Goal: Task Accomplishment & Management: Complete application form

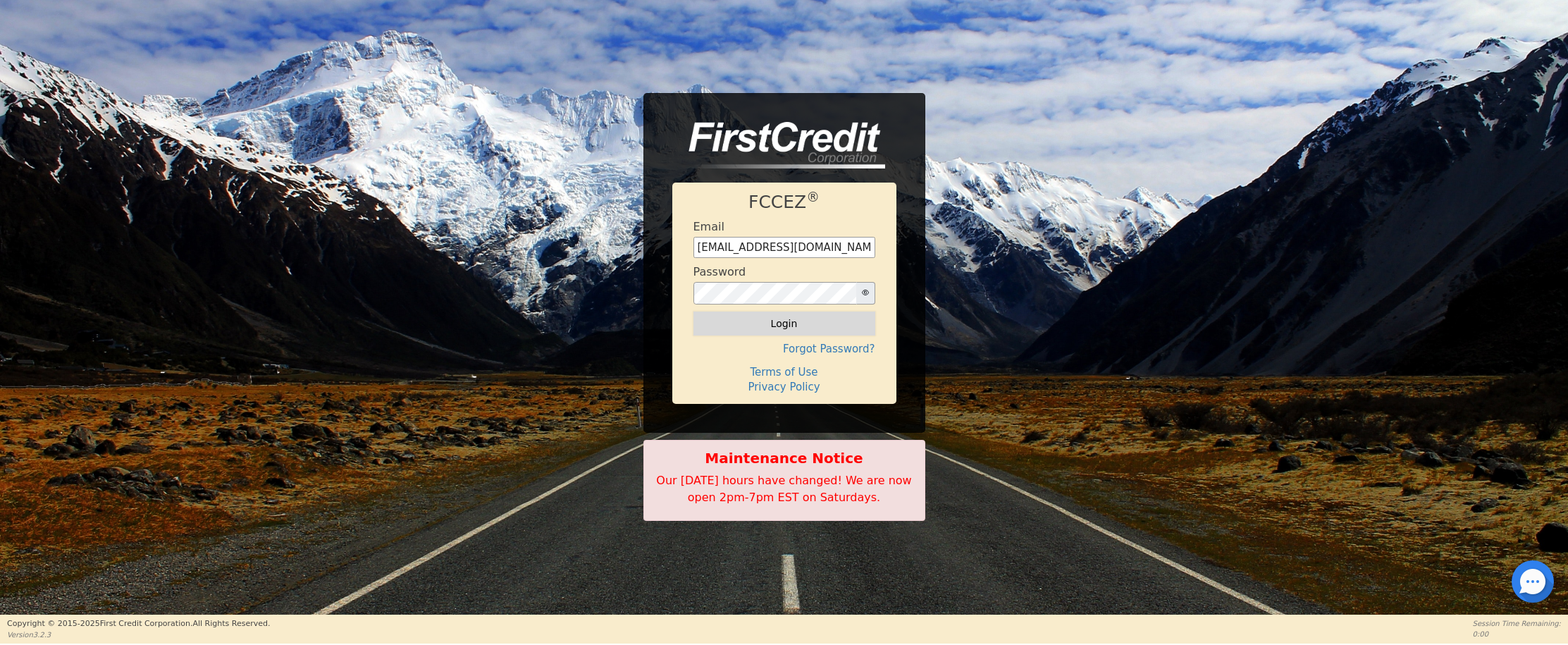
click at [780, 318] on button "Login" at bounding box center [784, 324] width 181 height 24
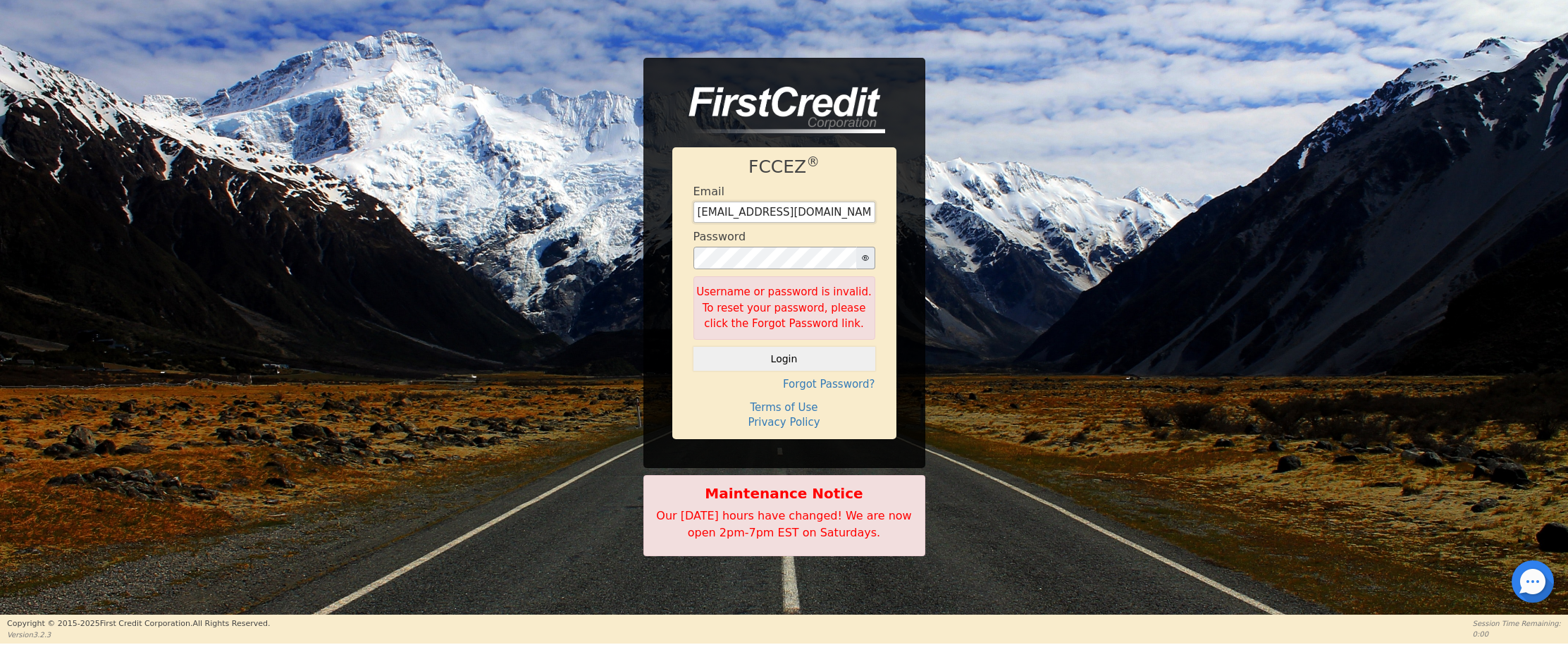
click at [755, 209] on input "reid20brock@gmail.com" at bounding box center [784, 212] width 181 height 21
click at [754, 209] on input "reid20brock@gmail.com" at bounding box center [784, 212] width 181 height 21
click at [760, 215] on input "reid20brock@gmail.com" at bounding box center [784, 212] width 181 height 21
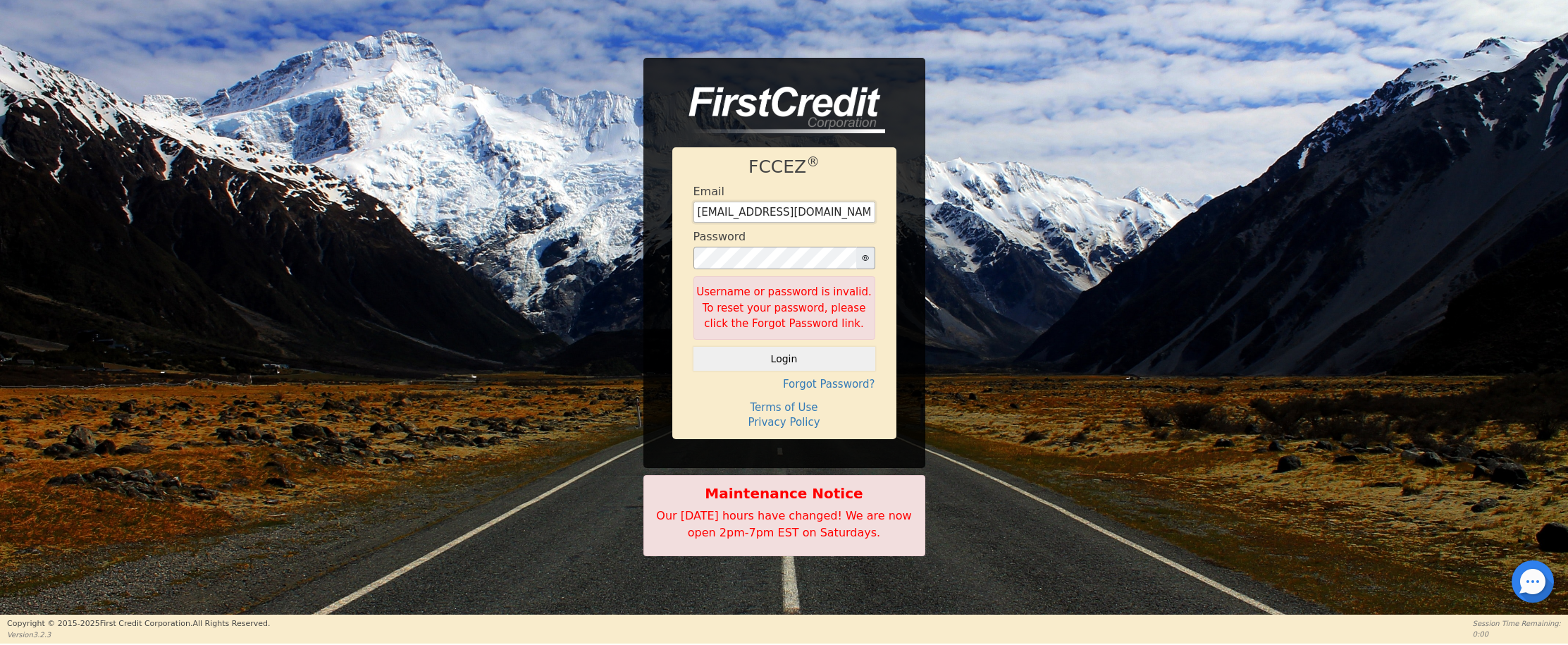
type input "savbrock@revvylife.com"
click at [862, 257] on icon "button" at bounding box center [865, 258] width 7 height 6
click at [693, 347] on button "Login" at bounding box center [784, 359] width 181 height 24
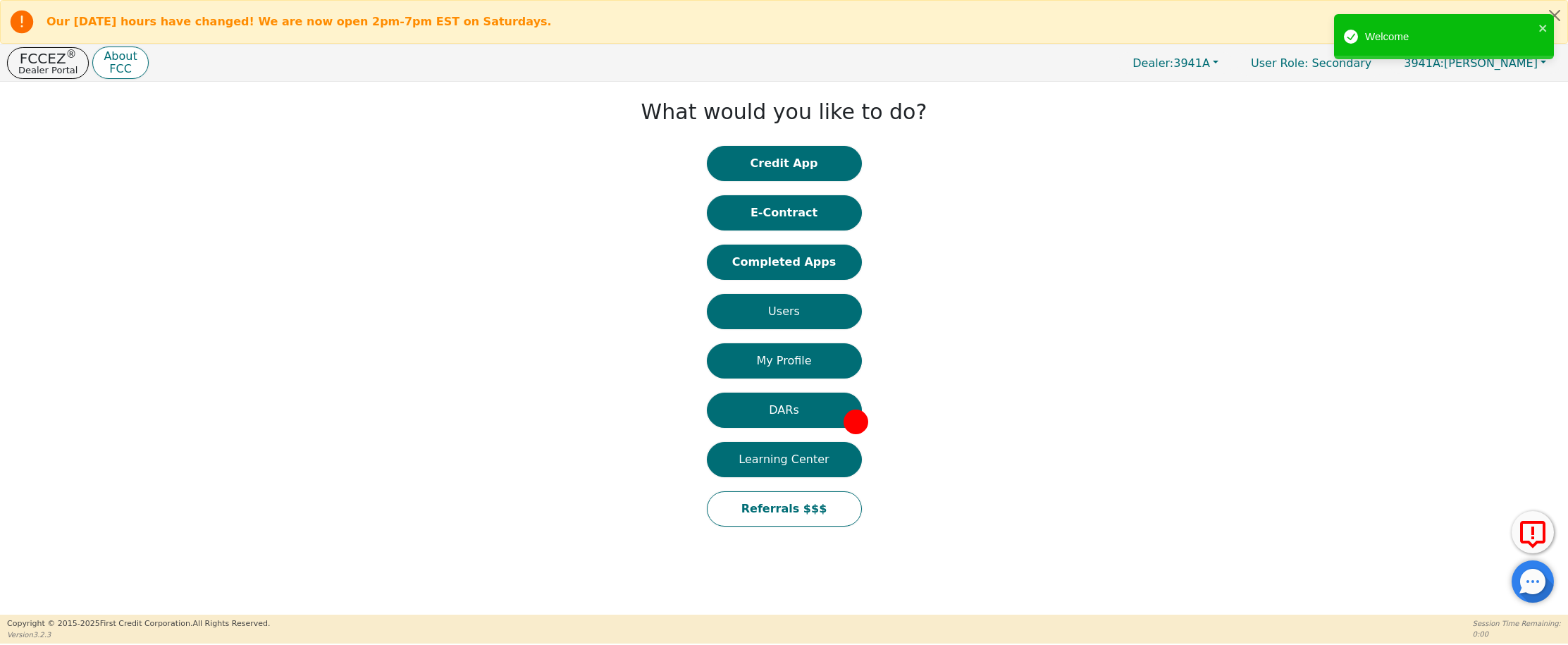
click at [843, 164] on button "Credit App" at bounding box center [784, 164] width 155 height 35
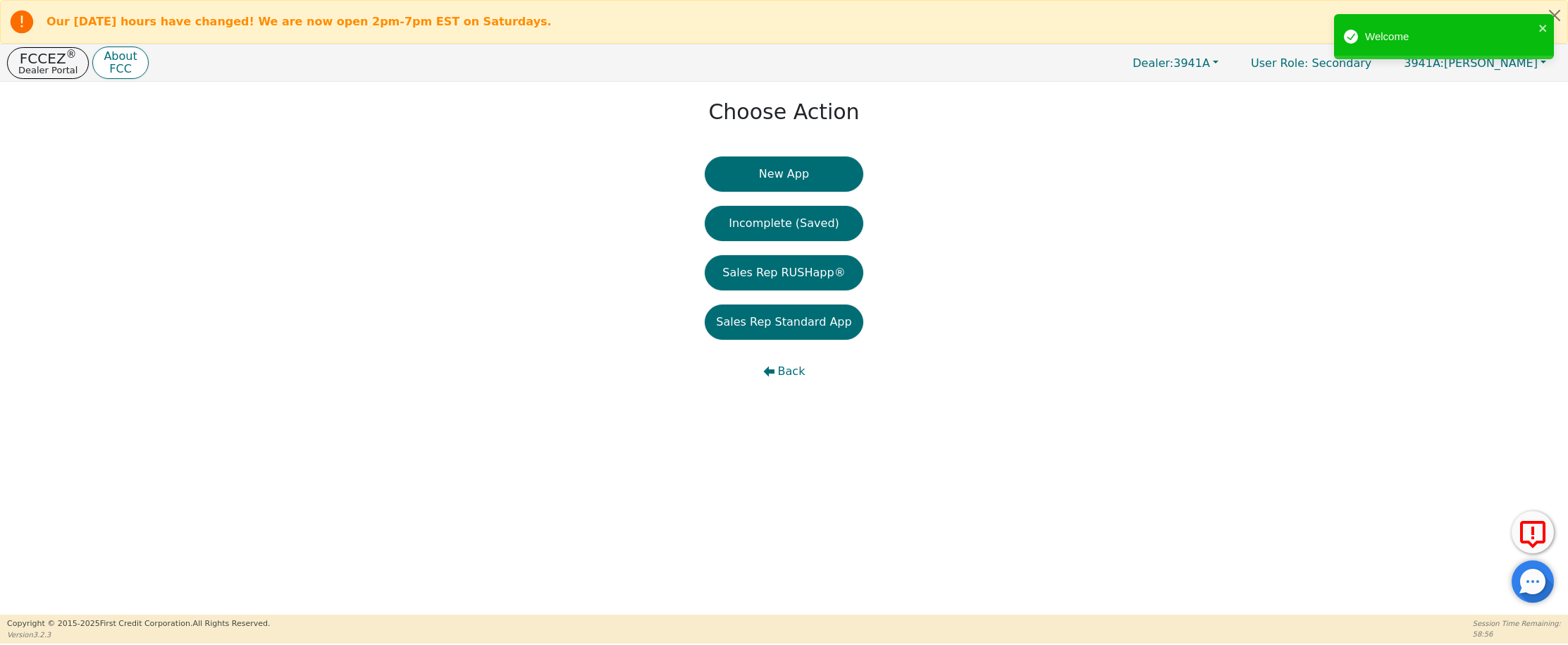
click at [781, 177] on button "New App" at bounding box center [784, 174] width 158 height 35
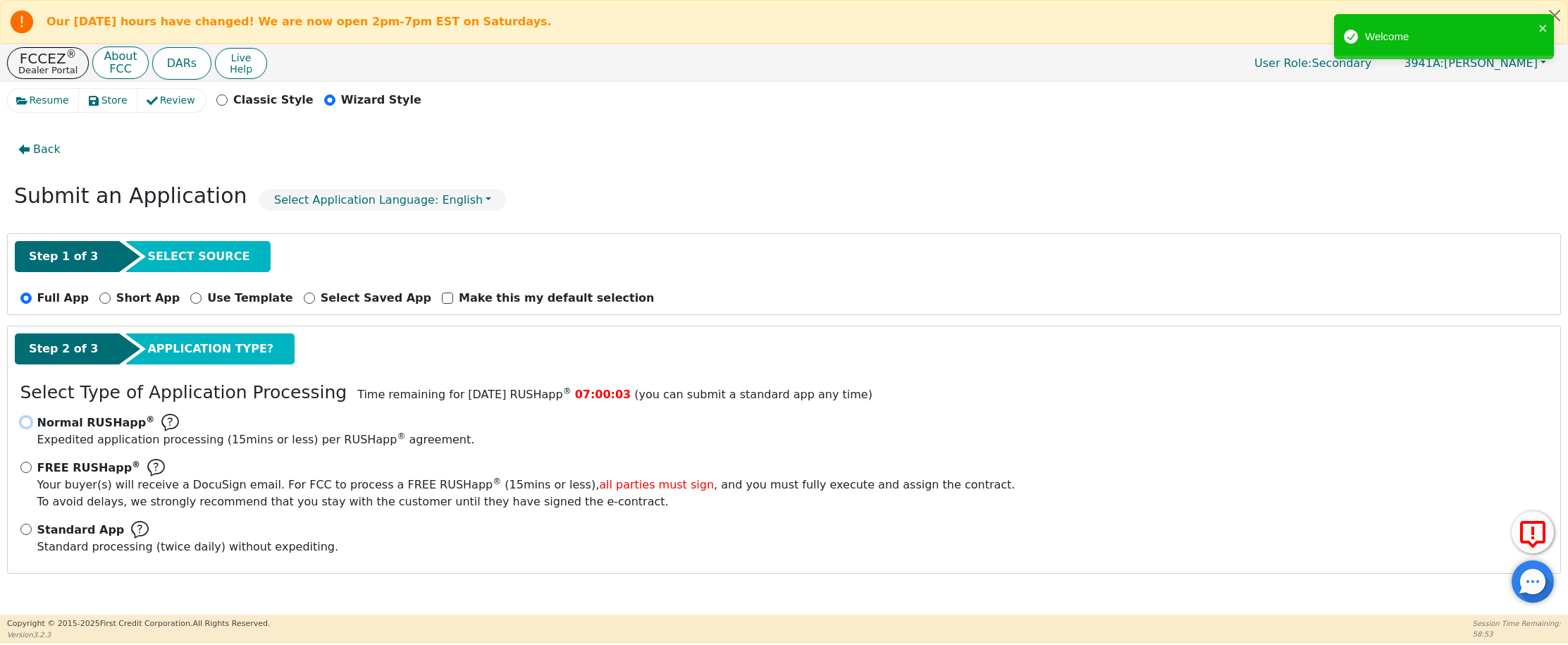
click at [25, 423] on input "Normal RUSHapp ® Expedited application processing ( 15 mins or less) per RUSHap…" at bounding box center [26, 423] width 11 height 11
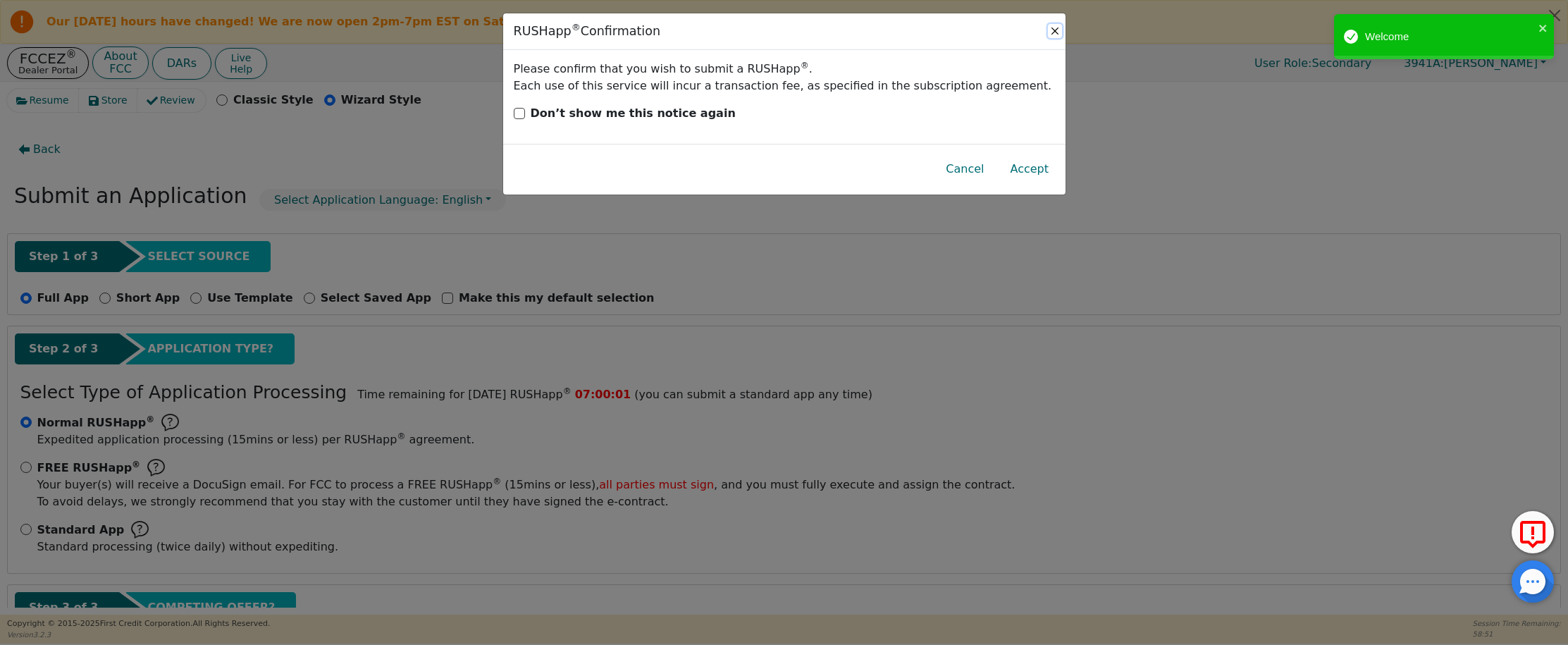
drag, startPoint x: 1051, startPoint y: 30, endPoint x: 786, endPoint y: 129, distance: 282.9
click at [1051, 30] on button "Close" at bounding box center [1054, 31] width 14 height 14
radio input "false"
radio input "true"
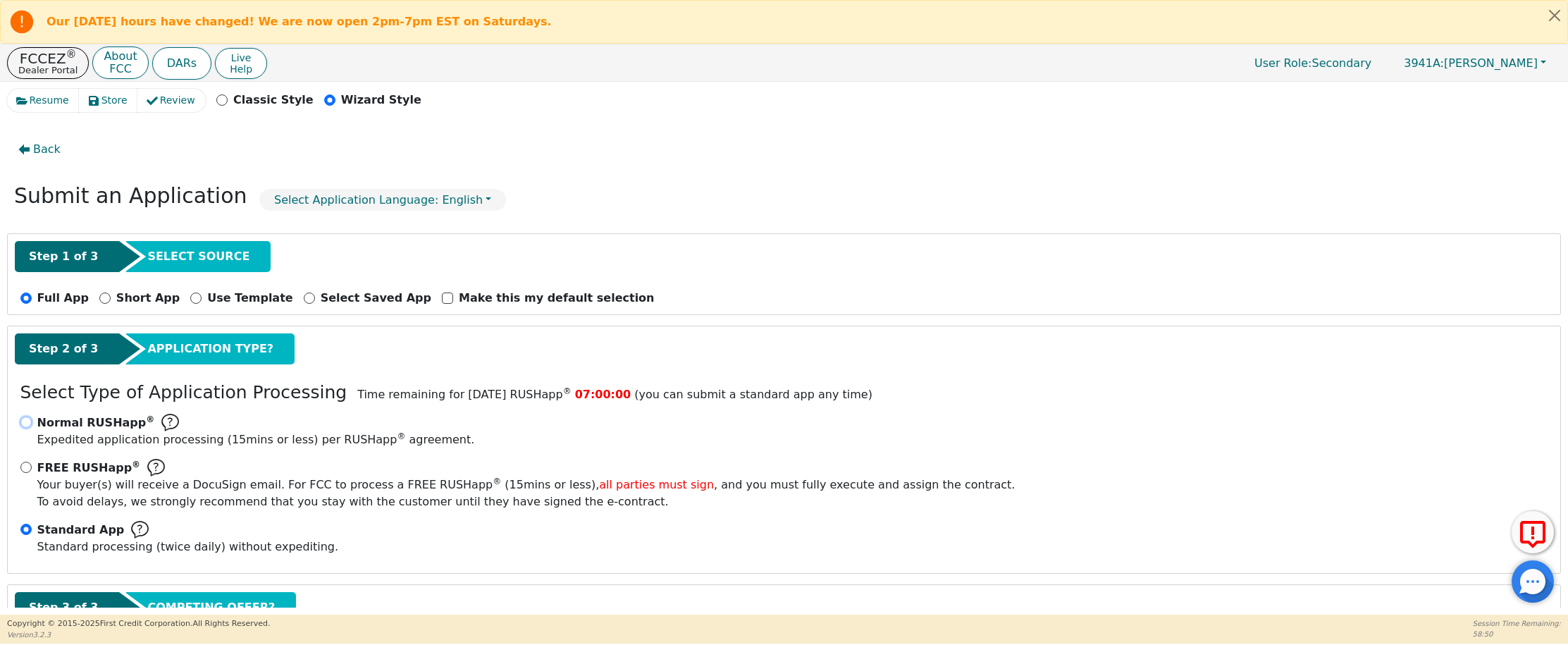
scroll to position [104, 0]
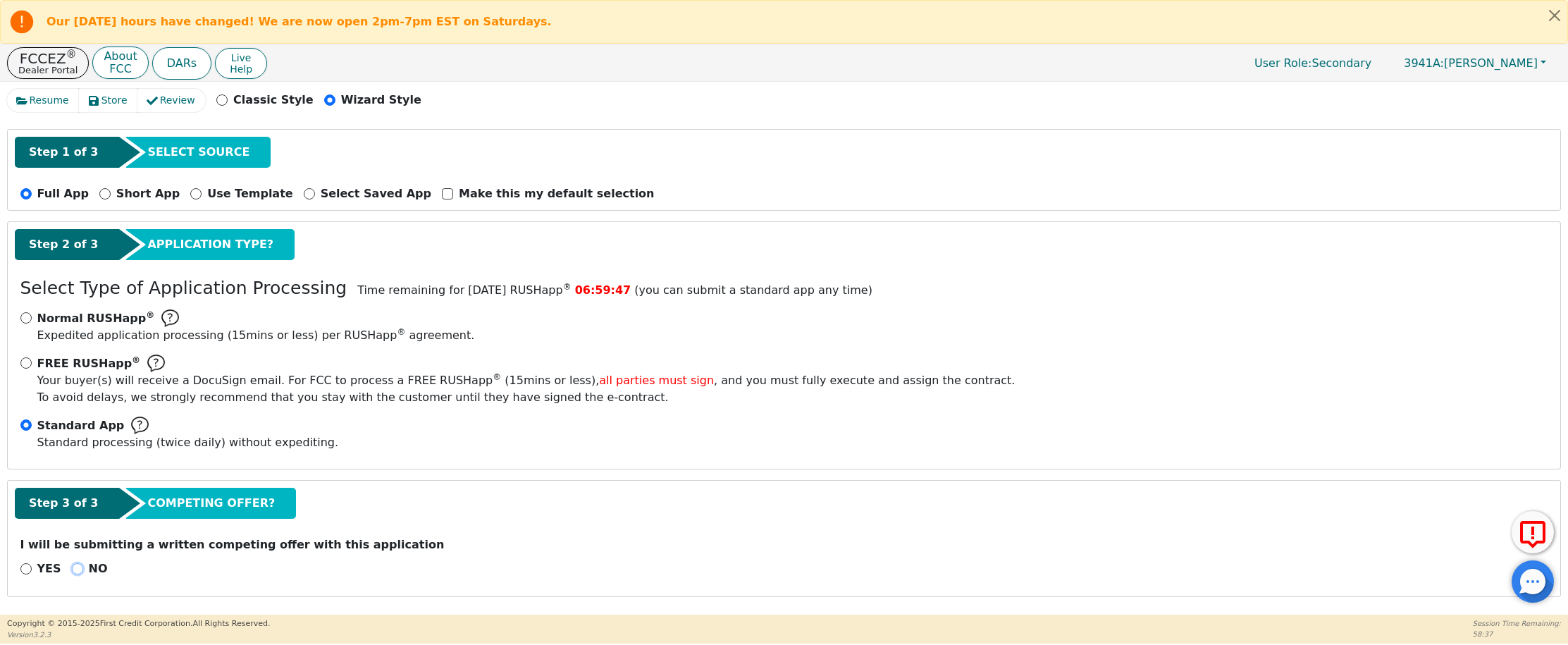
click at [79, 569] on input "NO" at bounding box center [77, 569] width 11 height 11
radio input "true"
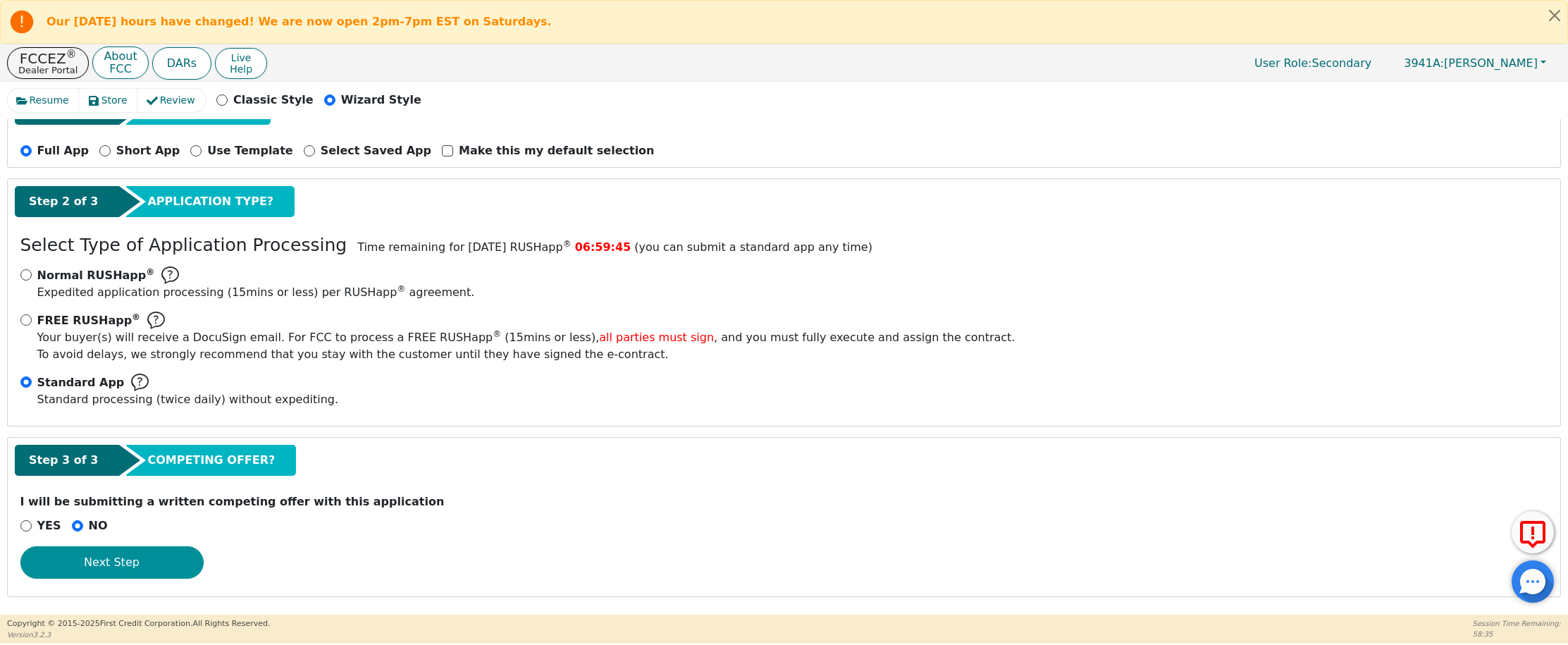
click at [134, 569] on button "Next Step" at bounding box center [112, 562] width 183 height 33
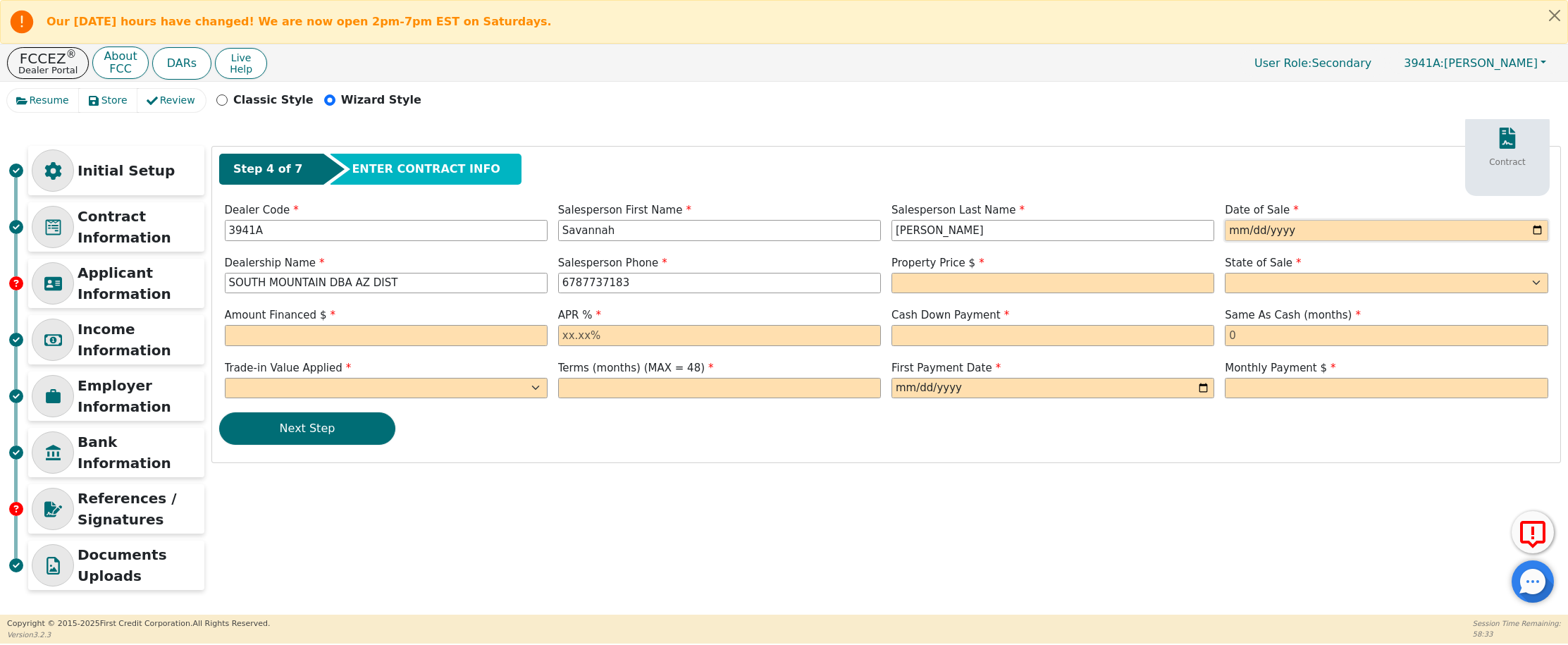
click at [1237, 231] on input "date" at bounding box center [1387, 230] width 323 height 21
type input "0019-09-22"
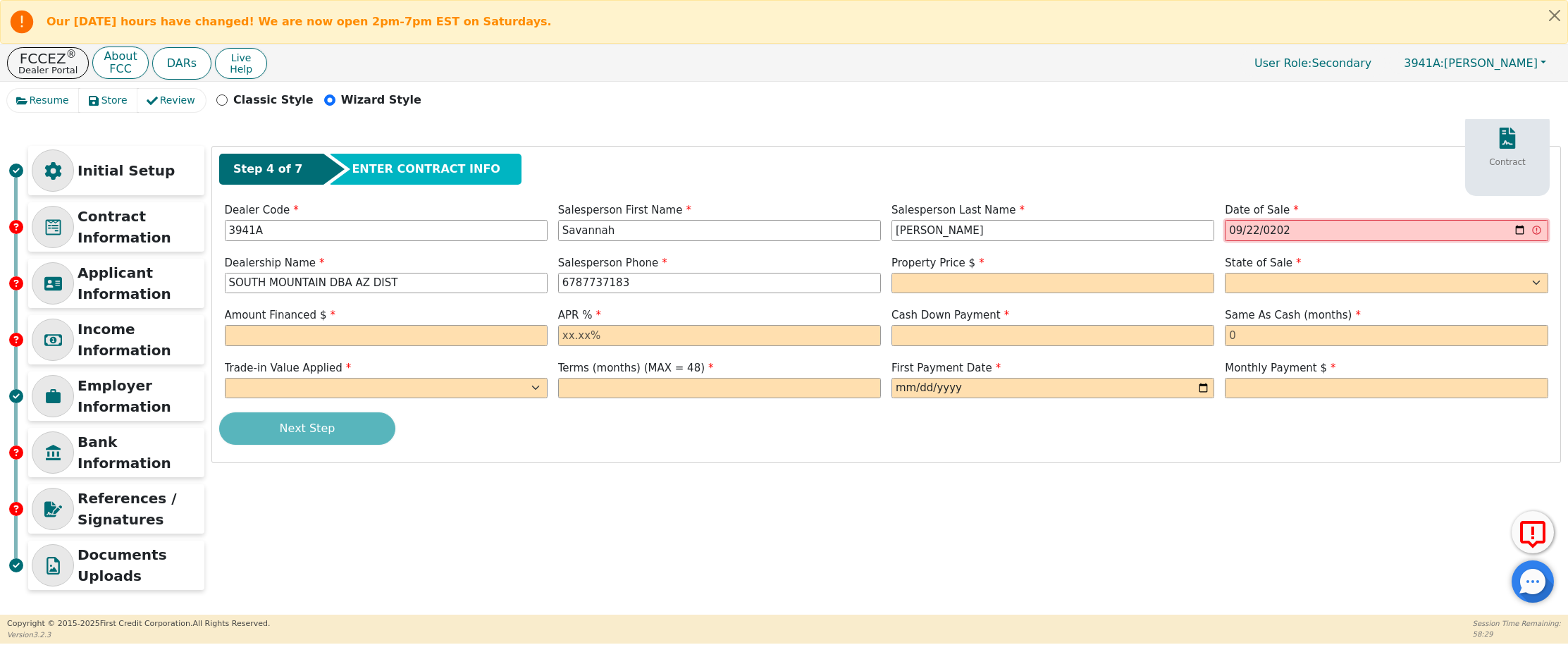
type input "2025-09-22"
click at [952, 280] on input "text" at bounding box center [1052, 283] width 323 height 21
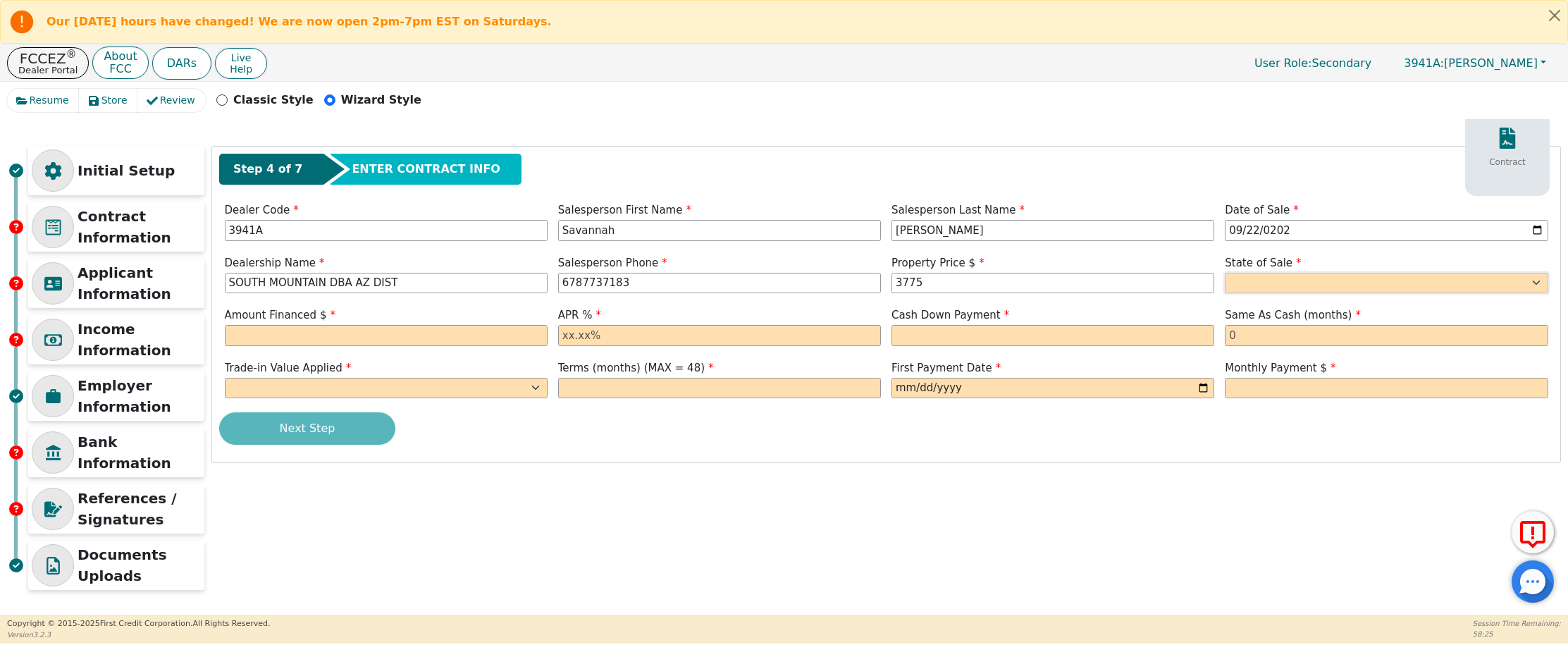
type input "3775.00"
click at [1318, 289] on select "AK AL AR AZ CA CO CT DC DE FL GA HI IA ID IL IN KS KY LA MA MD ME MI MN MO MS M…" at bounding box center [1387, 283] width 323 height 21
select select "AR"
click at [382, 339] on input "text" at bounding box center [386, 335] width 323 height 21
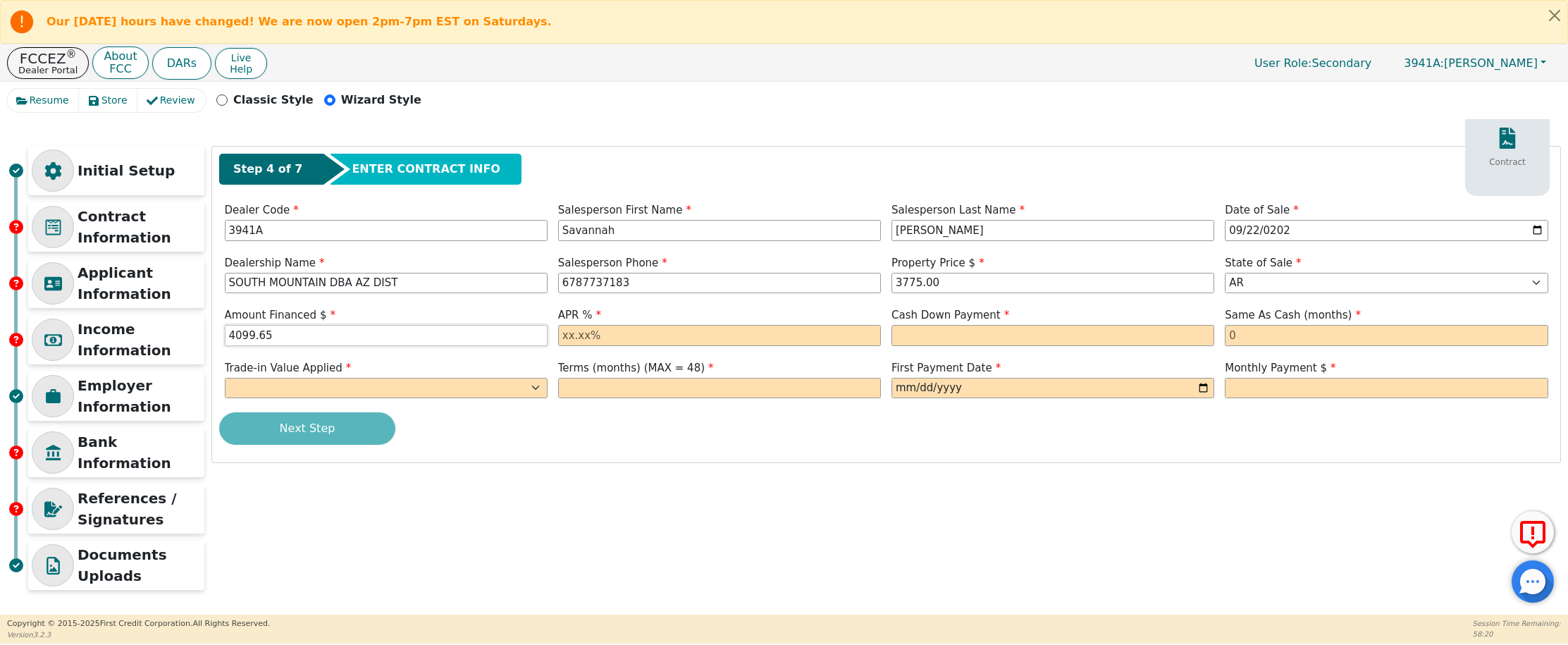
type input "4099.65"
click at [569, 336] on input "text" at bounding box center [719, 335] width 323 height 21
type input "21.98"
click at [952, 339] on input "text" at bounding box center [1052, 335] width 323 height 21
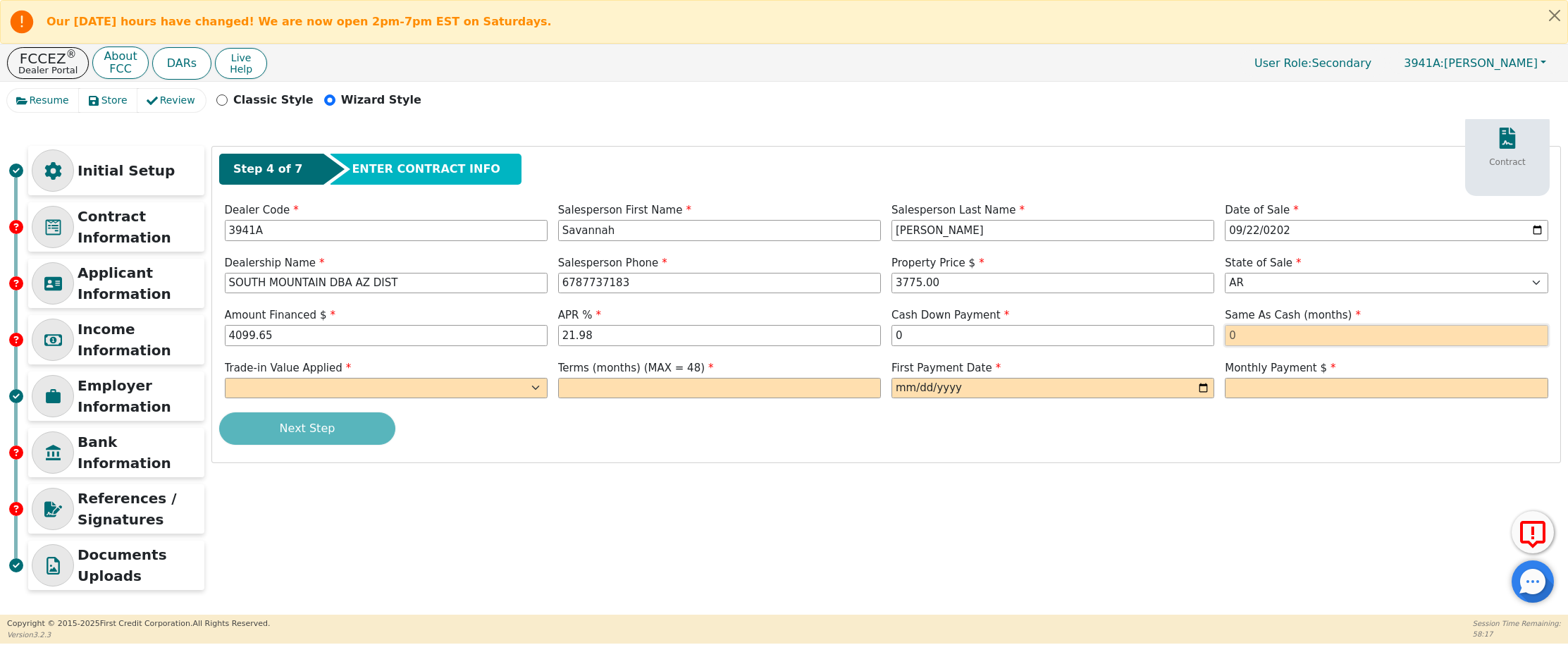
type input "0.00"
click at [1296, 342] on input "text" at bounding box center [1387, 335] width 323 height 21
click at [1263, 266] on span "State of Sale" at bounding box center [1264, 263] width 76 height 13
click at [1254, 275] on select "AK AL AR AZ CA CO CT DC DE FL GA HI IA ID IL IN KS KY LA MA MD ME MI MN MO MS M…" at bounding box center [1387, 283] width 323 height 21
select select "AZ"
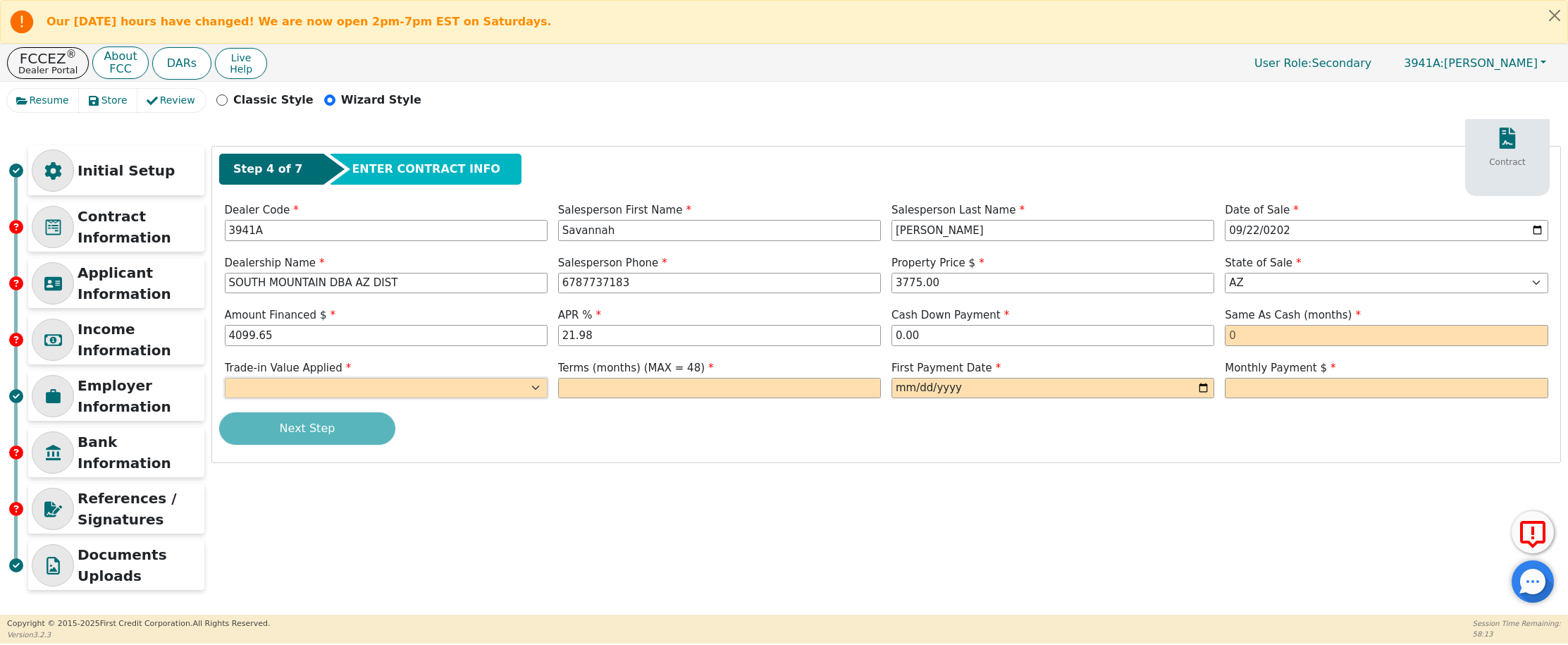
click at [427, 385] on select "Yes No" at bounding box center [386, 388] width 323 height 21
select select "n"
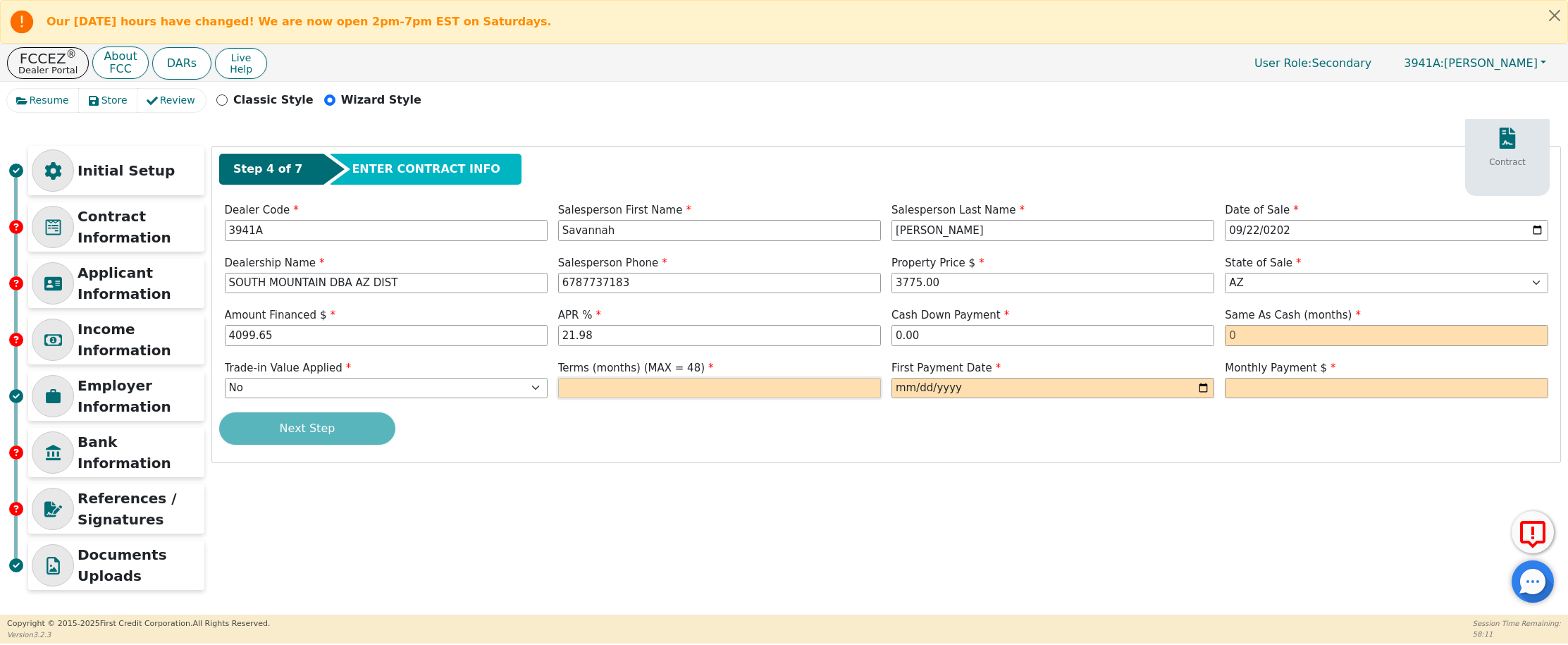
click at [639, 384] on input "text" at bounding box center [719, 388] width 323 height 21
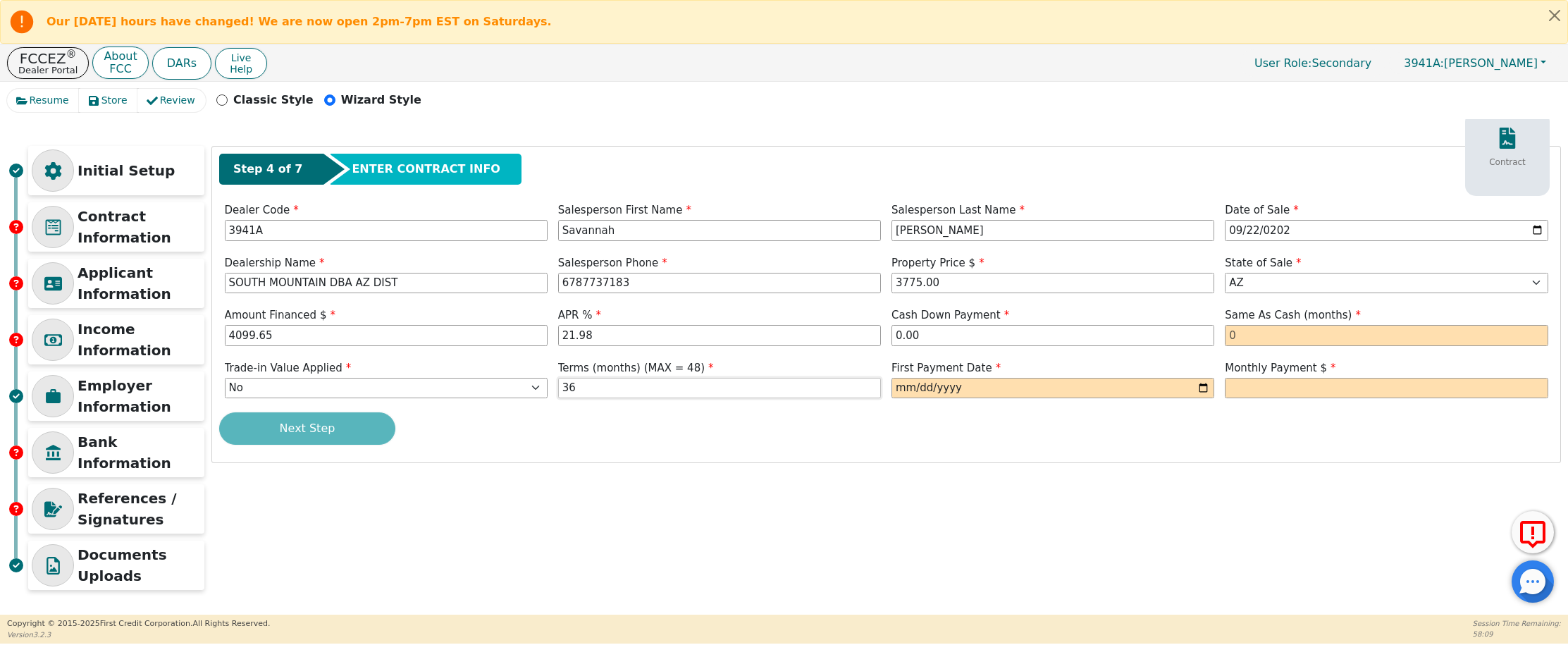
type input "36"
click at [901, 391] on input "date" at bounding box center [1052, 388] width 323 height 21
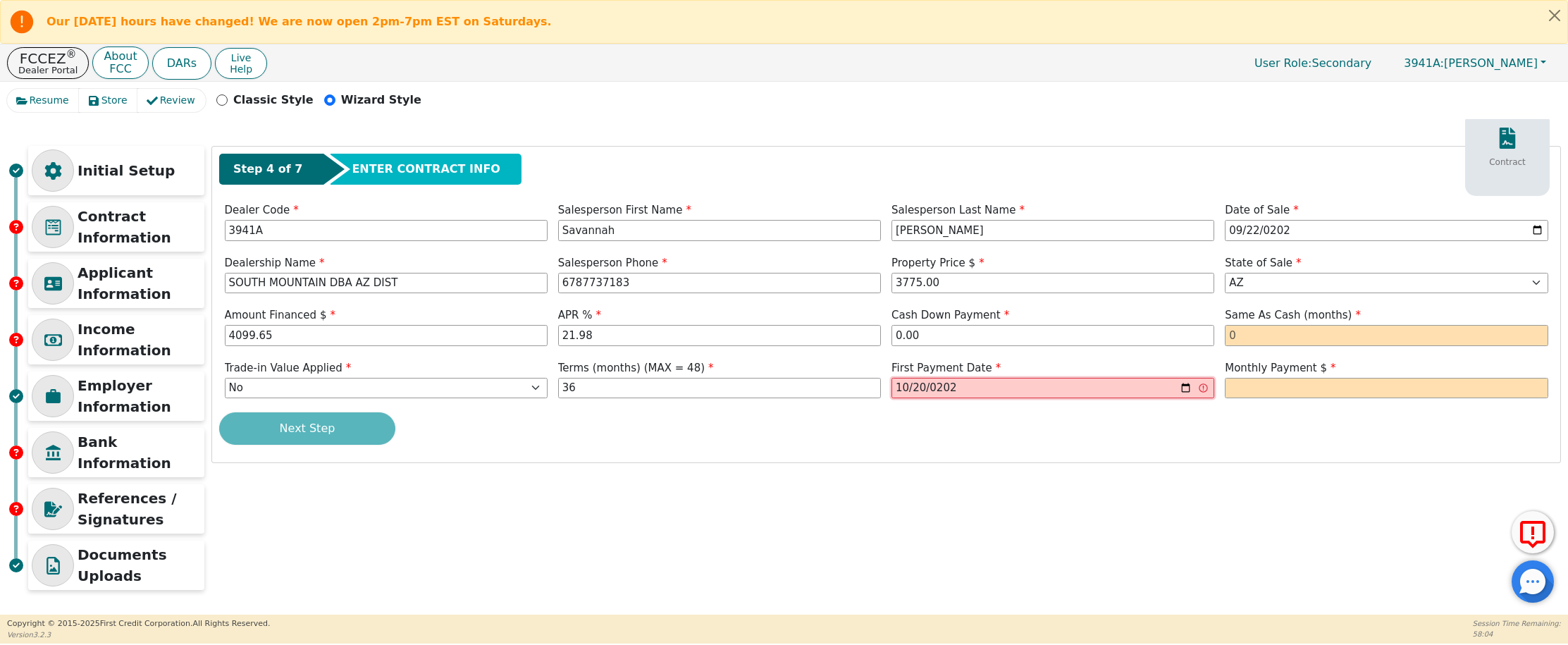
type input "2025-10-20"
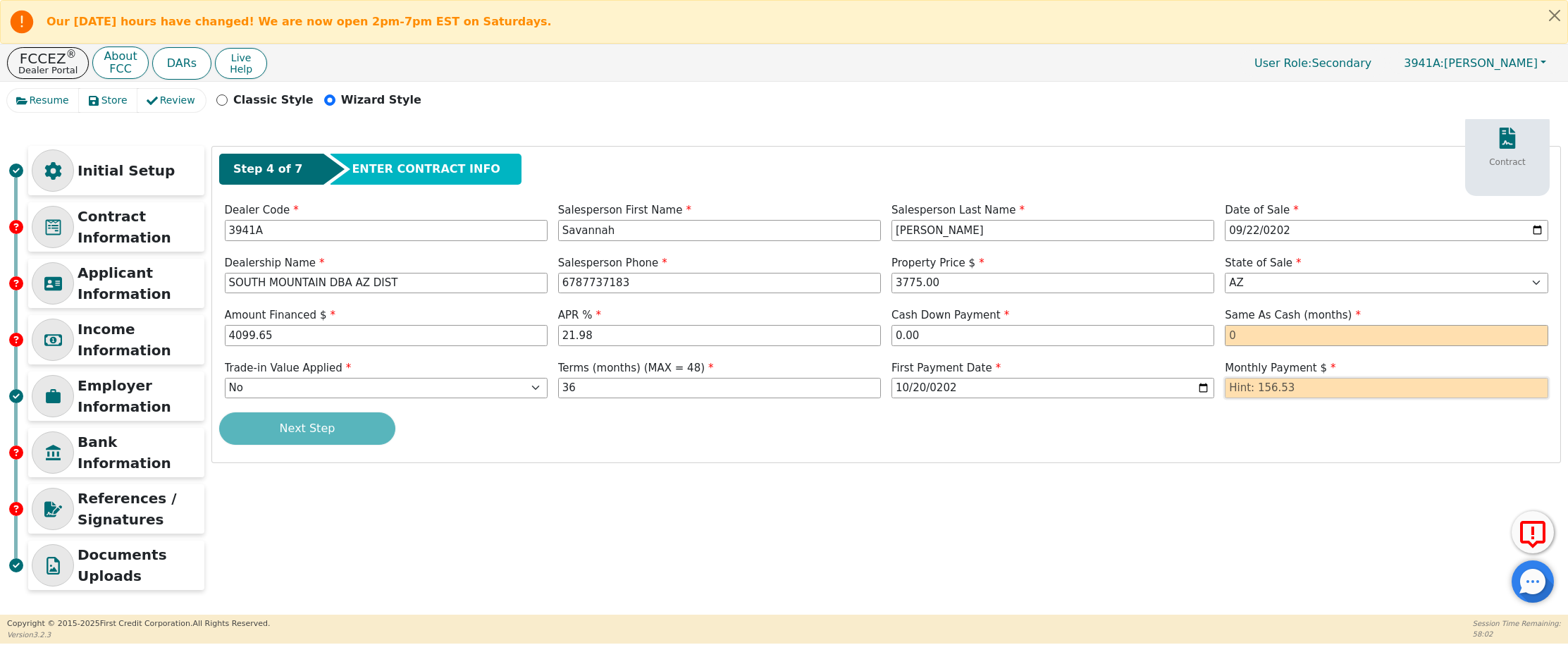
click at [1246, 391] on input "text" at bounding box center [1387, 388] width 323 height 21
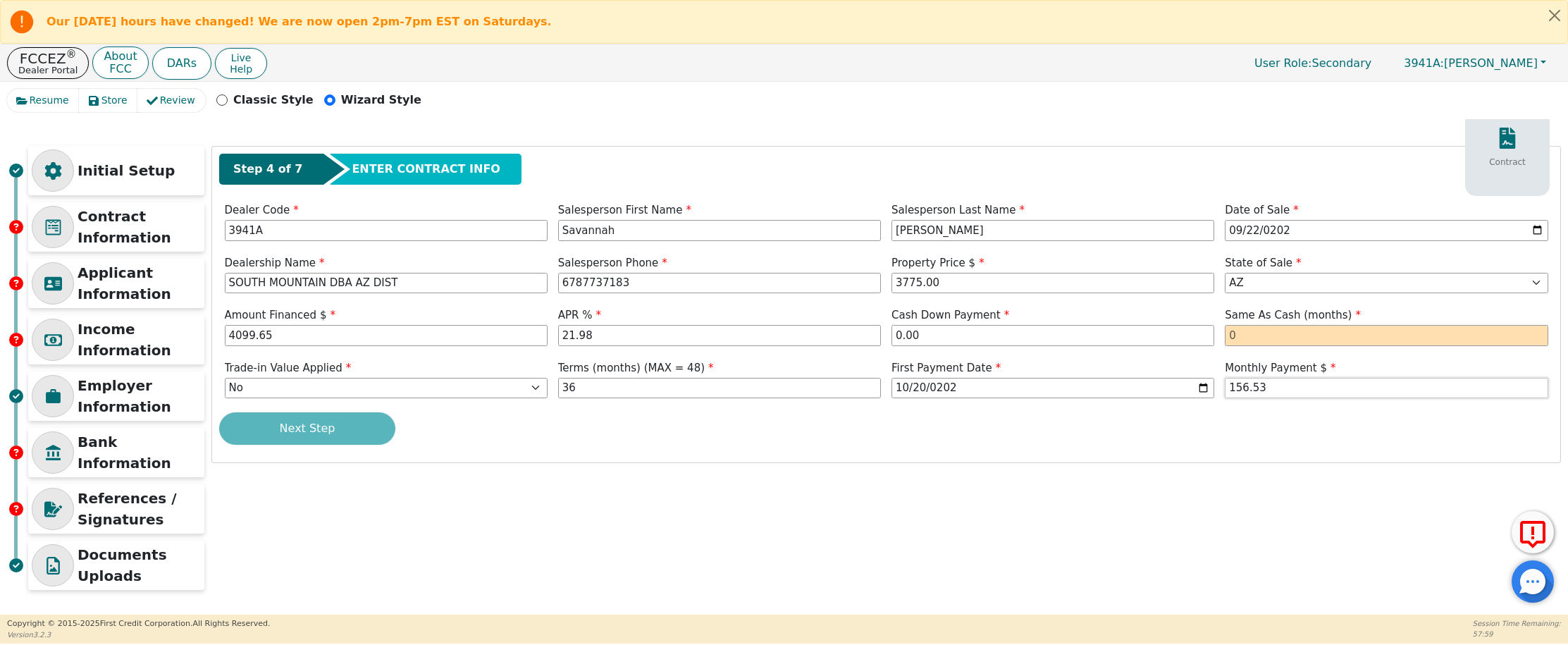
type input "156.53"
click at [1141, 477] on div "Initial Setup Contract Information Applicant Information Income Information Emp…" at bounding box center [784, 371] width 1554 height 451
click at [1322, 338] on input "text" at bounding box center [1387, 335] width 323 height 21
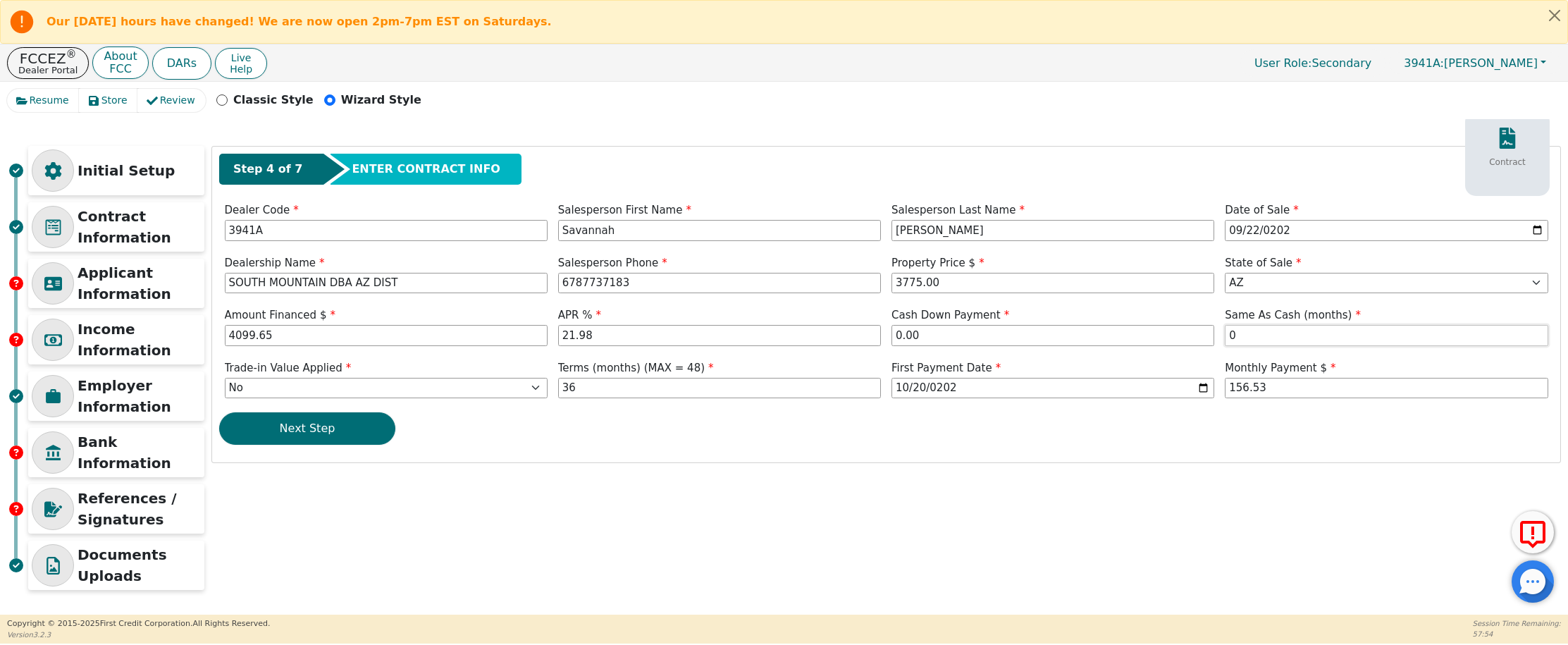
type input "0"
click at [1122, 446] on div "Step 4 of 7 ENTER CONTRACT INFO Contract Dealer Code 3941A Salesperson First Na…" at bounding box center [886, 304] width 1348 height 316
click at [316, 435] on button "Next Step" at bounding box center [307, 428] width 176 height 33
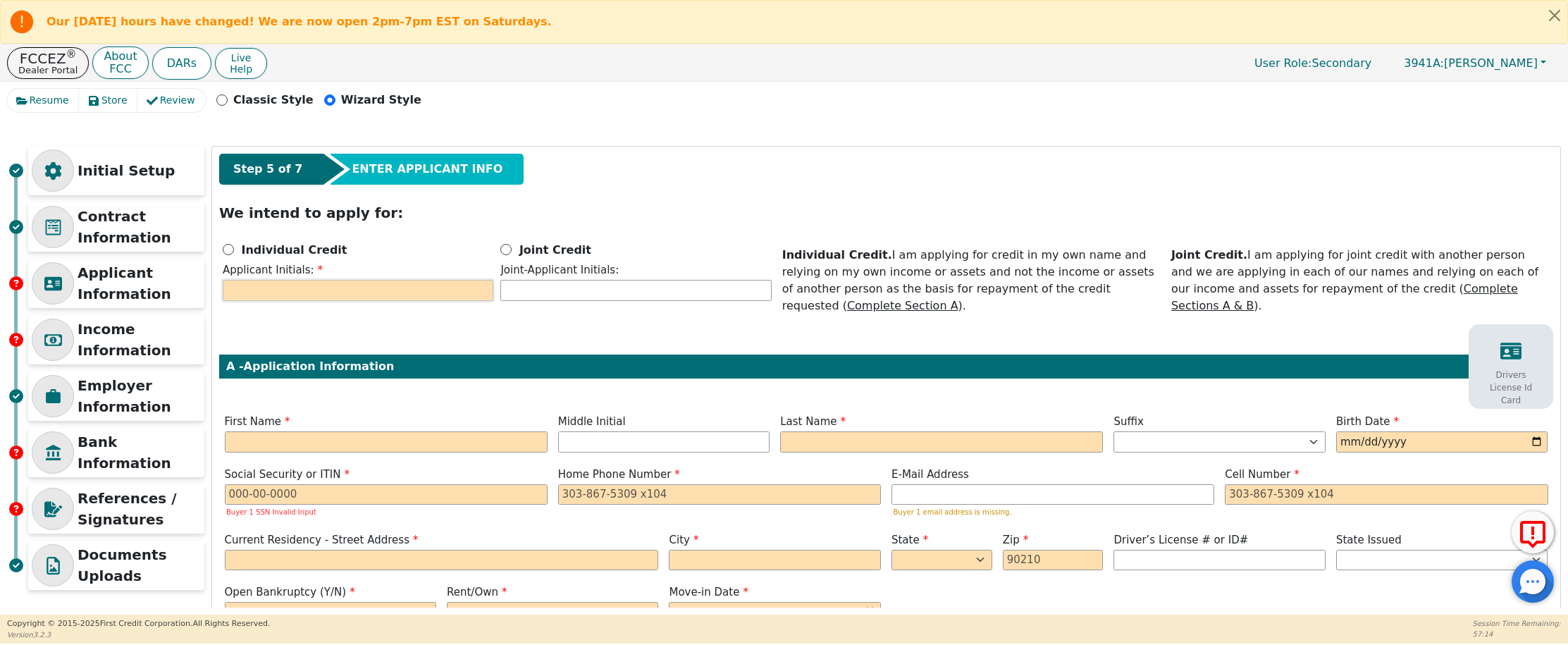
click at [353, 289] on input "text" at bounding box center [357, 290] width 271 height 21
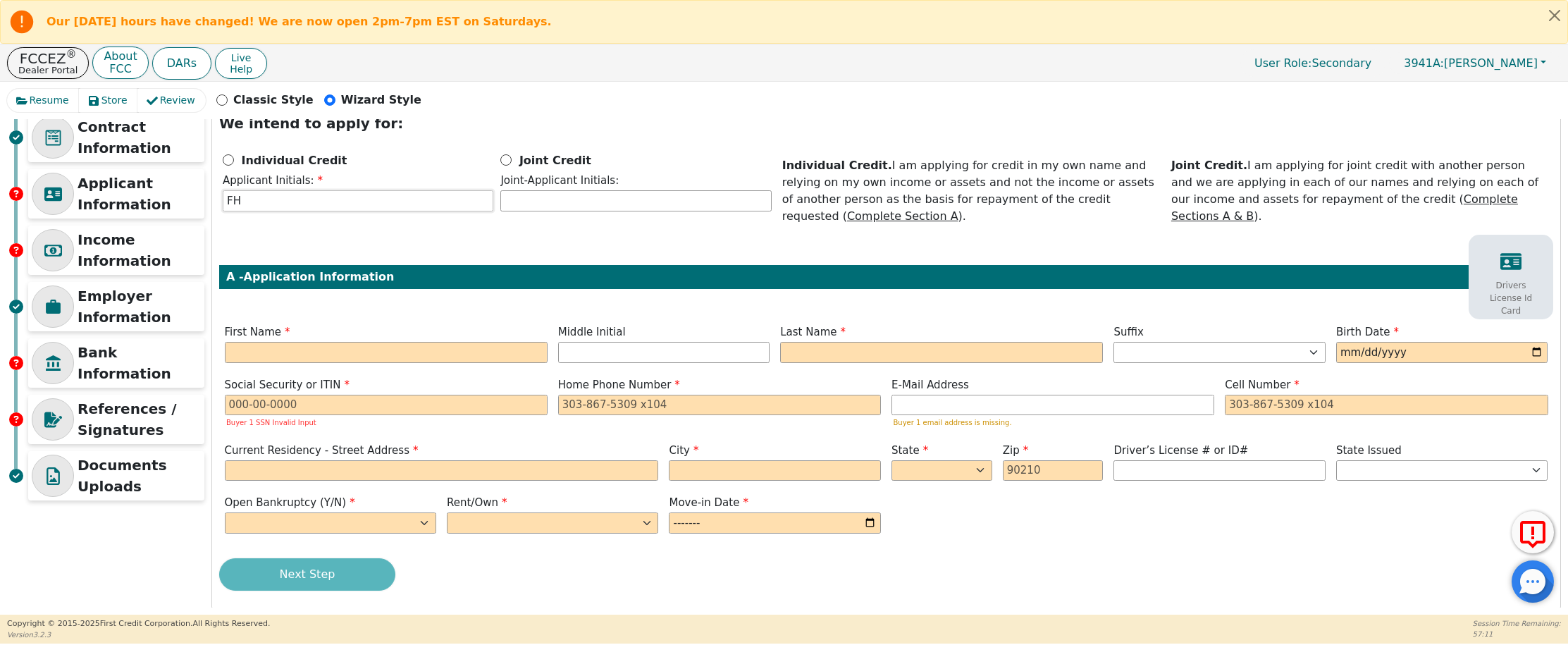
scroll to position [98, 0]
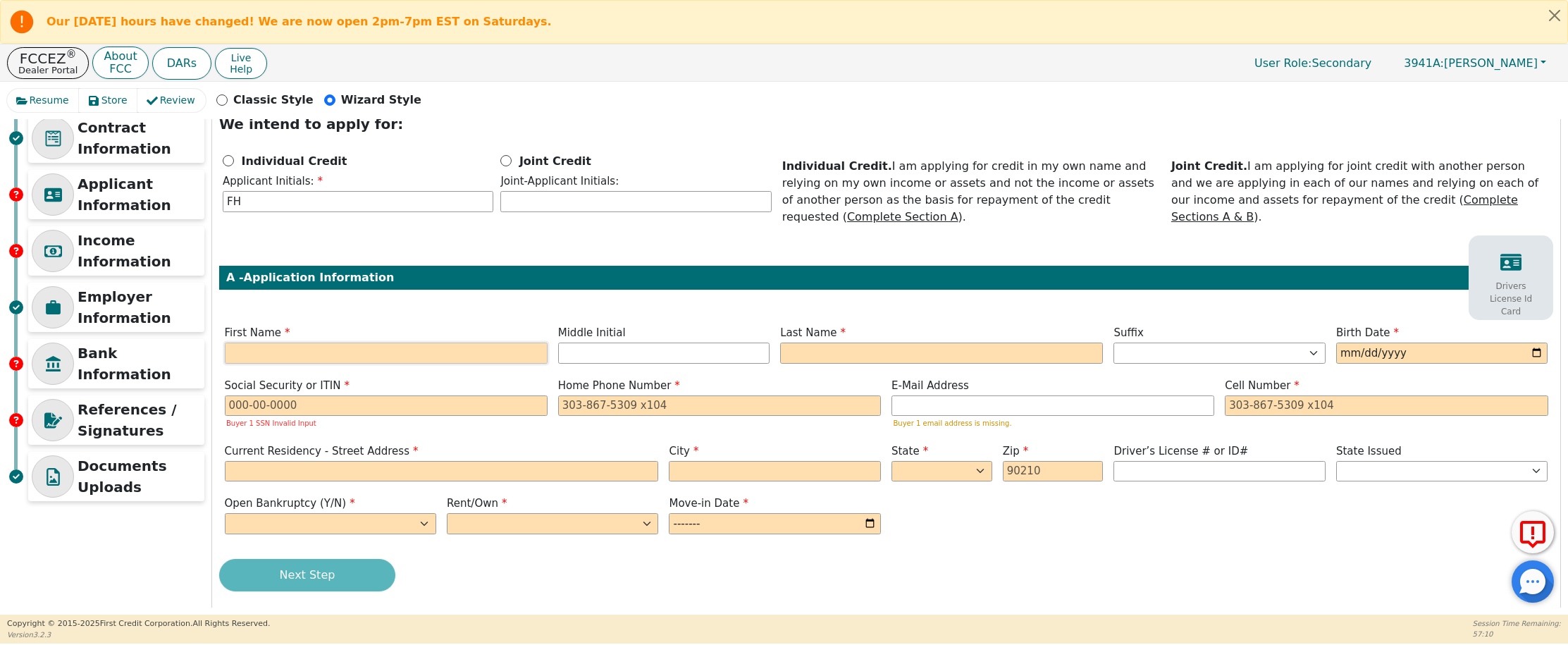
click at [348, 343] on input "text" at bounding box center [386, 353] width 323 height 21
type input "F"
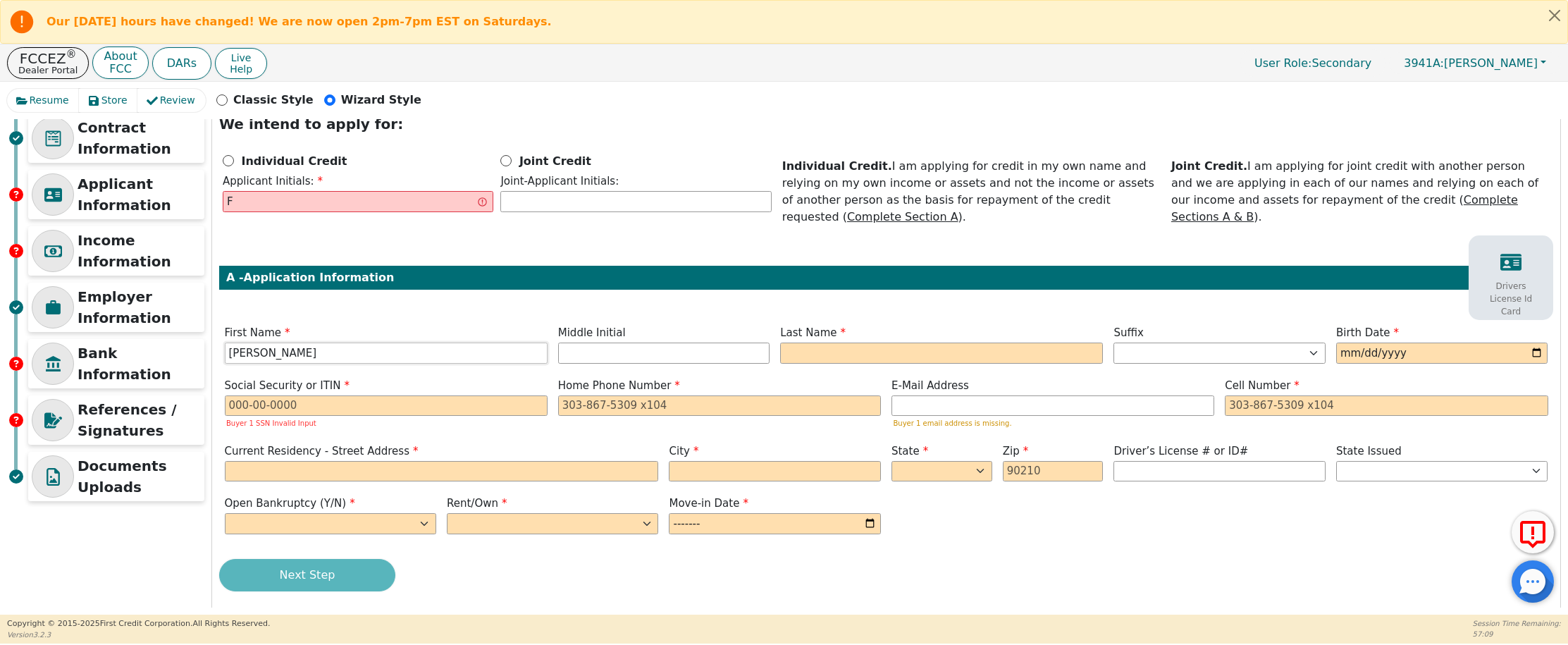
type input "[PERSON_NAME]"
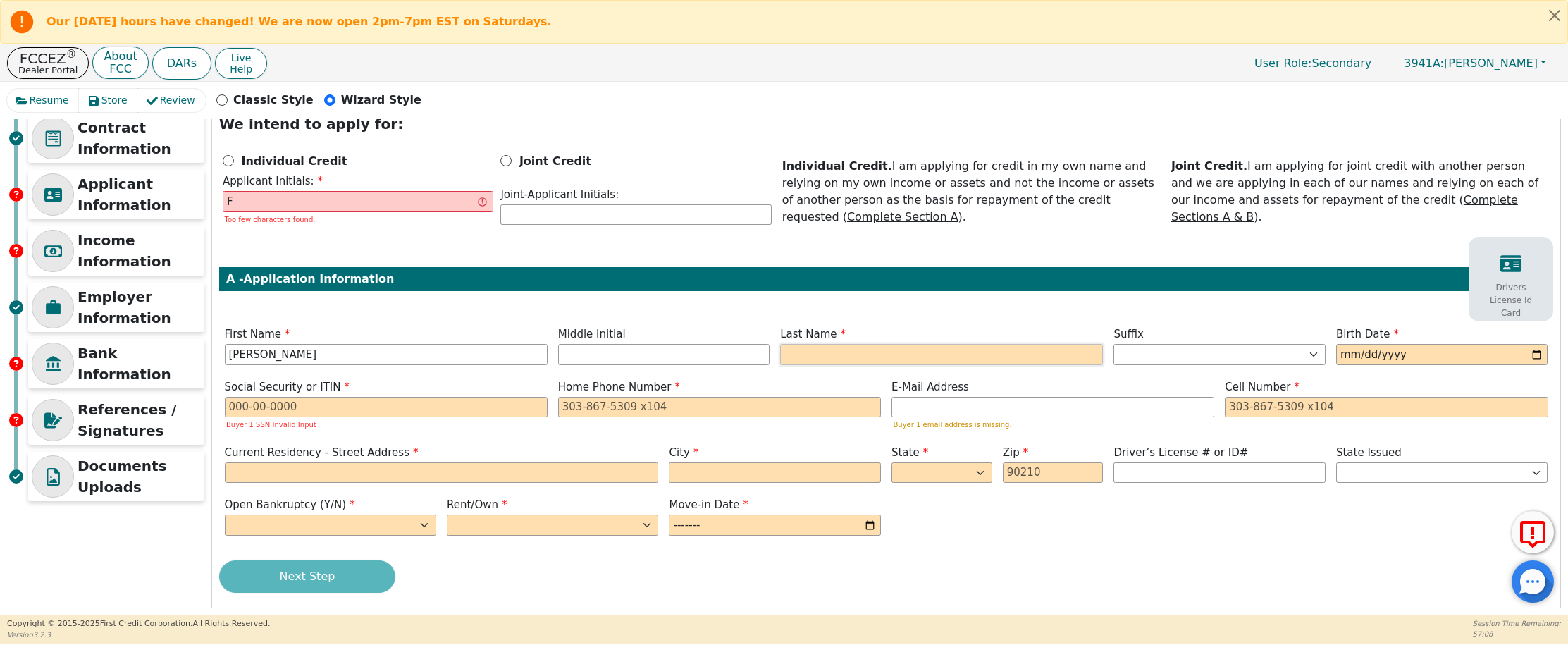
type input "FH"
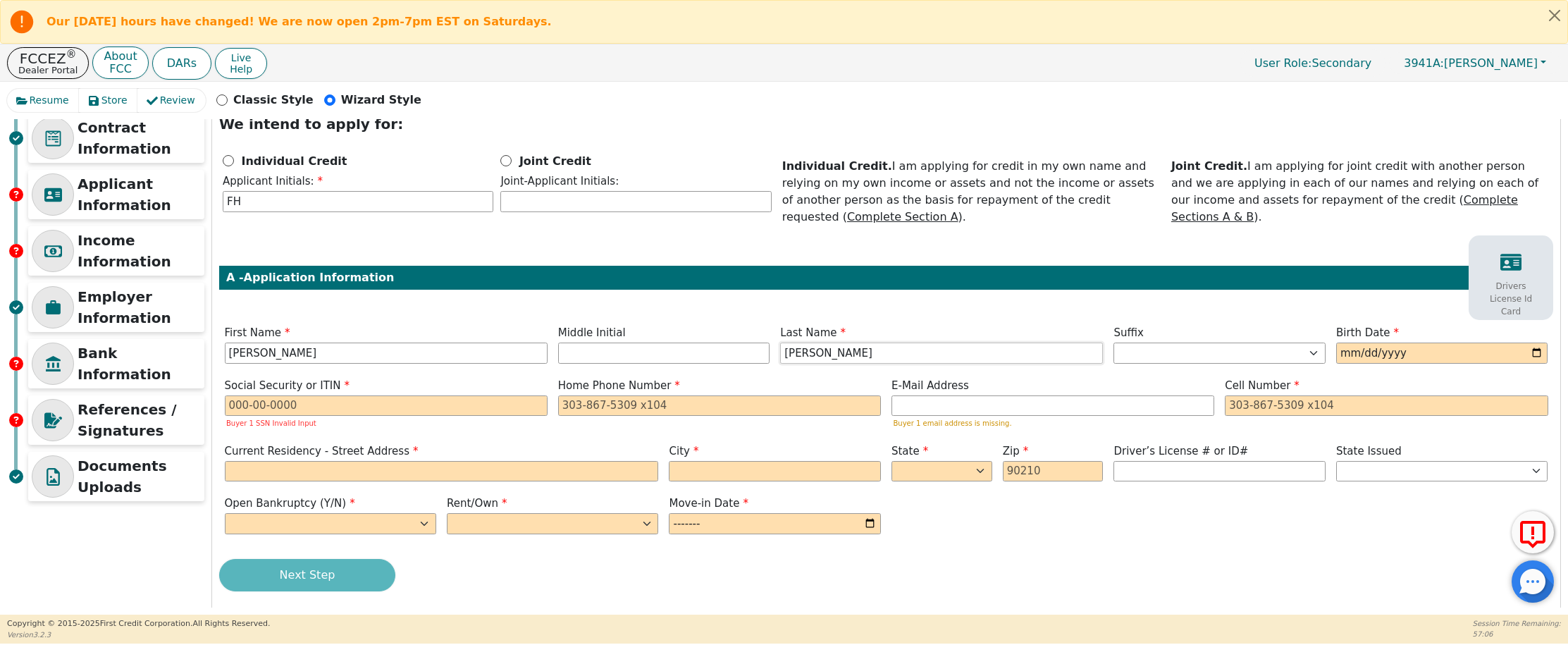
type input "[PERSON_NAME]"
click at [1345, 343] on input "date" at bounding box center [1441, 353] width 211 height 21
type input "1964-07-02"
click at [361, 396] on input "text" at bounding box center [386, 406] width 323 height 21
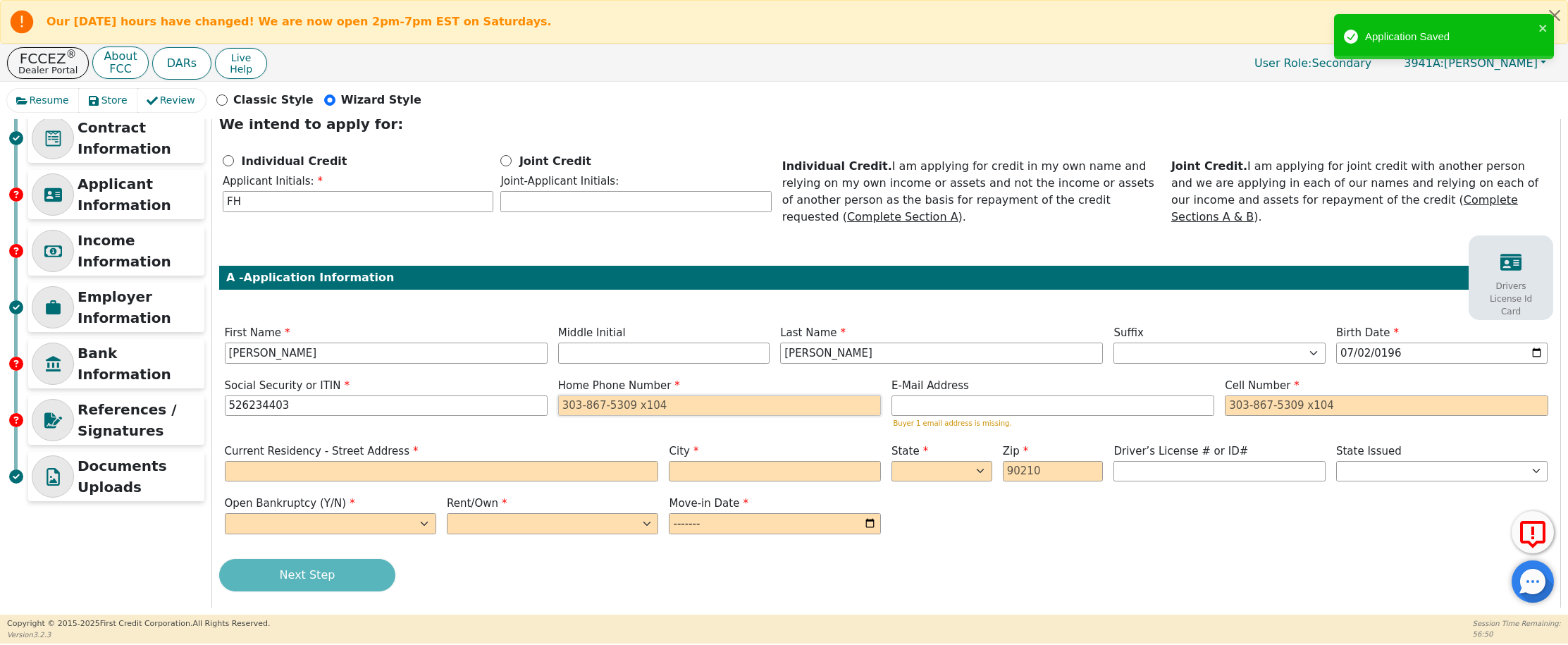
type input "***-**-4403"
click at [621, 396] on input "tel" at bounding box center [719, 406] width 323 height 21
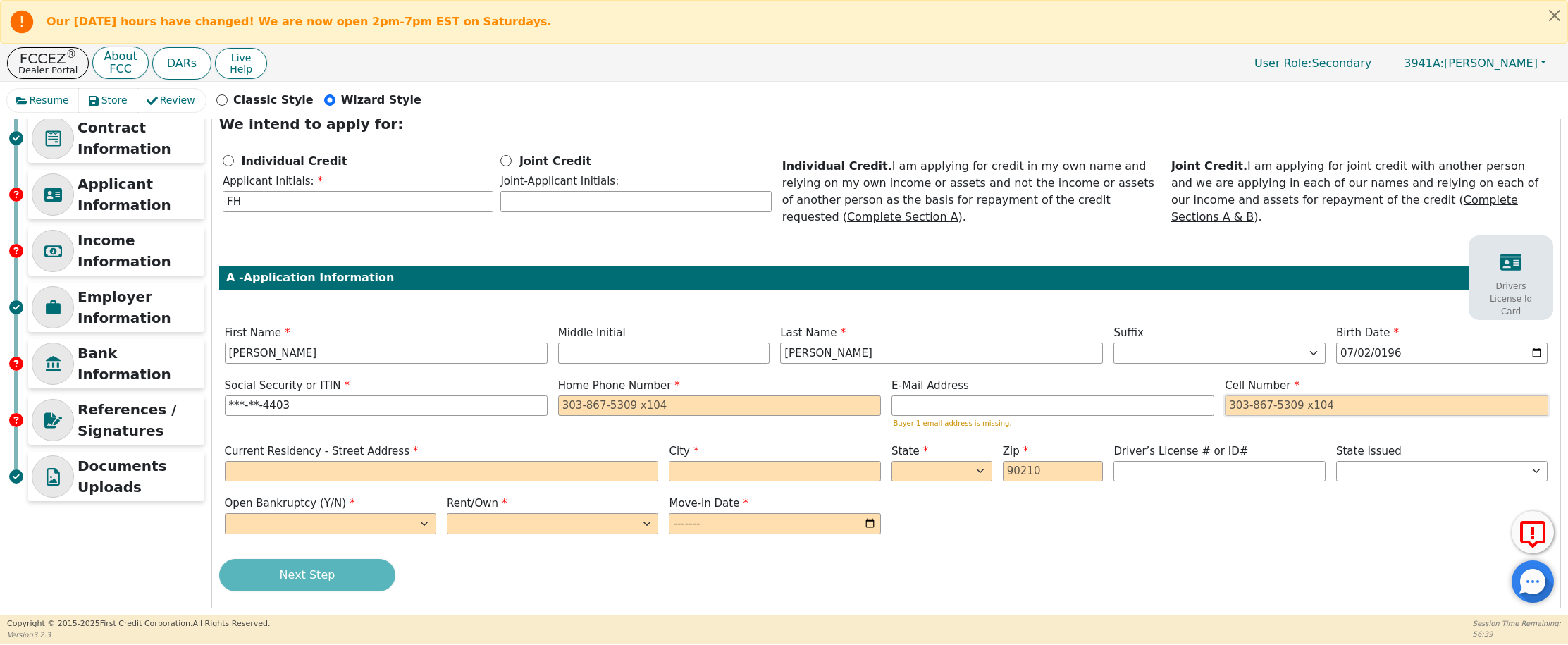
click at [1298, 396] on input "tel" at bounding box center [1387, 406] width 323 height 21
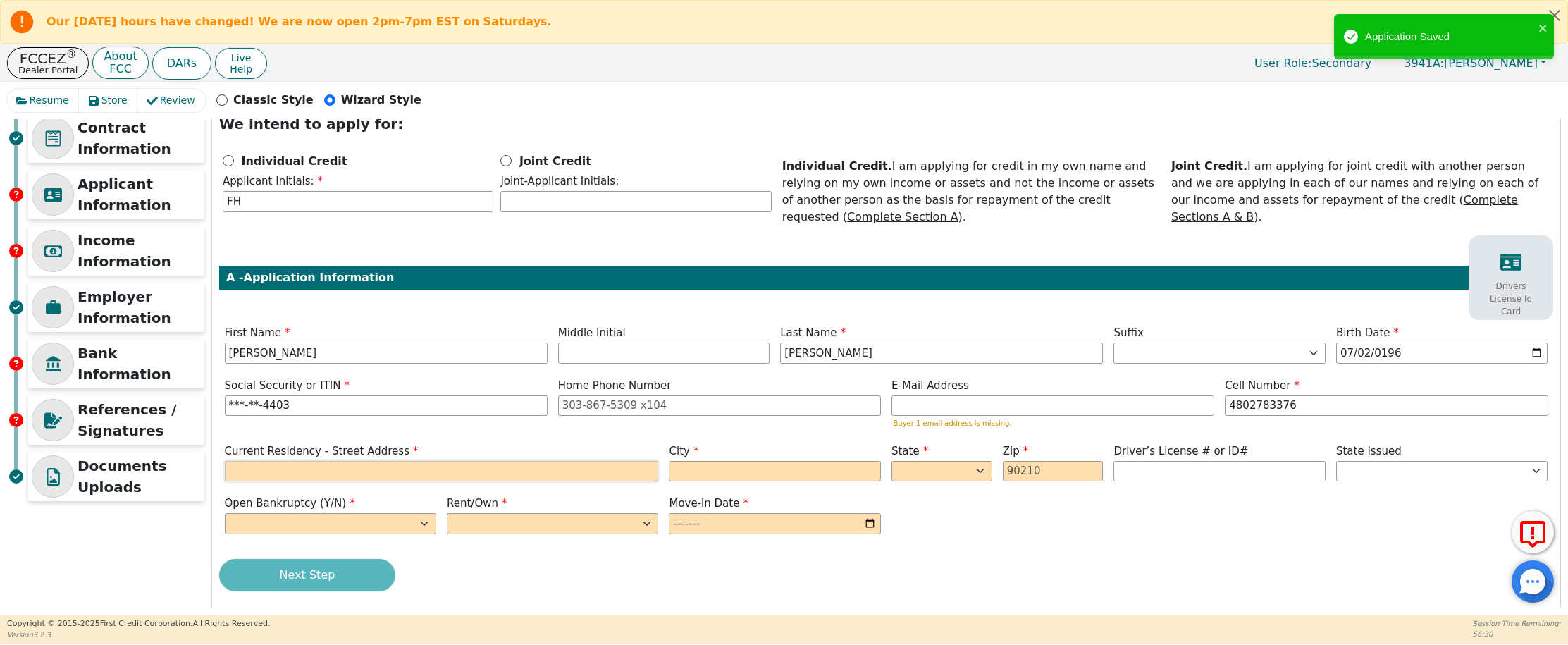
type input "480-278-3376"
click at [321, 463] on input "text" at bounding box center [442, 471] width 435 height 21
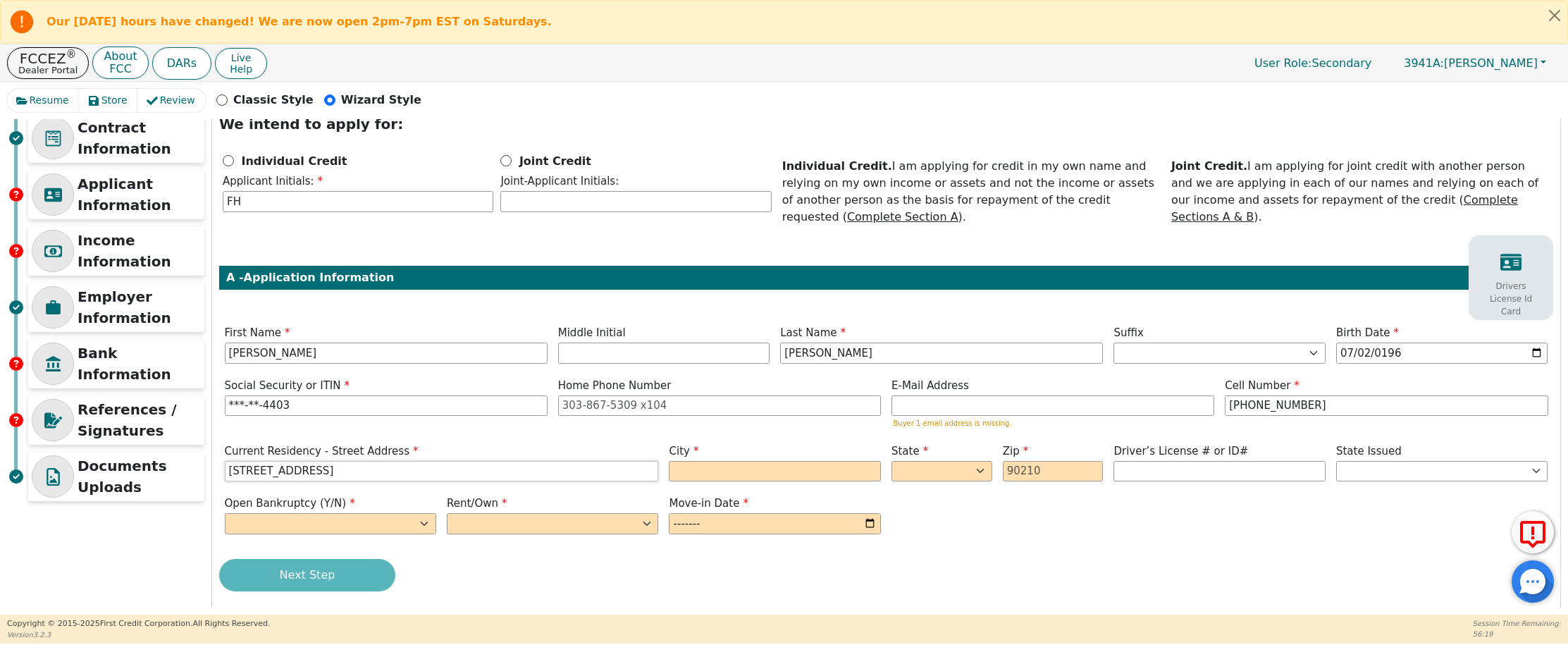
type input "1166 E Fresno Ct"
click at [690, 461] on input "text" at bounding box center [774, 471] width 211 height 21
type input "Chandler"
click at [909, 464] on select "AK AL AR AZ CA CO CT DC DE FL GA HI IA ID IL IN KS KY LA MA MD ME MI MN MO MS M…" at bounding box center [942, 471] width 101 height 21
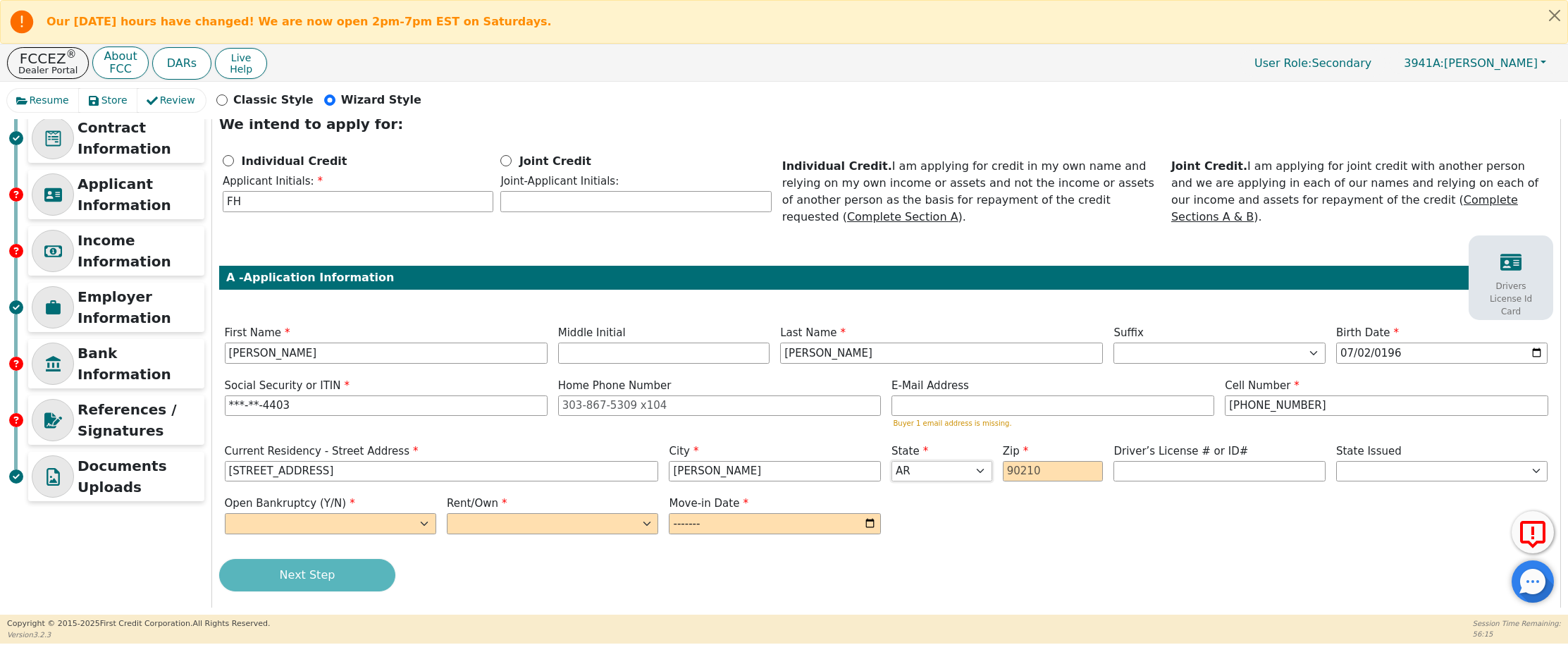
click at [922, 464] on select "AK AL AR AZ CA CO CT DC DE FL GA HI IA ID IL IN KS KY LA MA MD ME MI MN MO MS M…" at bounding box center [942, 471] width 101 height 21
select select "AZ"
click at [1018, 461] on input "text" at bounding box center [1053, 471] width 101 height 21
type input "85286"
click at [1164, 462] on input "text" at bounding box center [1219, 471] width 211 height 21
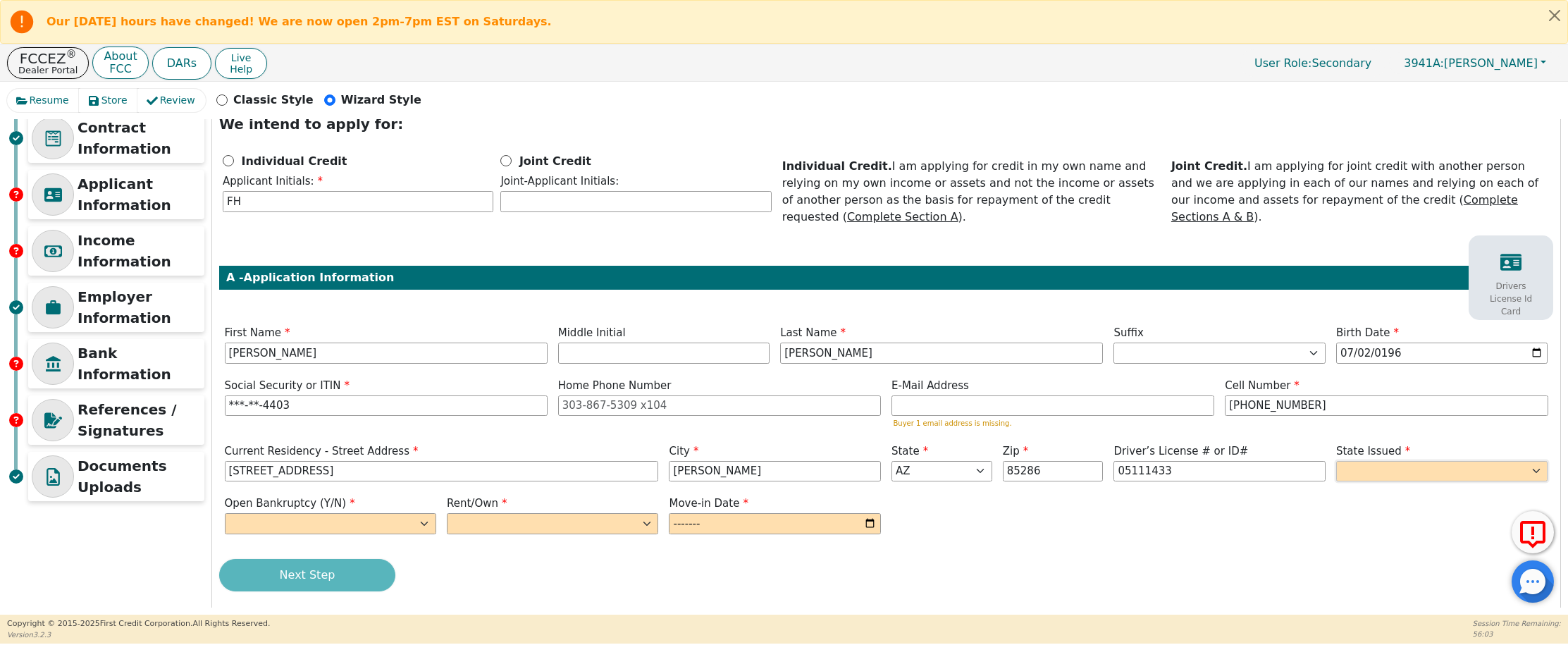
type input "********"
click at [1387, 461] on select "AK AL AR AZ CA CO CT DC DE FL GA HI IA ID IL IN KS KY LA MA MD ME MI MN MO MS M…" at bounding box center [1441, 471] width 211 height 21
select select "AZ"
click at [310, 513] on select "Yes No" at bounding box center [330, 523] width 211 height 21
select select "n"
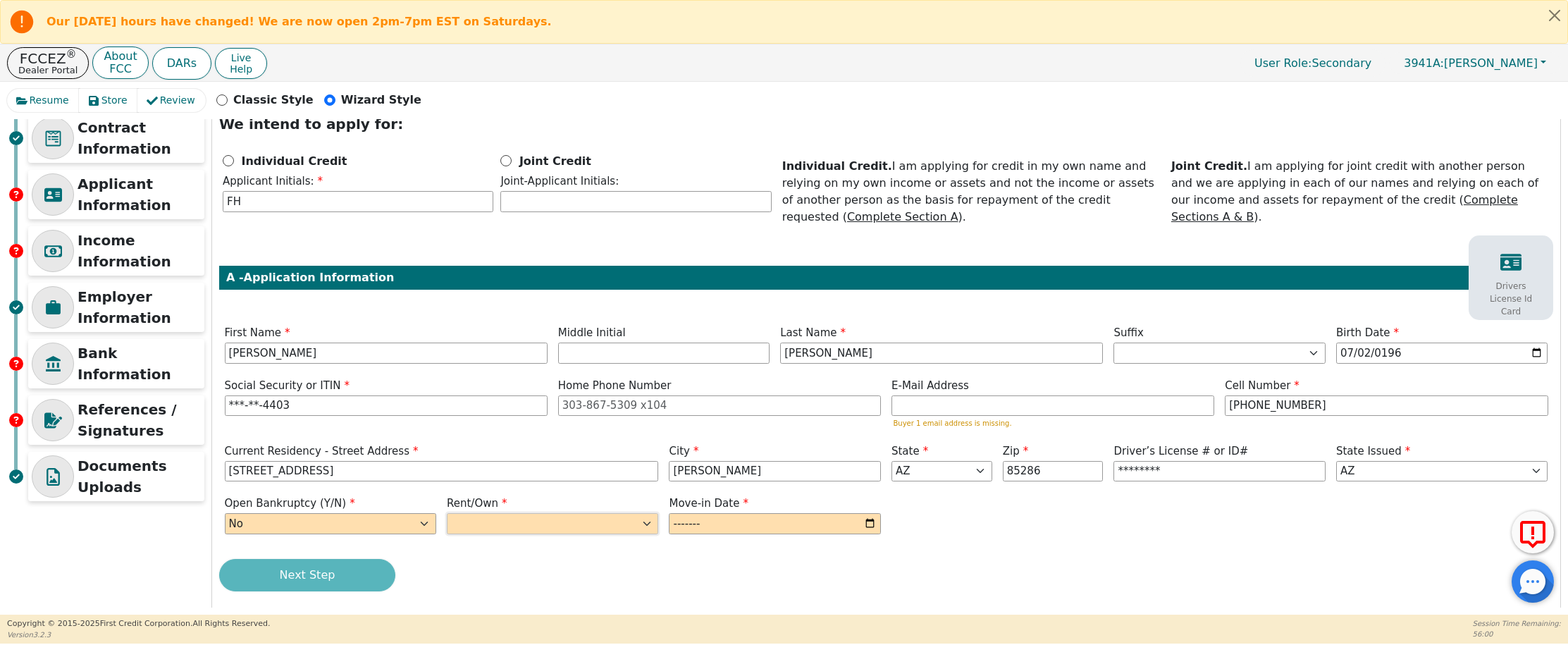
click at [475, 513] on select "Rent Own" at bounding box center [552, 523] width 211 height 21
select select "Rent"
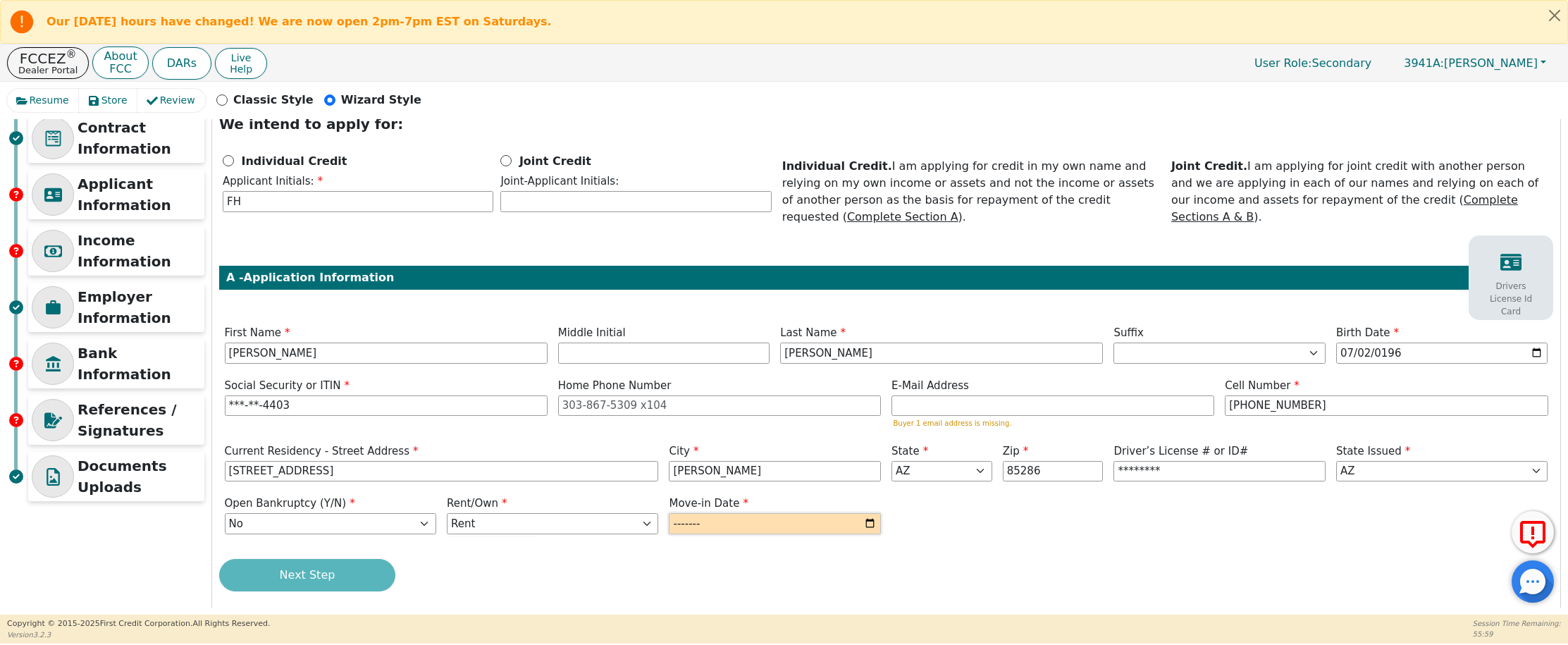
click at [677, 513] on input "month" at bounding box center [774, 523] width 211 height 21
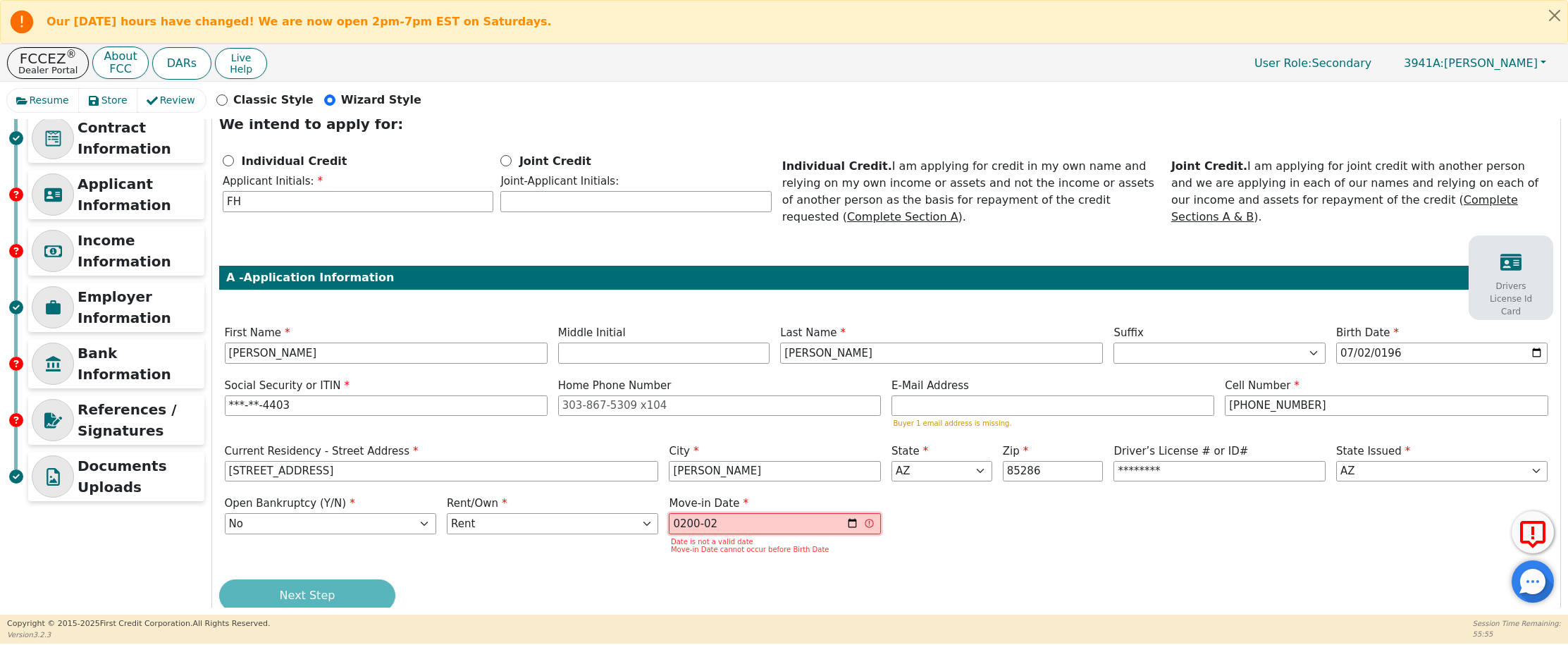
type input "2000-02"
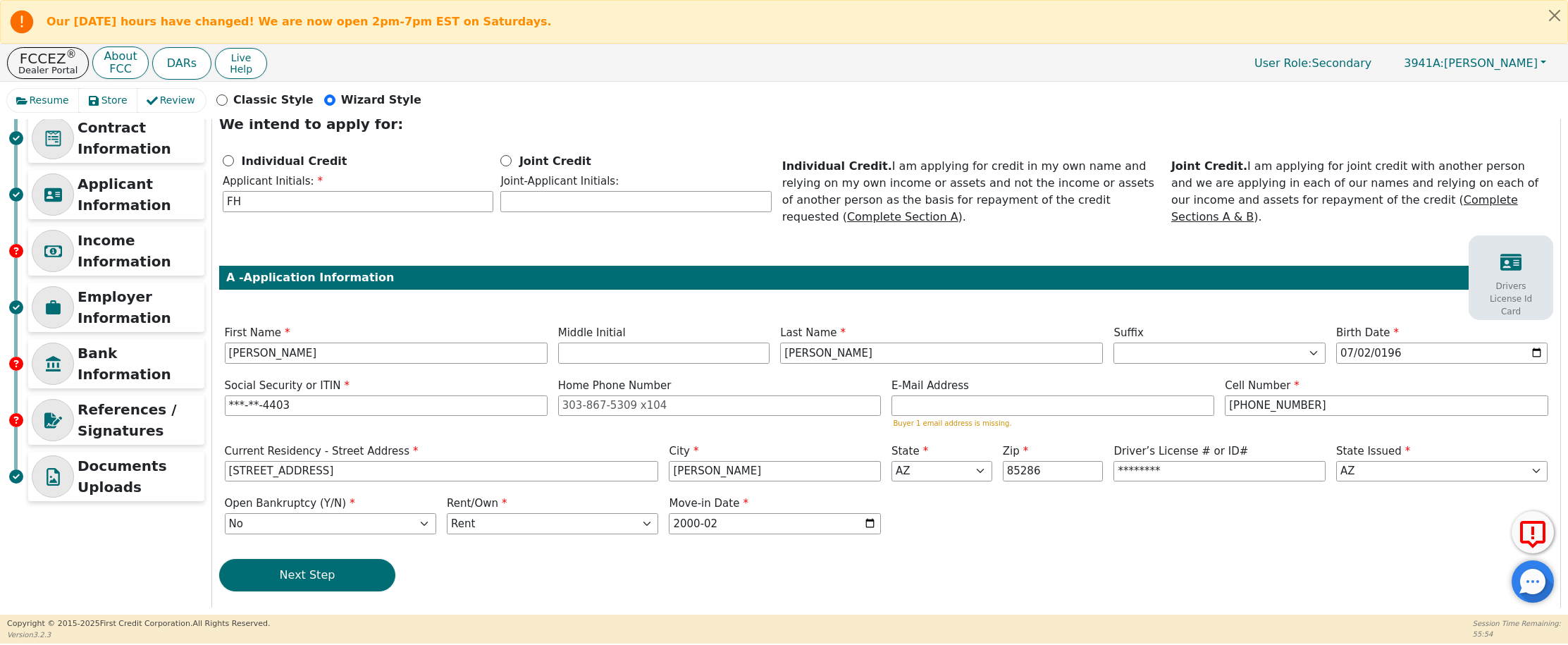
click at [685, 571] on div "Next Step" at bounding box center [887, 575] width 1334 height 33
click at [929, 396] on input "email" at bounding box center [1052, 406] width 323 height 21
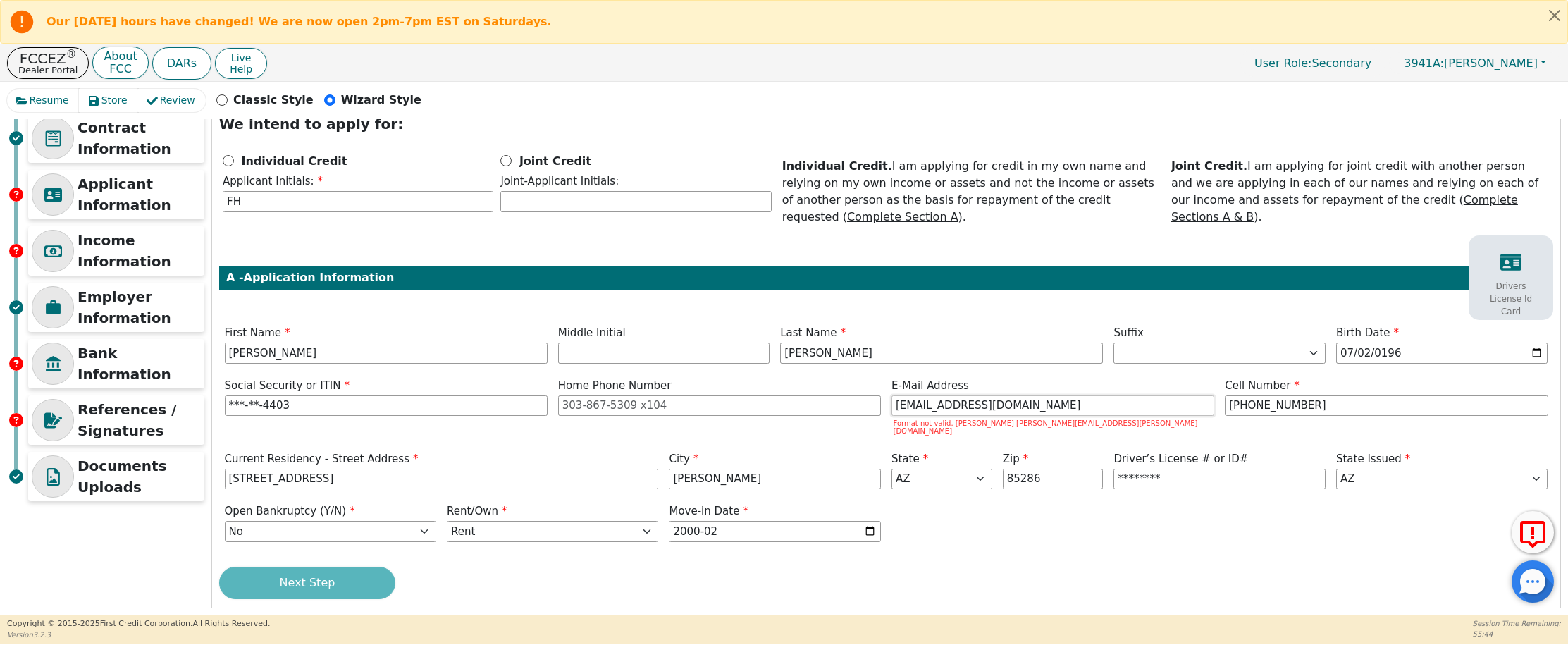
scroll to position [86, 0]
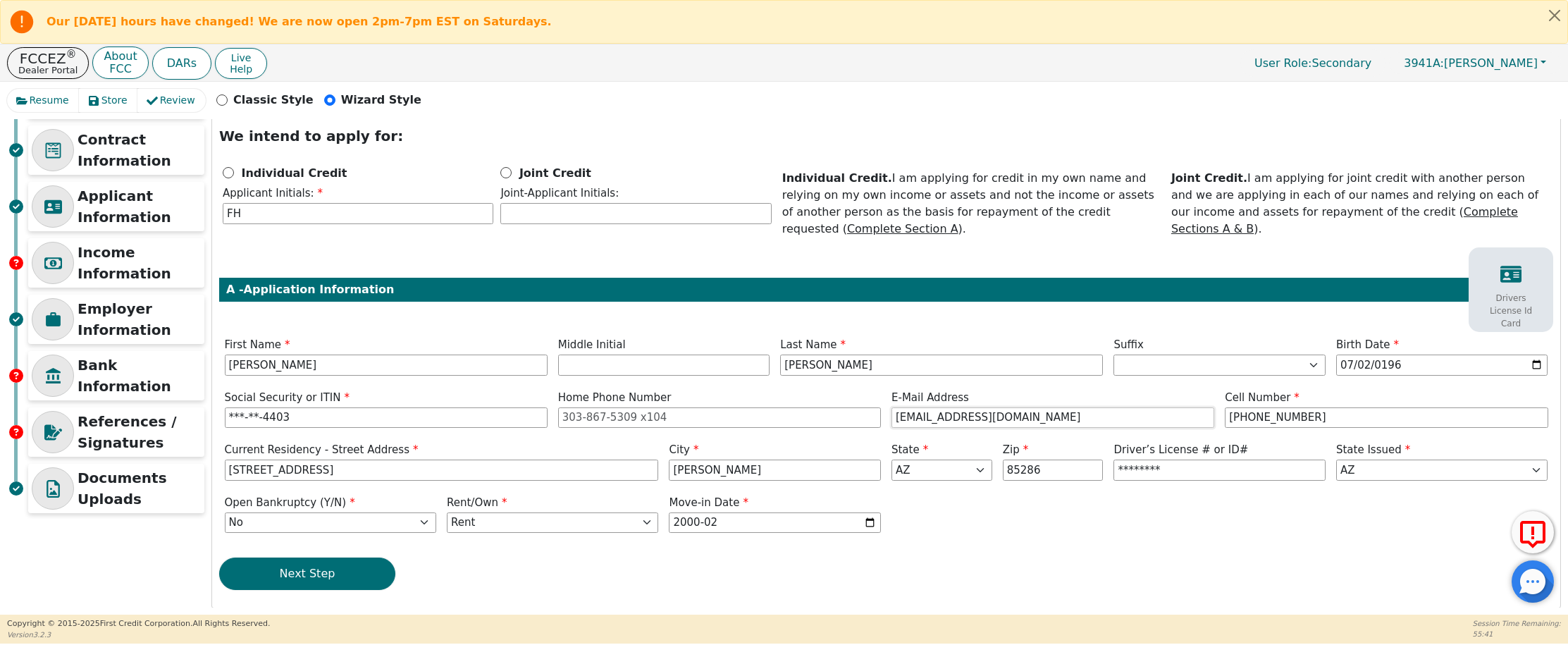
type input "frannie961@gmail.com"
click at [229, 174] on input "Individual Credit" at bounding box center [228, 173] width 11 height 11
radio input "true"
click at [319, 571] on button "Next Step" at bounding box center [307, 573] width 176 height 33
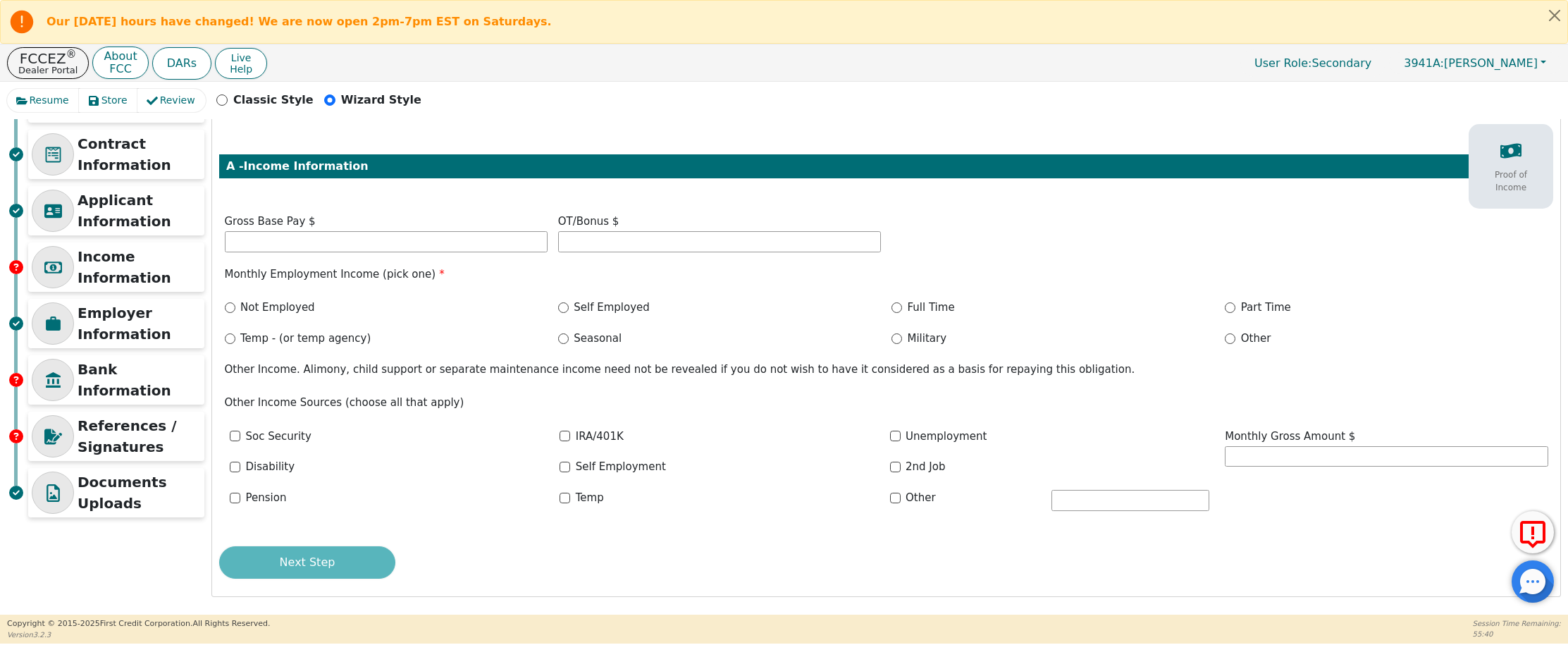
scroll to position [81, 0]
click at [261, 239] on input "text" at bounding box center [386, 241] width 323 height 21
type input "3700.00"
click at [895, 309] on input "Full Time" at bounding box center [896, 307] width 10 height 10
radio input "true"
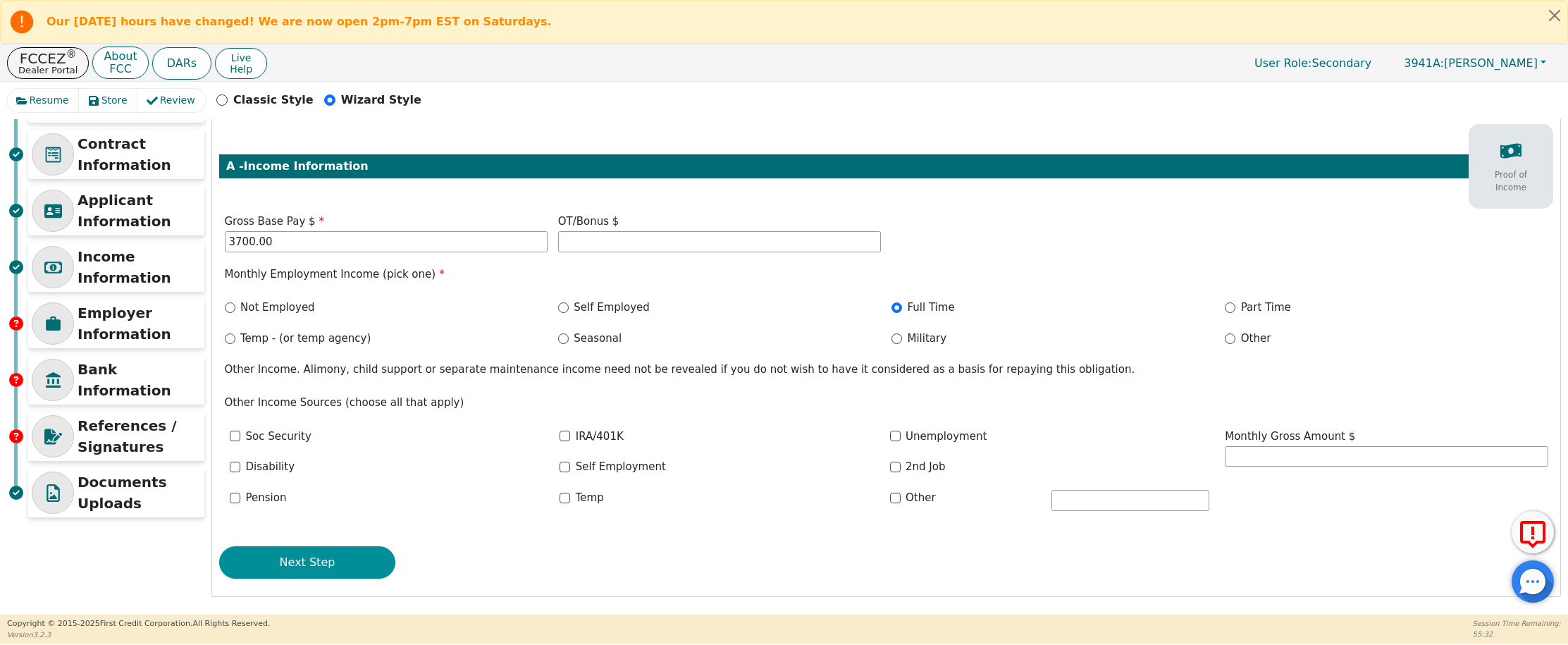
click at [310, 556] on button "Next Step" at bounding box center [307, 562] width 176 height 33
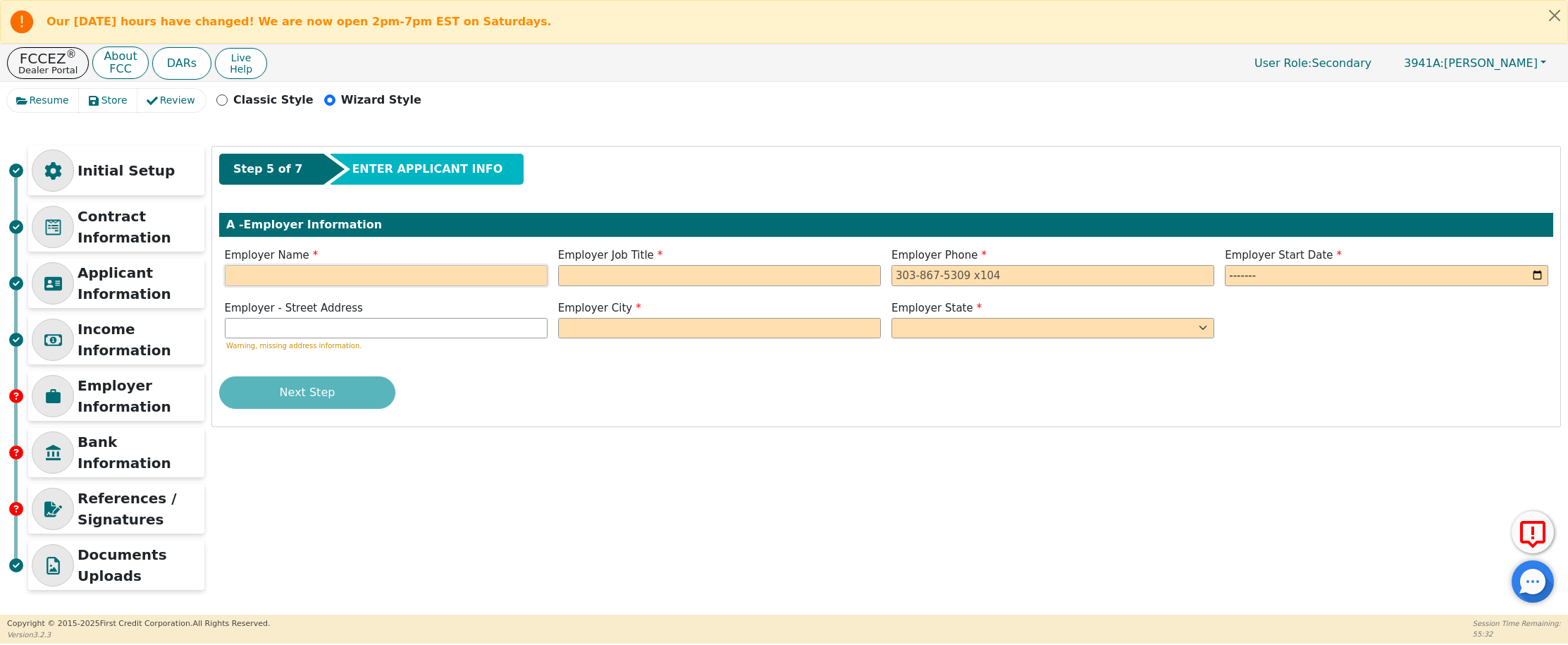
click at [302, 275] on input "text" at bounding box center [386, 275] width 323 height 21
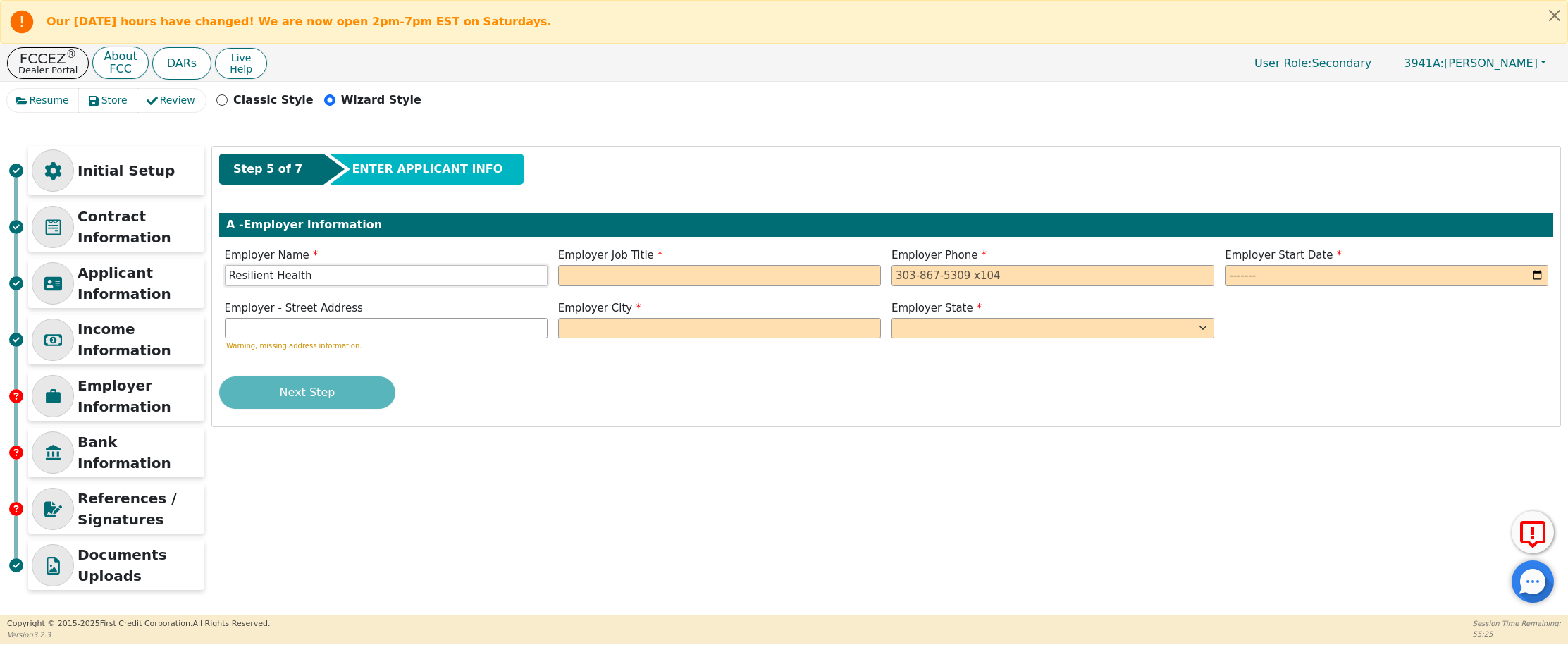
type input "Resilient Health"
type input "Case Manager"
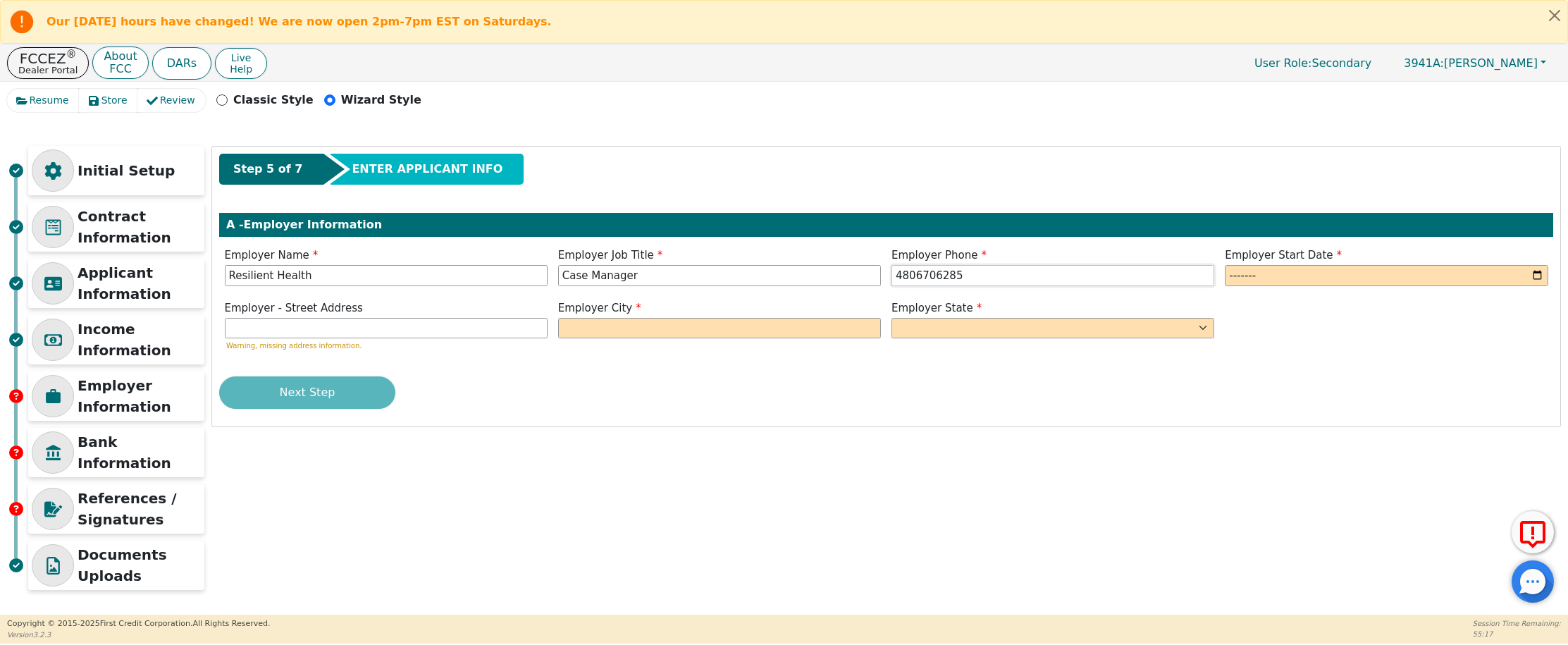
scroll to position [0, 0]
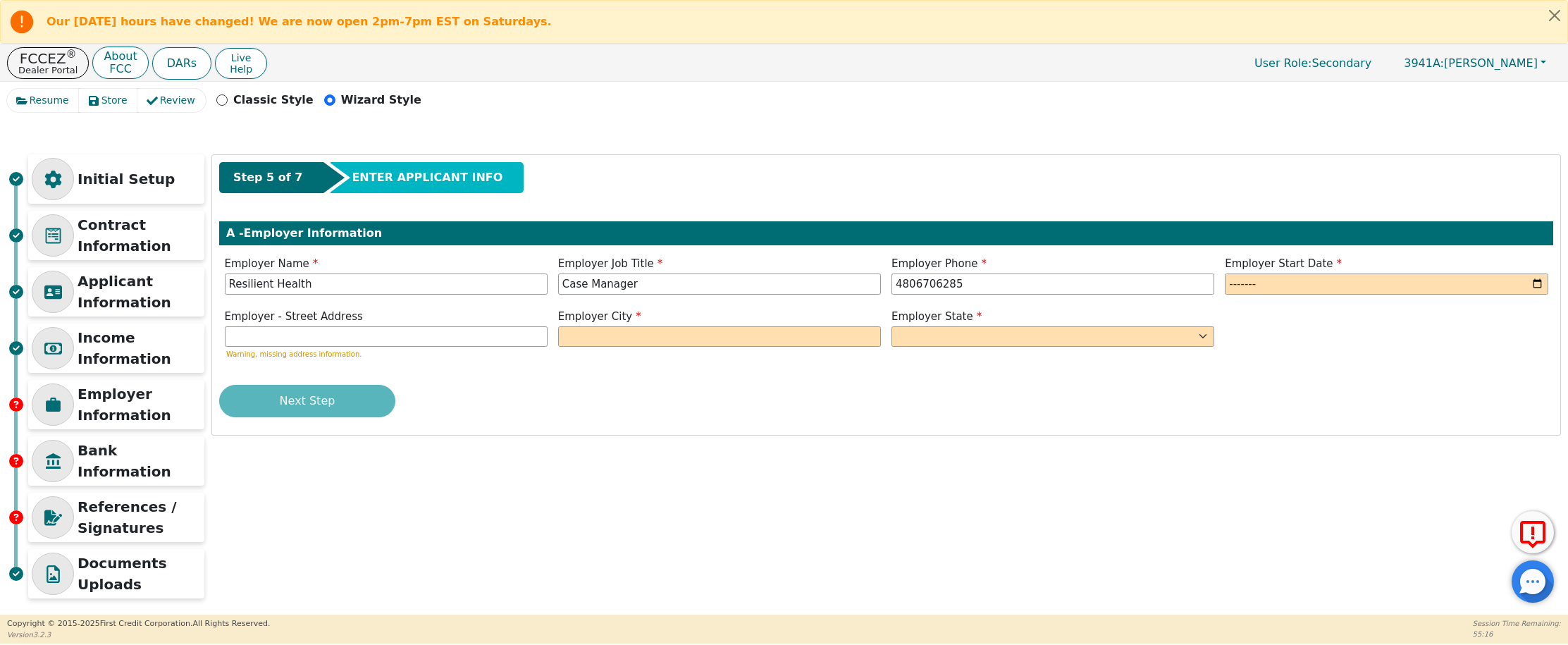
type input "480-670-6285"
click at [1247, 283] on input "month" at bounding box center [1387, 284] width 323 height 21
type input "2000-02"
click at [318, 342] on input "text" at bounding box center [386, 337] width 323 height 21
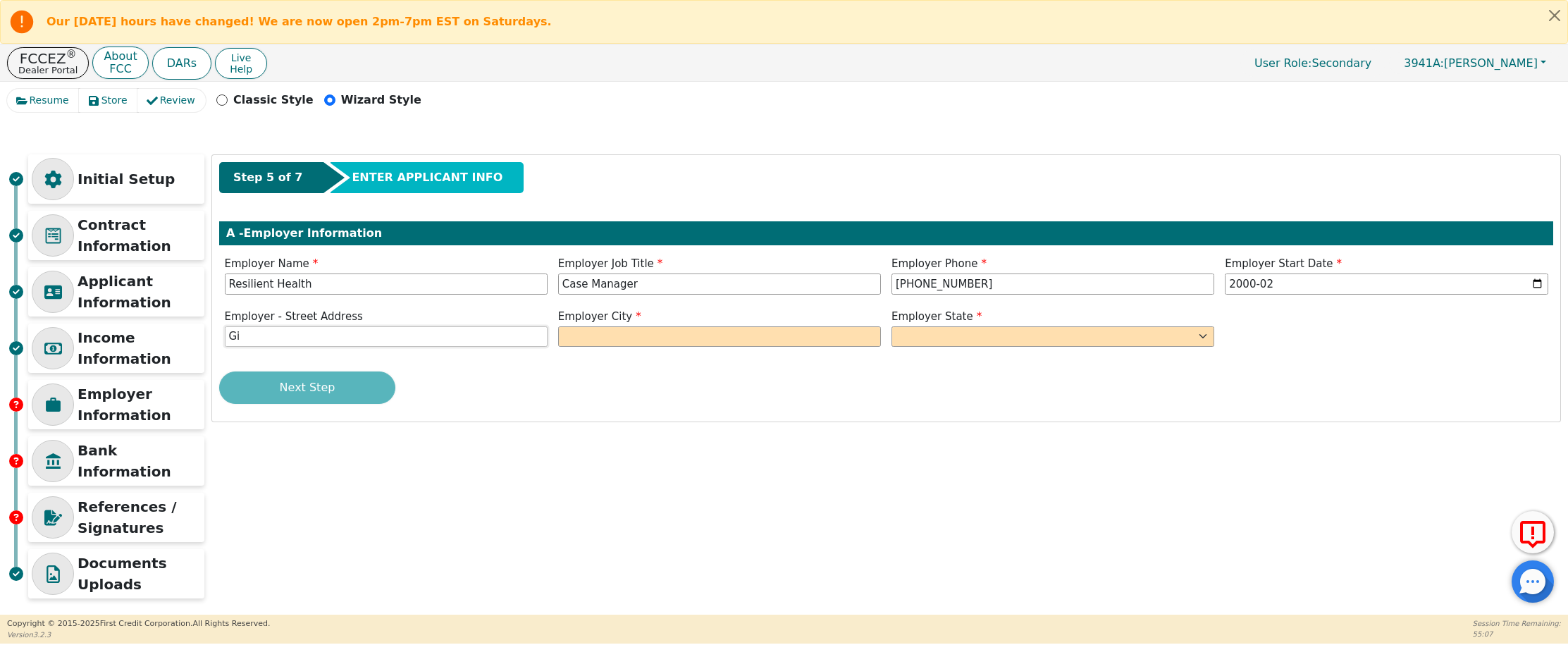
type input "G"
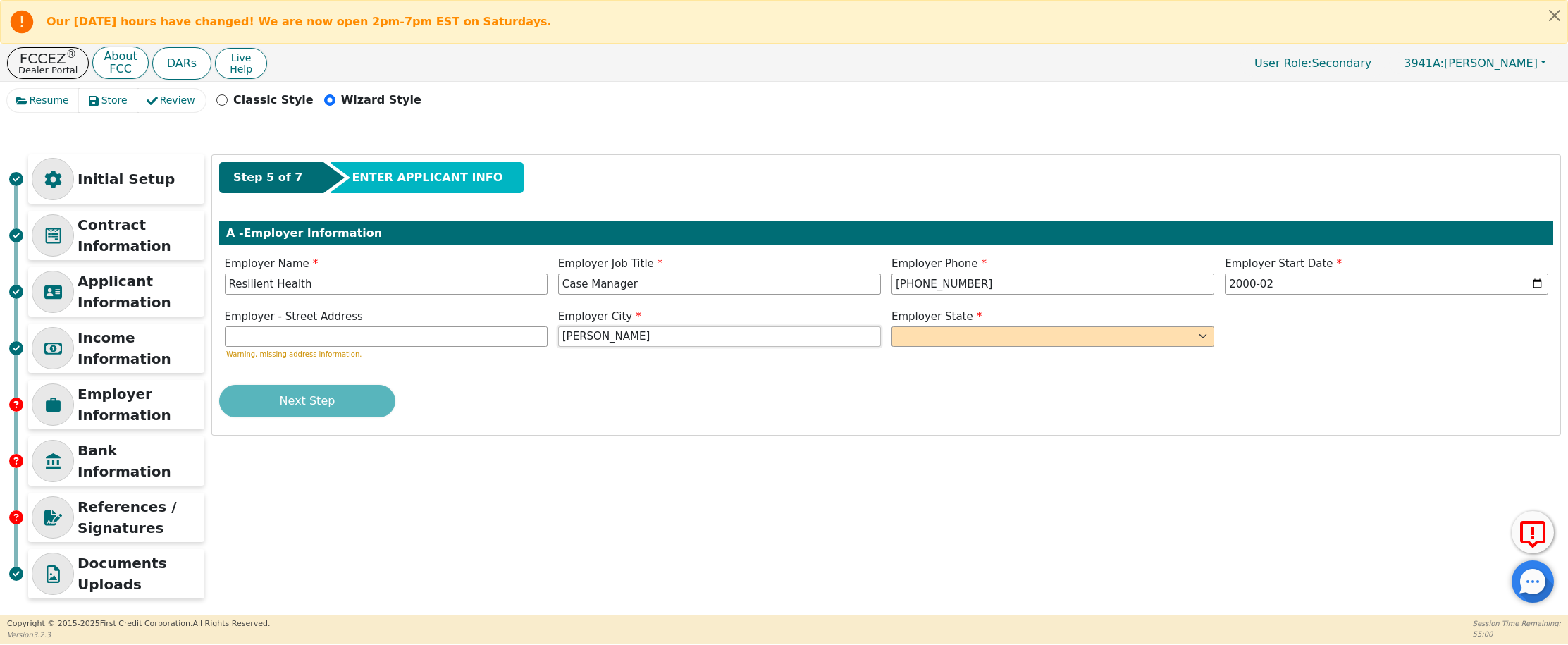
type input "Gilbert"
click at [919, 340] on select "AK AL AR AZ CA CO CT DC DE FL GA HI IA ID IL IN KS KY LA MA MD ME MI MN MO MS M…" at bounding box center [1052, 337] width 323 height 21
click at [926, 338] on select "AK AL AR AZ CA CO CT DC DE FL GA HI IA ID IL IN KS KY LA MA MD ME MI MN MO MS M…" at bounding box center [1052, 337] width 323 height 21
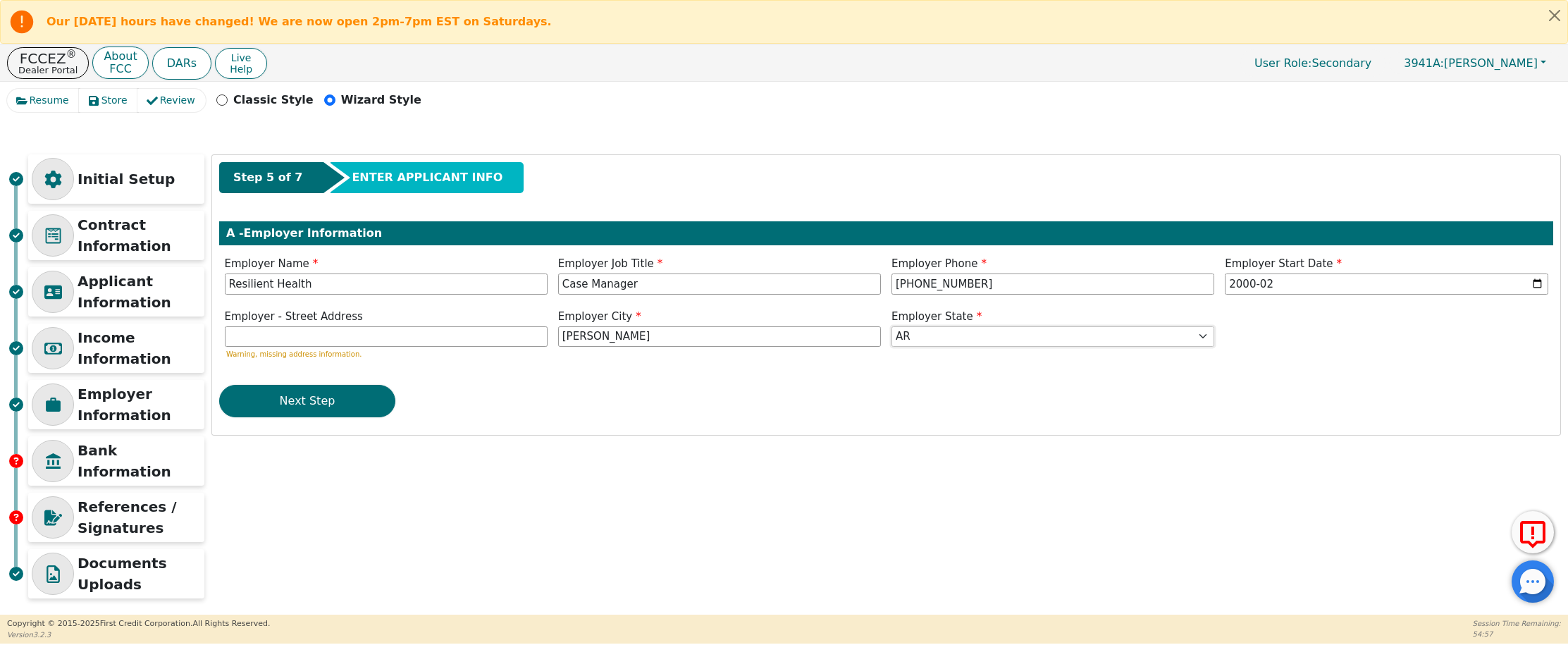
select select "AZ"
click at [295, 400] on button "Next Step" at bounding box center [307, 401] width 176 height 33
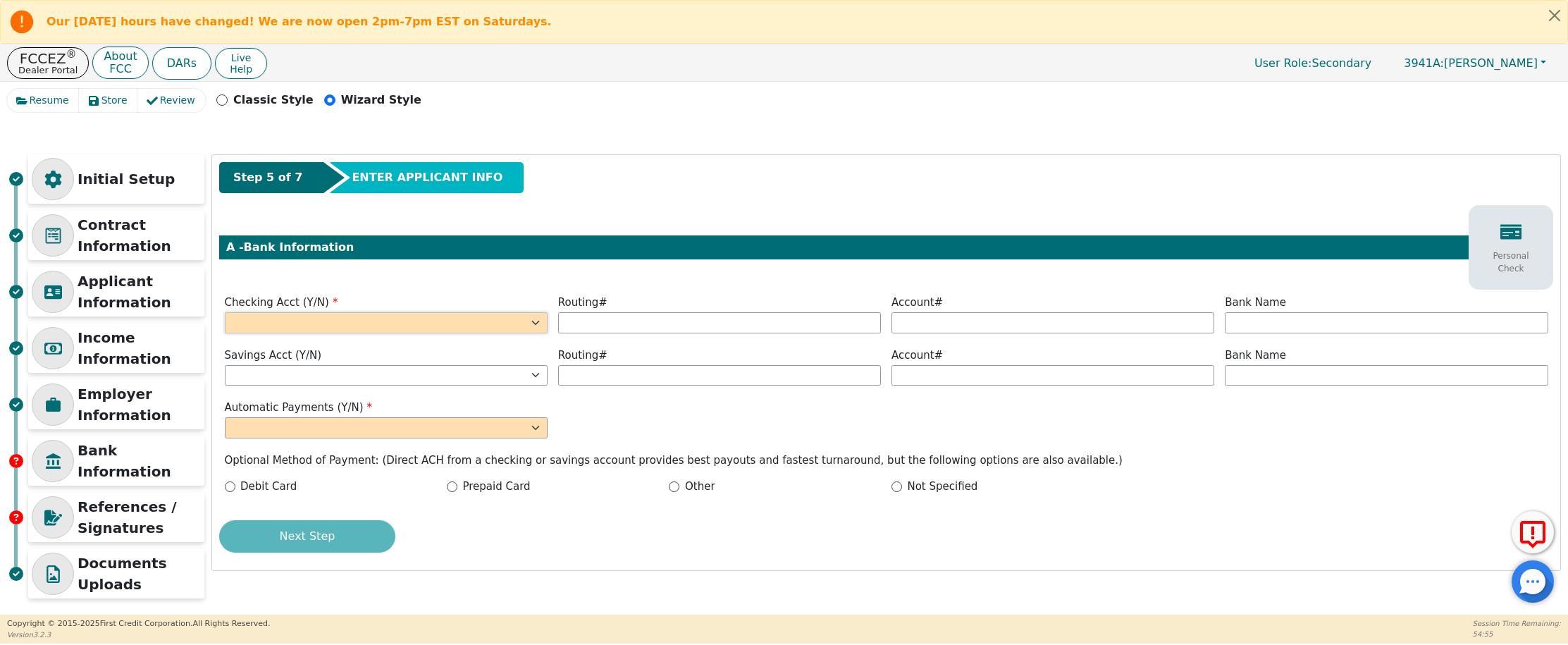
click at [355, 327] on select "Yes No" at bounding box center [386, 323] width 323 height 21
select select "y"
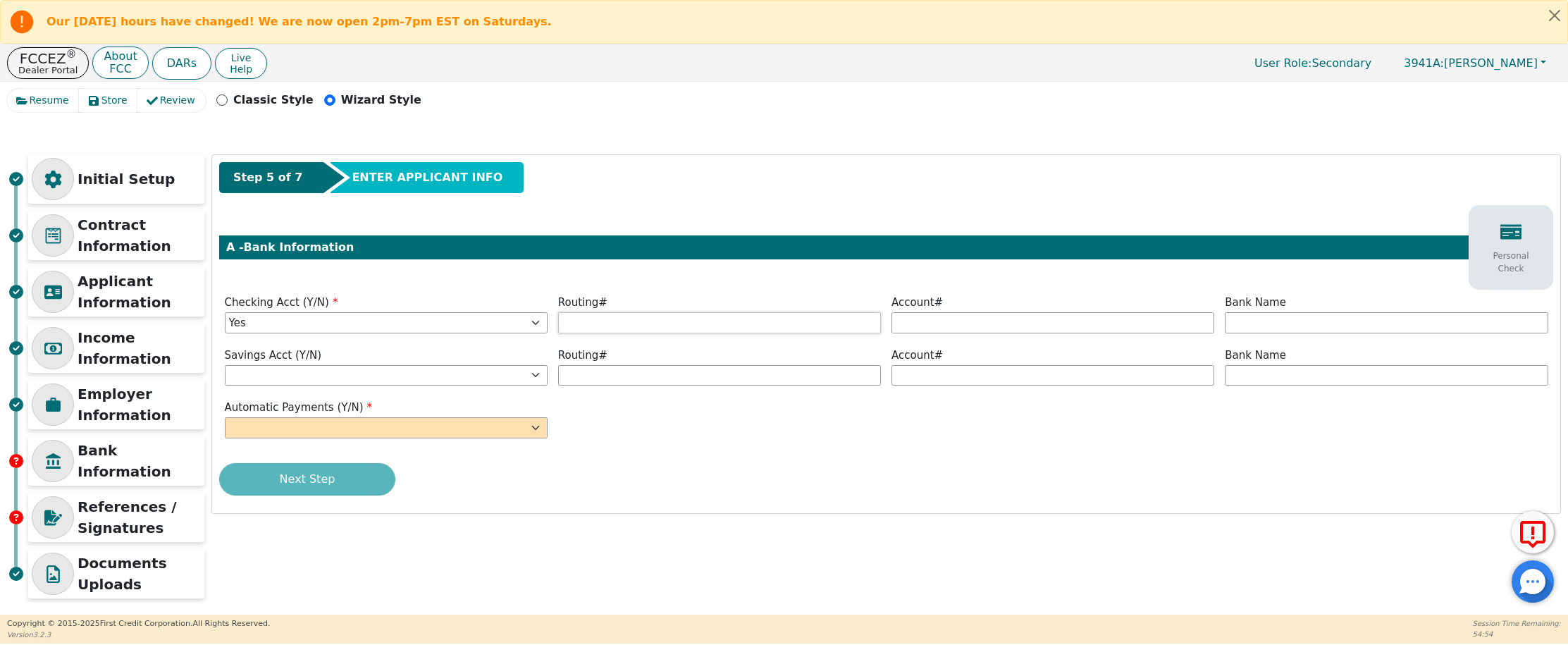
click at [590, 316] on input "text" at bounding box center [719, 323] width 323 height 21
type input "*********"
click at [887, 319] on div "Account#" at bounding box center [1053, 316] width 333 height 42
click at [923, 321] on input "text" at bounding box center [1052, 323] width 323 height 21
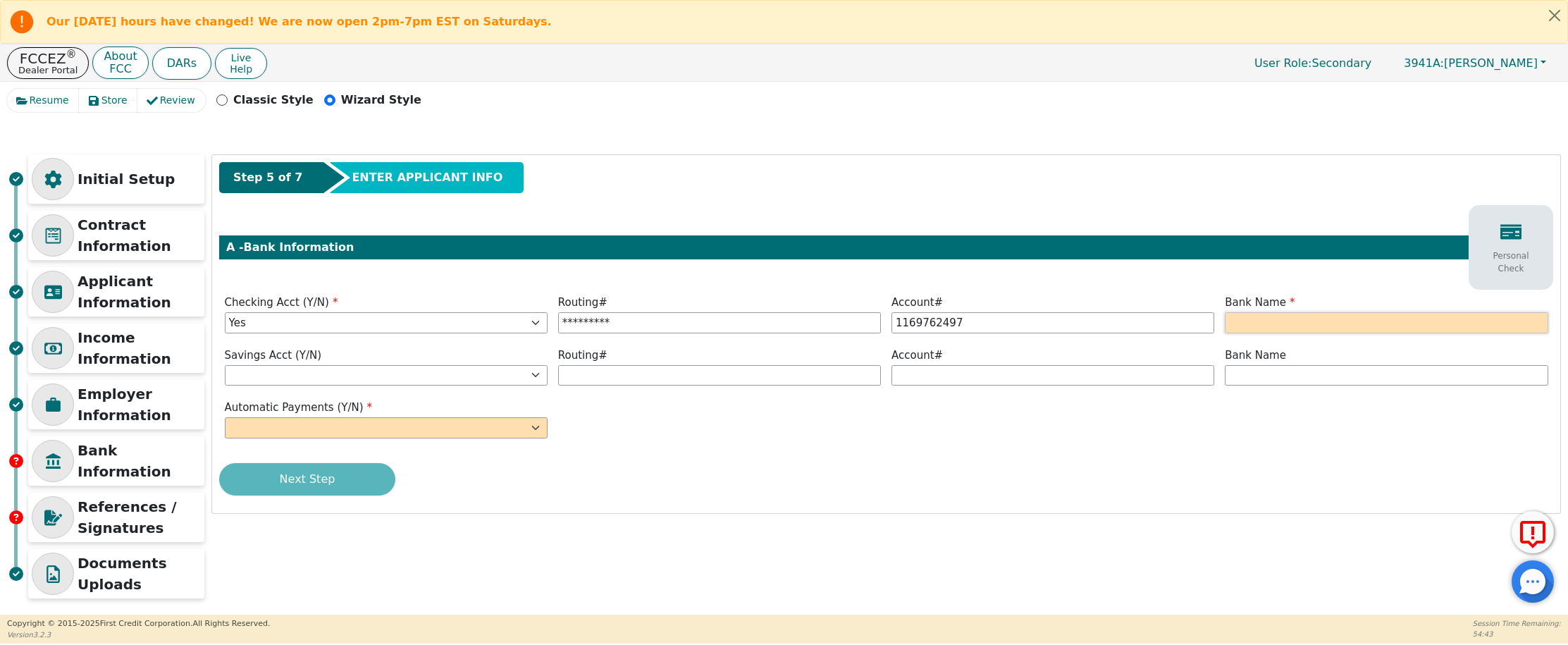
type input "**********"
click at [1298, 317] on input "text" at bounding box center [1387, 323] width 323 height 21
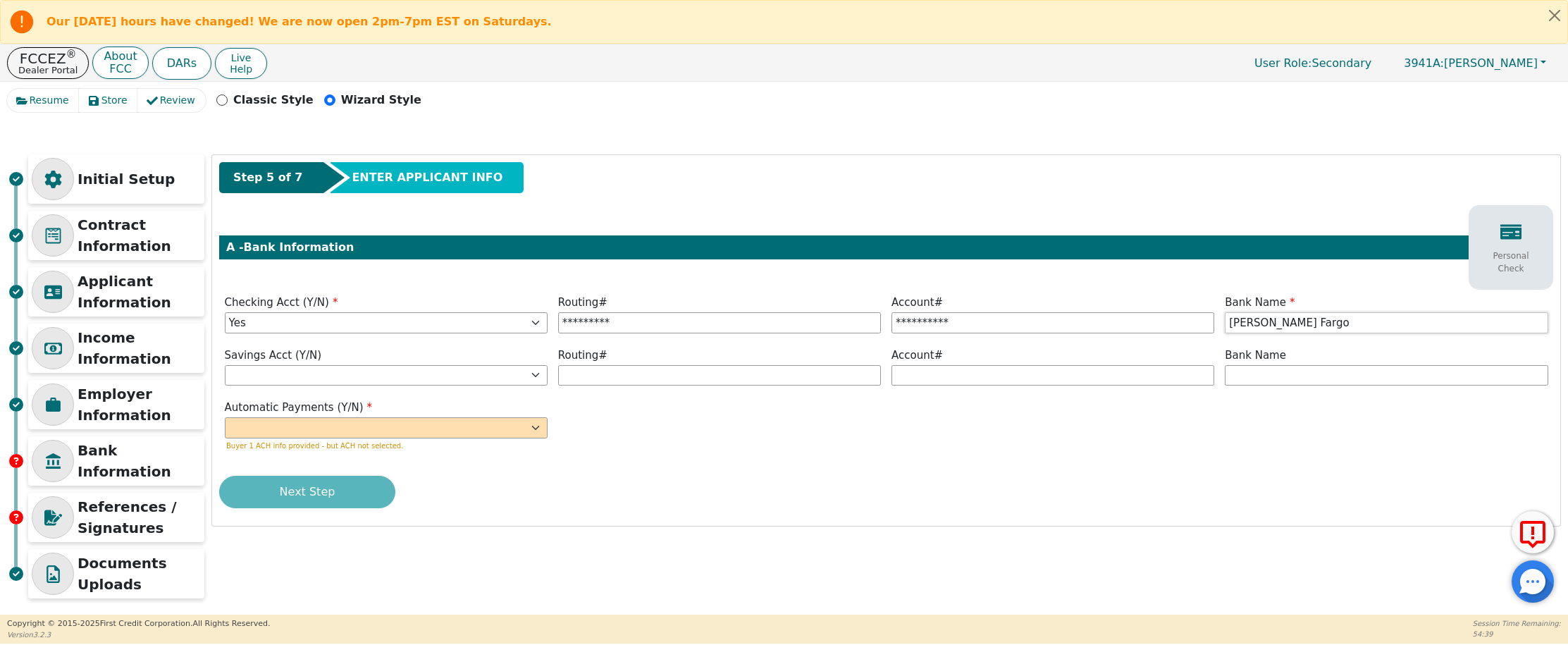
type input "Wells Fargo"
click at [274, 426] on select "Yes No" at bounding box center [386, 427] width 323 height 21
select select "y"
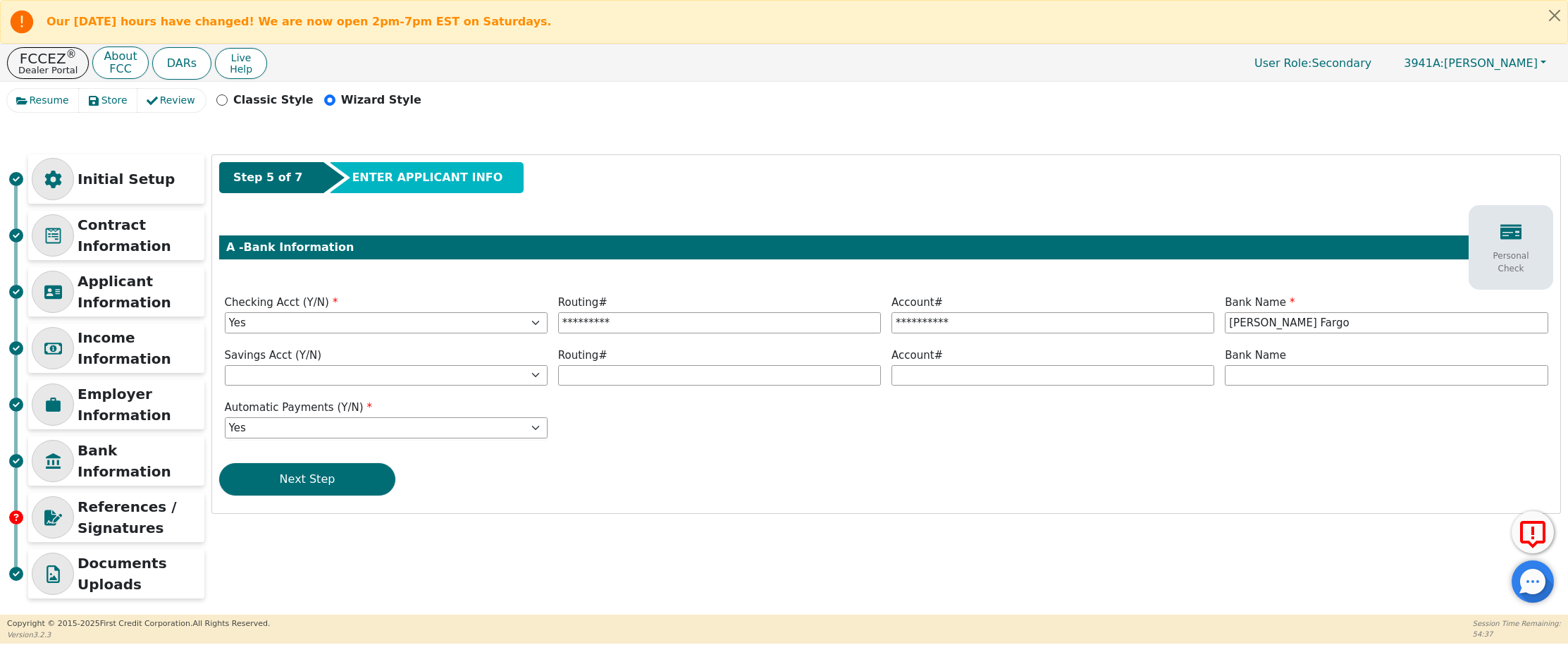
click at [303, 482] on button "Next Step" at bounding box center [307, 479] width 176 height 33
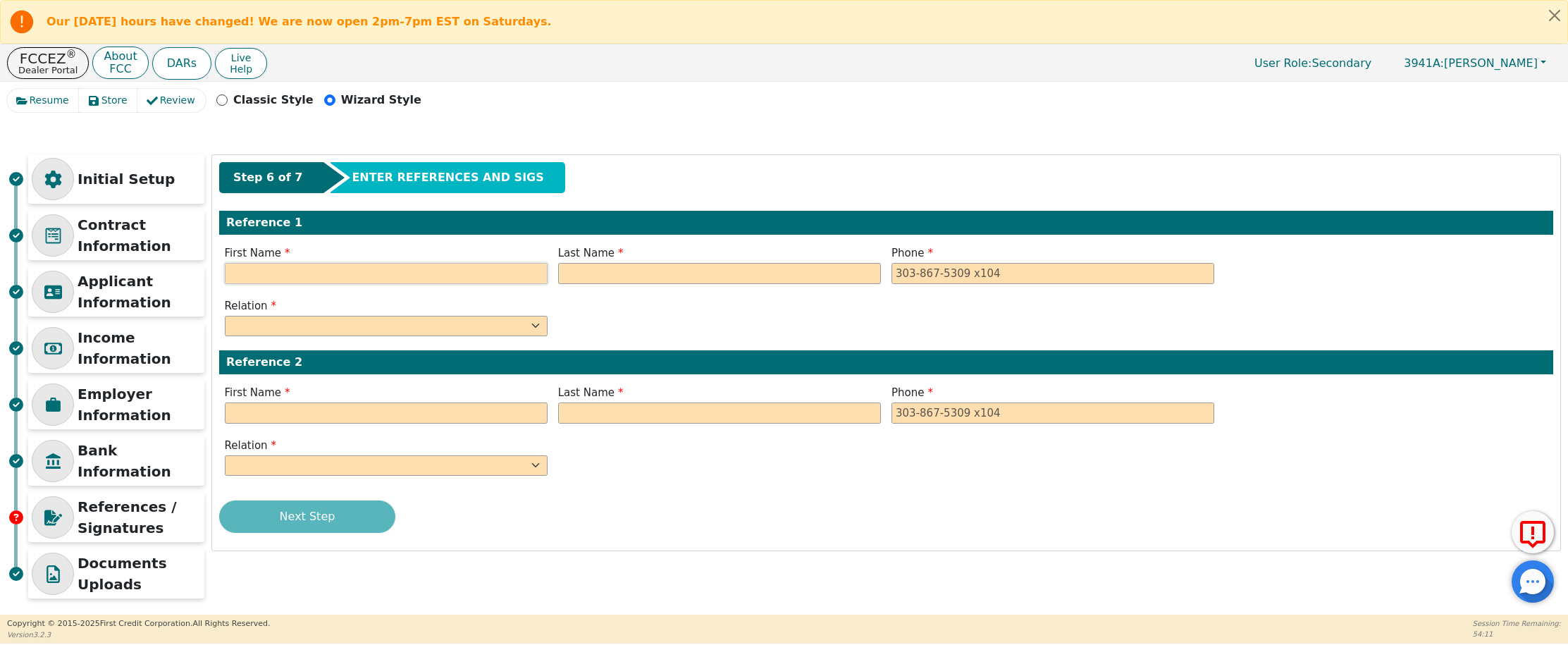
click at [391, 273] on input "text" at bounding box center [386, 274] width 323 height 21
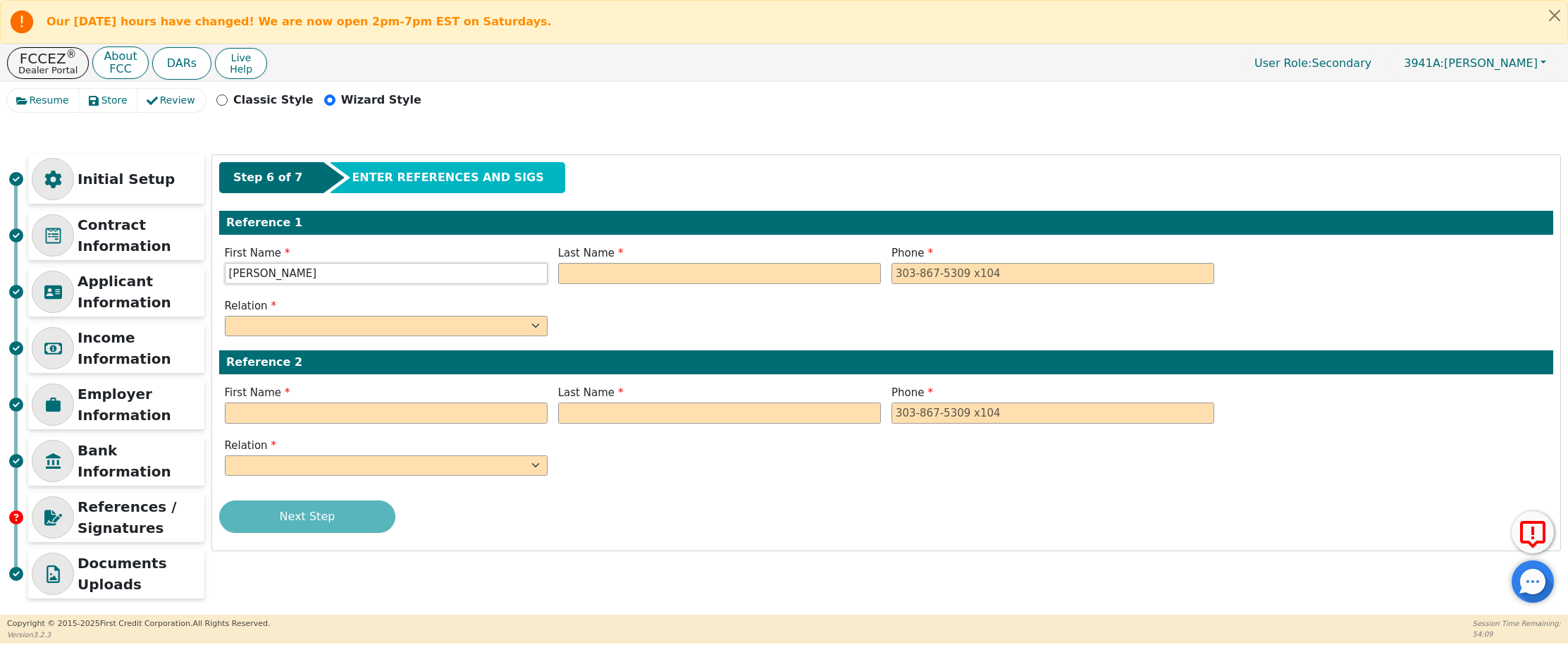
type input "Darlene"
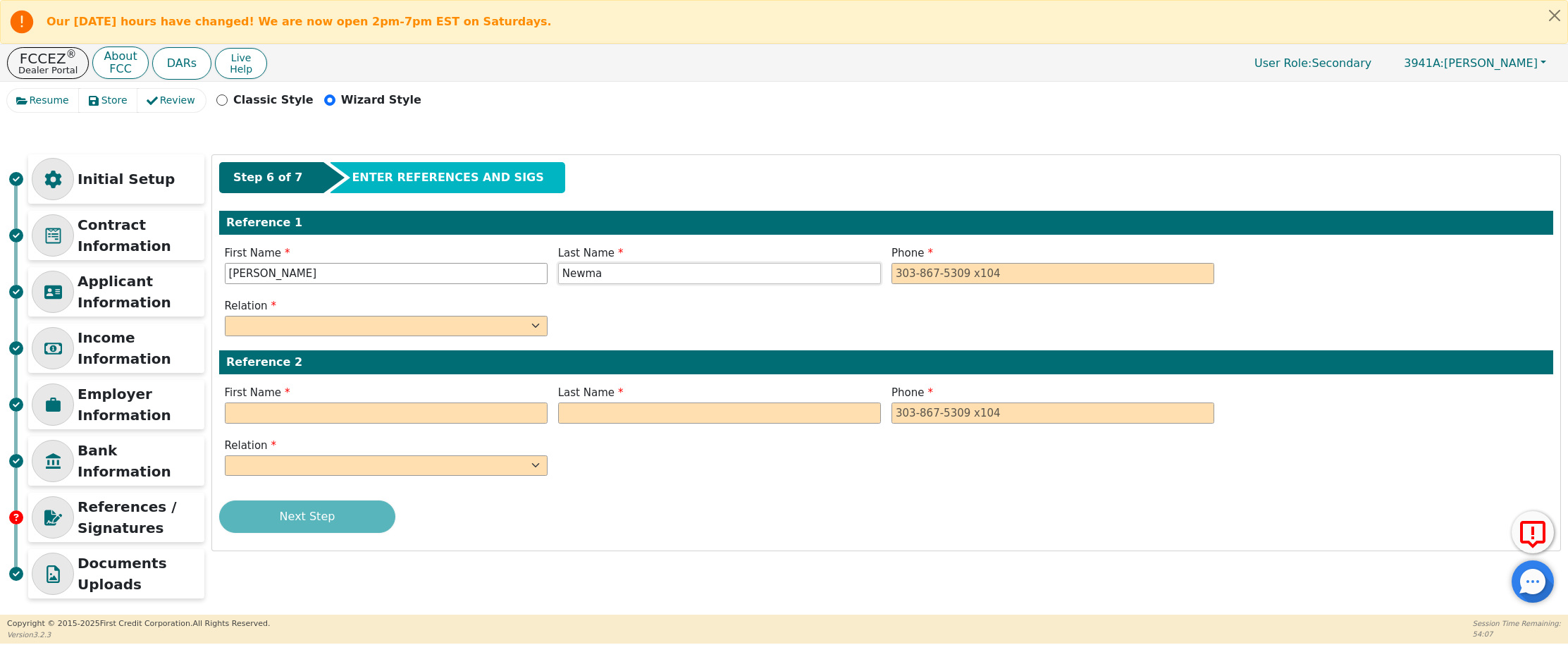
type input "Newma"
click at [920, 275] on input "tel" at bounding box center [1052, 274] width 323 height 21
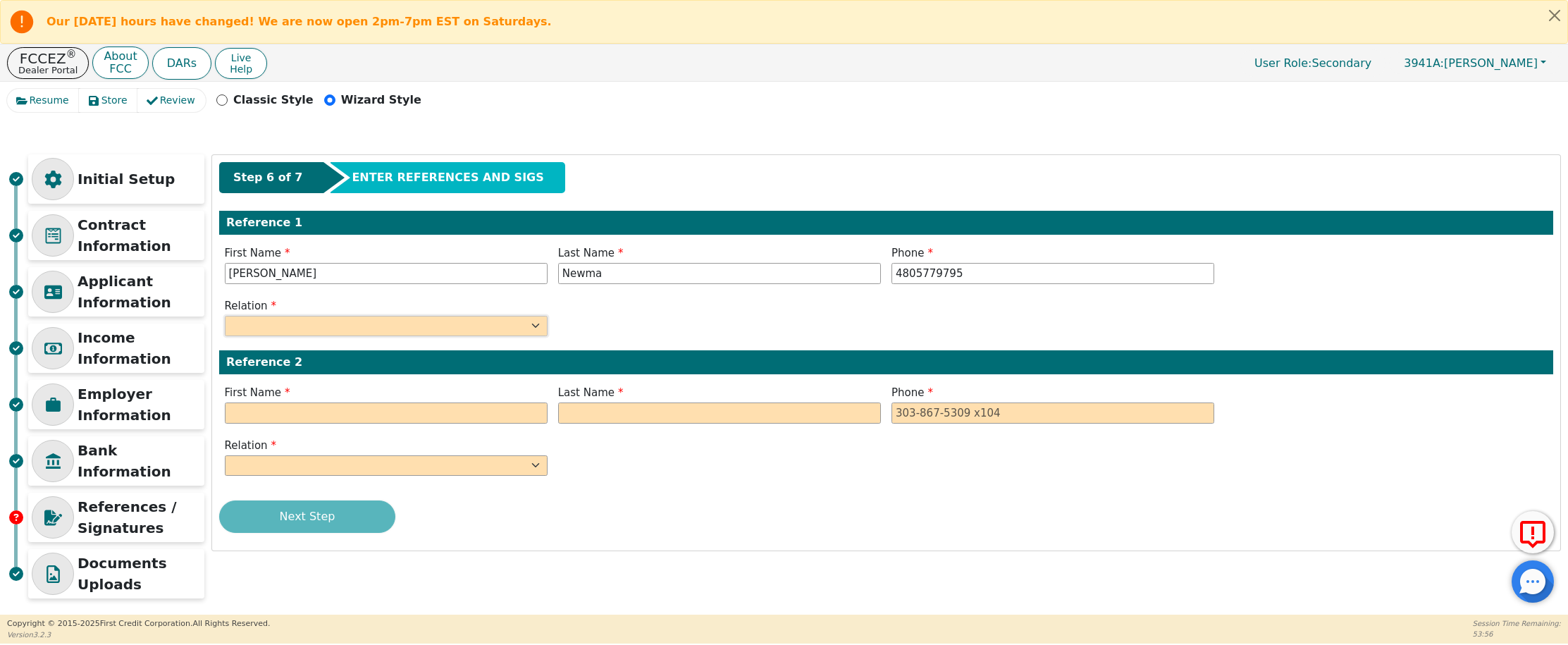
type input "480-577-9795"
click at [359, 335] on select "FATHER MOTHER SISTER BROTHER DAUGHTER SON CO-WORKER NEIGHBOR FRIEND COUSIN G-MO…" at bounding box center [386, 326] width 323 height 21
select select "FRIEND"
click at [288, 413] on input "text" at bounding box center [386, 413] width 323 height 21
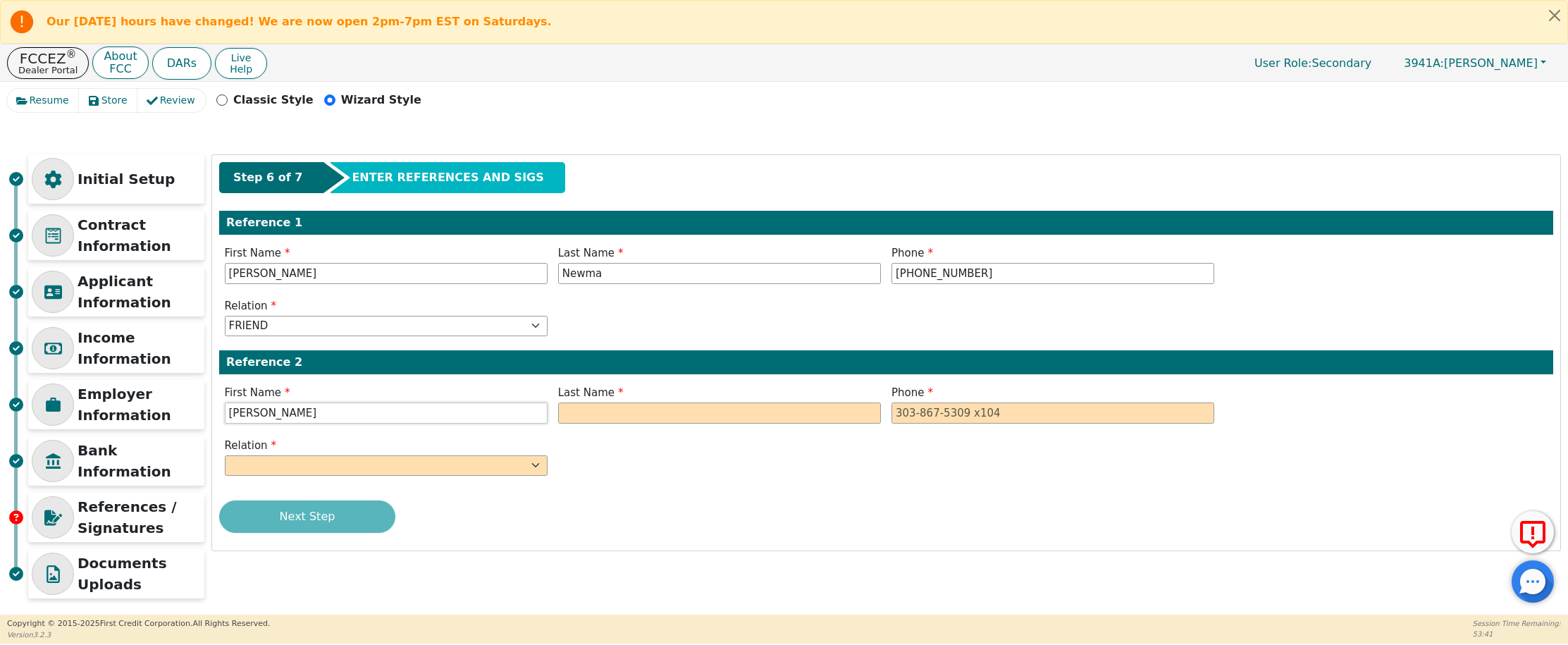
type input "Allen"
type input "Kenny"
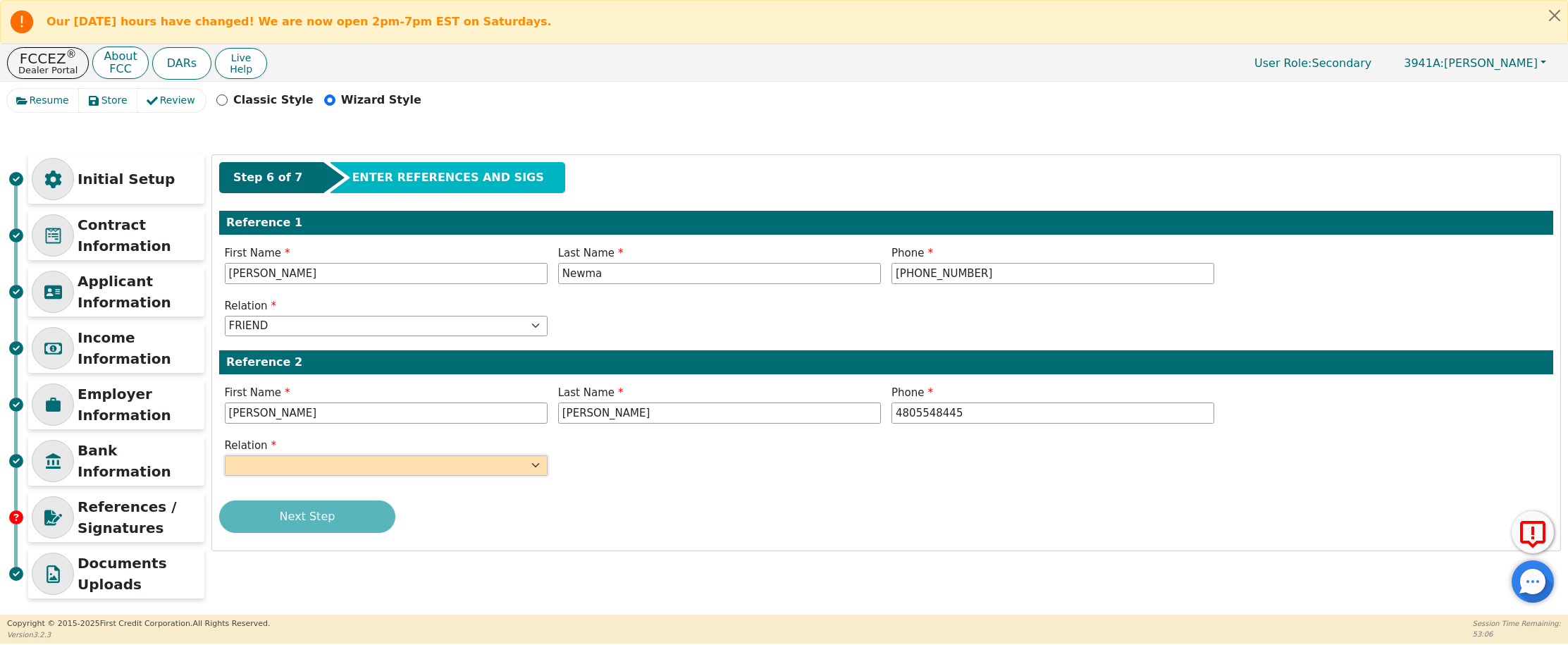
type input "480-554-8445"
click at [373, 456] on select "FATHER MOTHER SISTER BROTHER DAUGHTER SON CO-WORKER NEIGHBOR FRIEND COUSIN G-MO…" at bounding box center [386, 465] width 323 height 21
select select "FRIEND"
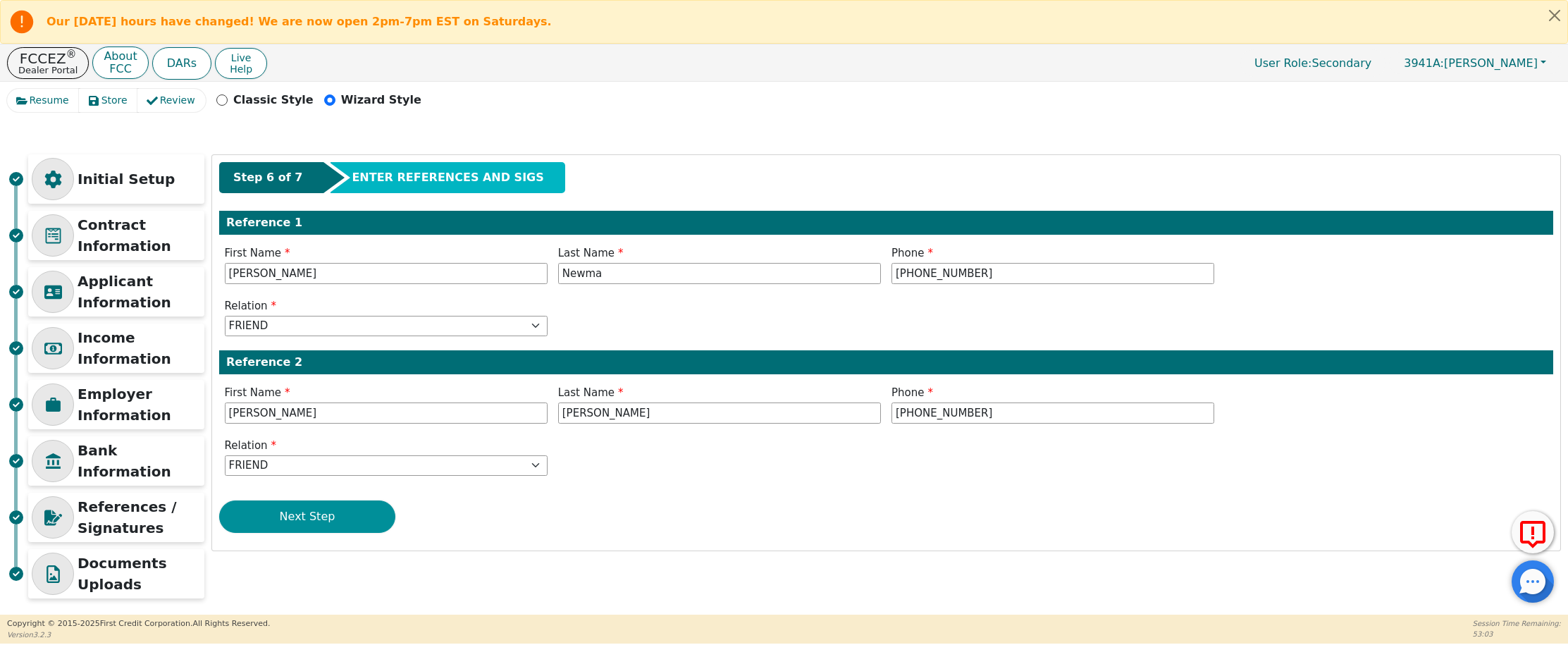
click at [323, 522] on div "Next Step" at bounding box center [887, 517] width 1334 height 33
click at [307, 522] on button "Next Step" at bounding box center [307, 517] width 176 height 33
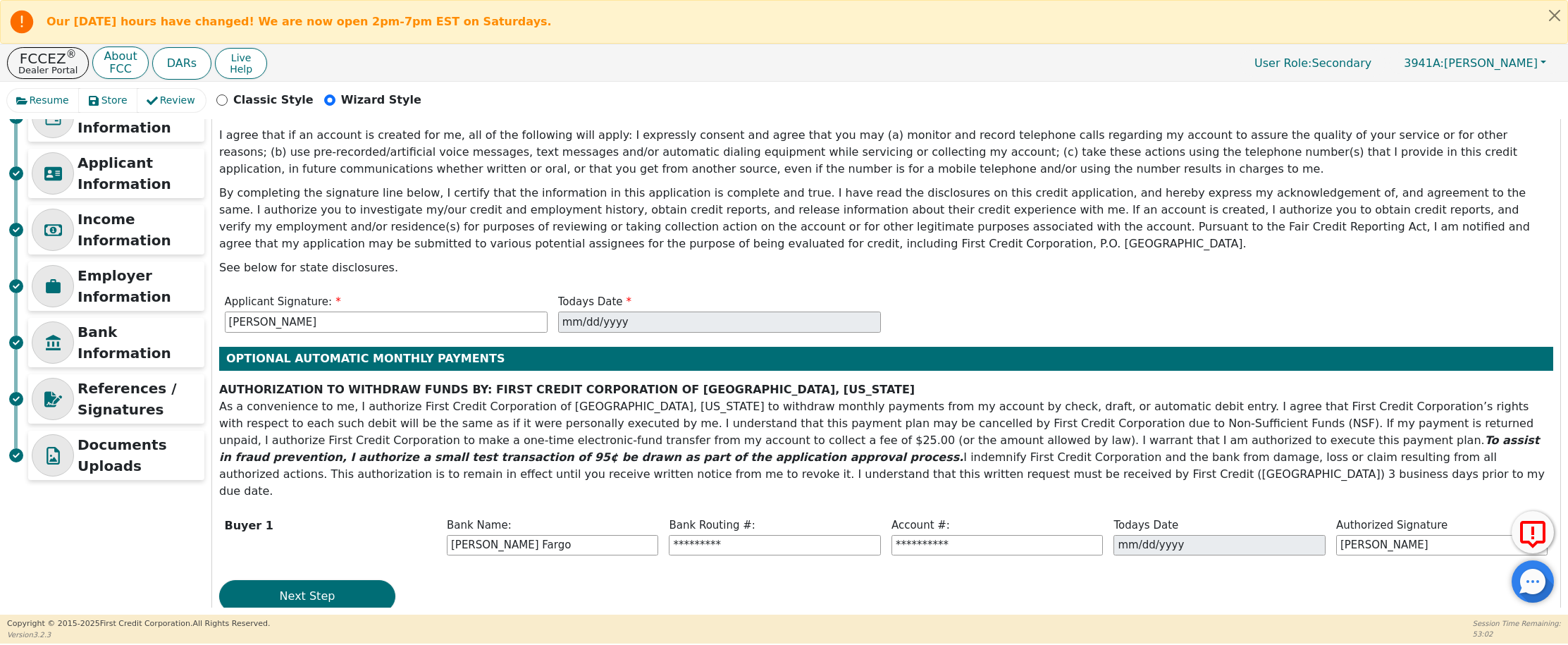
scroll to position [135, 0]
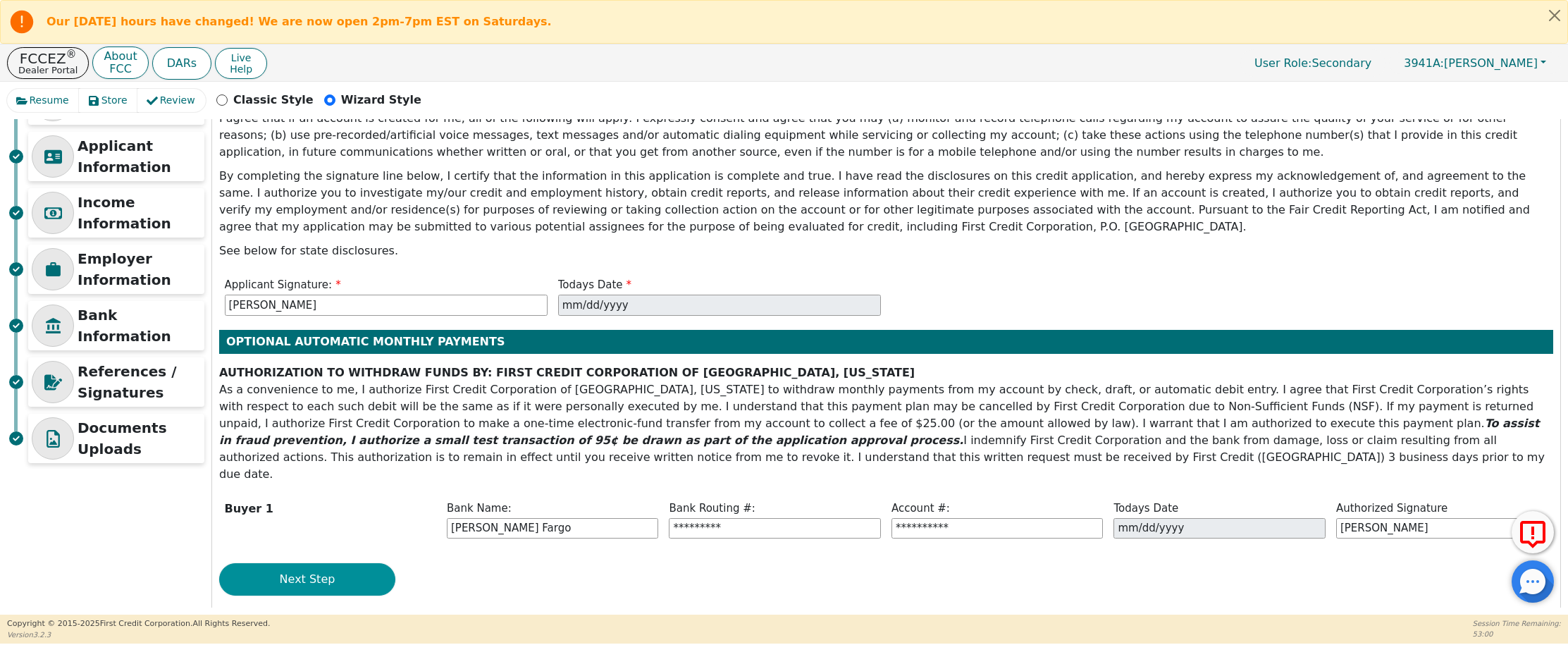
click at [301, 563] on button "Next Step" at bounding box center [307, 579] width 176 height 33
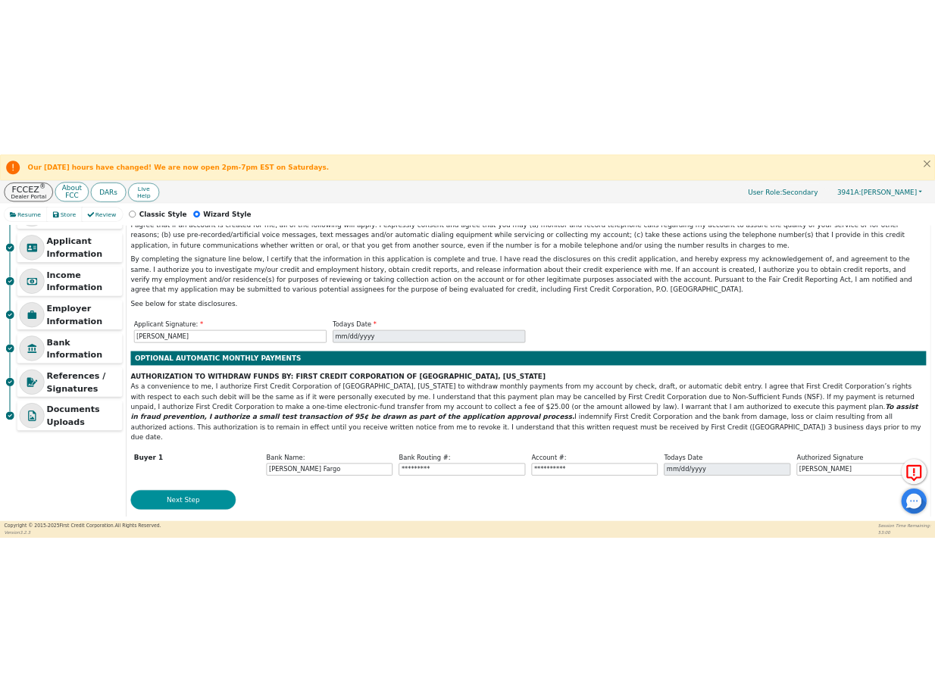
scroll to position [9, 0]
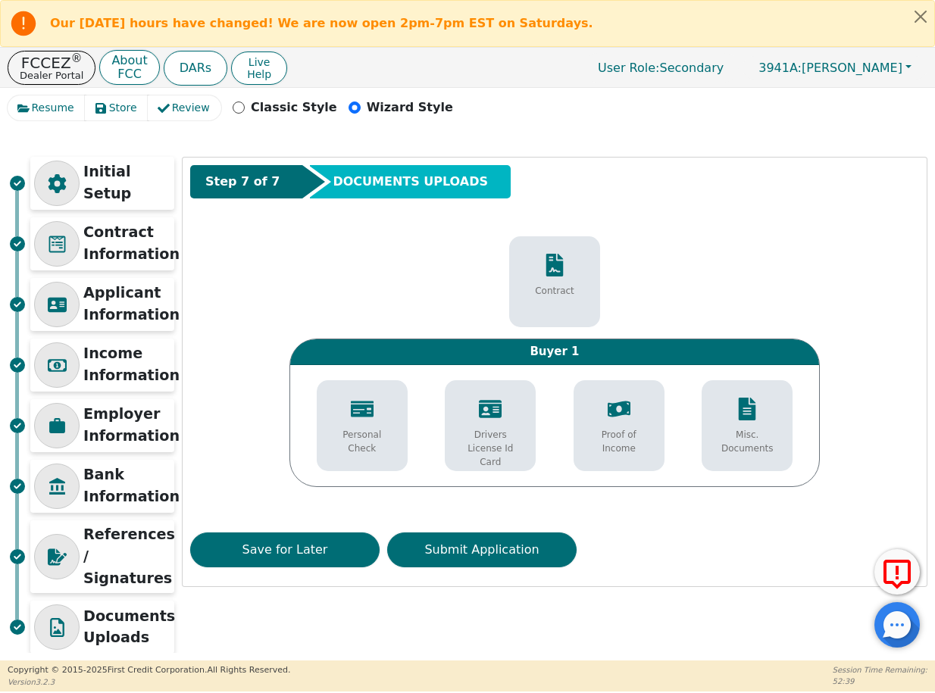
click at [486, 424] on div "Drivers License Id Card" at bounding box center [489, 433] width 83 height 86
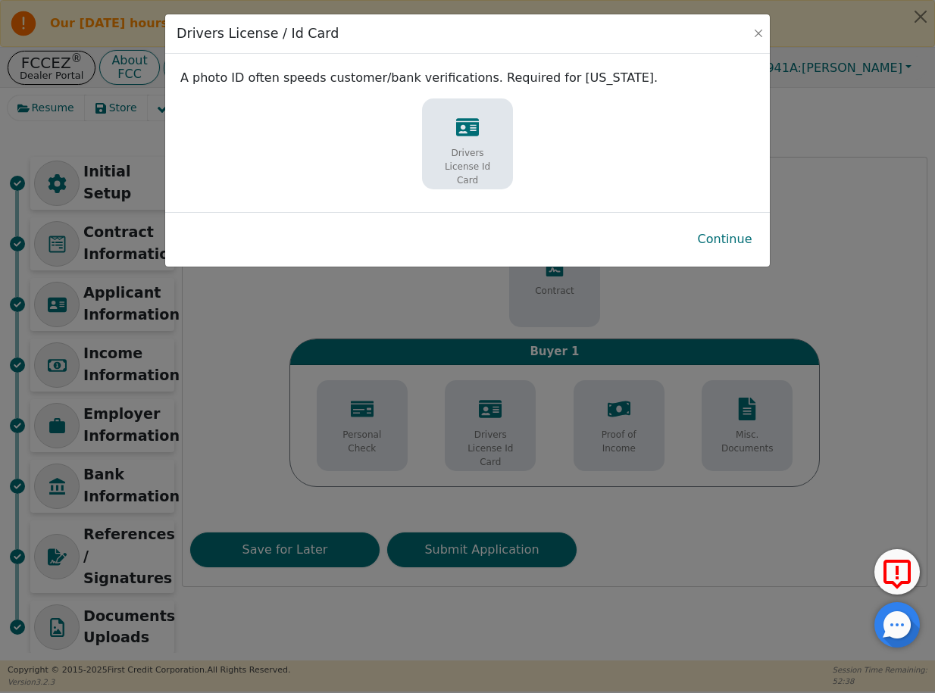
click at [470, 136] on icon at bounding box center [467, 127] width 23 height 23
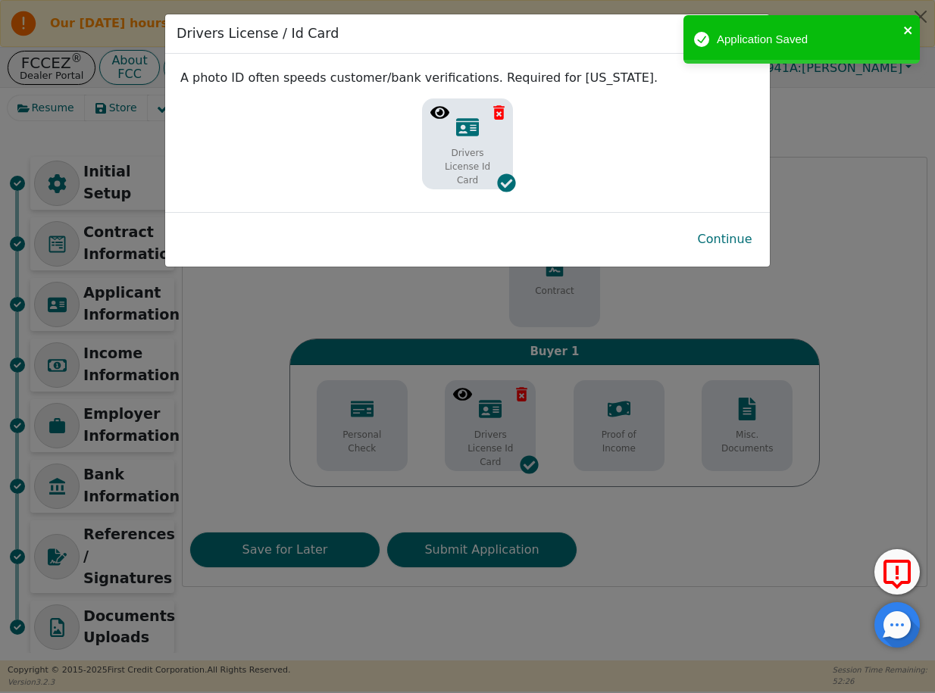
click at [907, 28] on icon "close" at bounding box center [908, 30] width 11 height 12
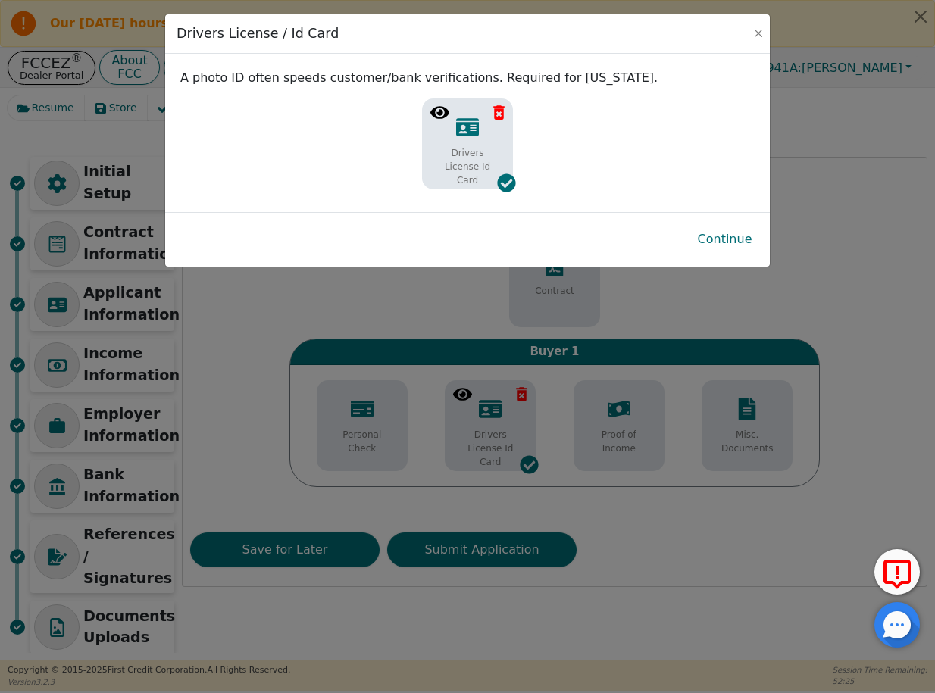
click at [717, 243] on button "Continue" at bounding box center [725, 239] width 79 height 35
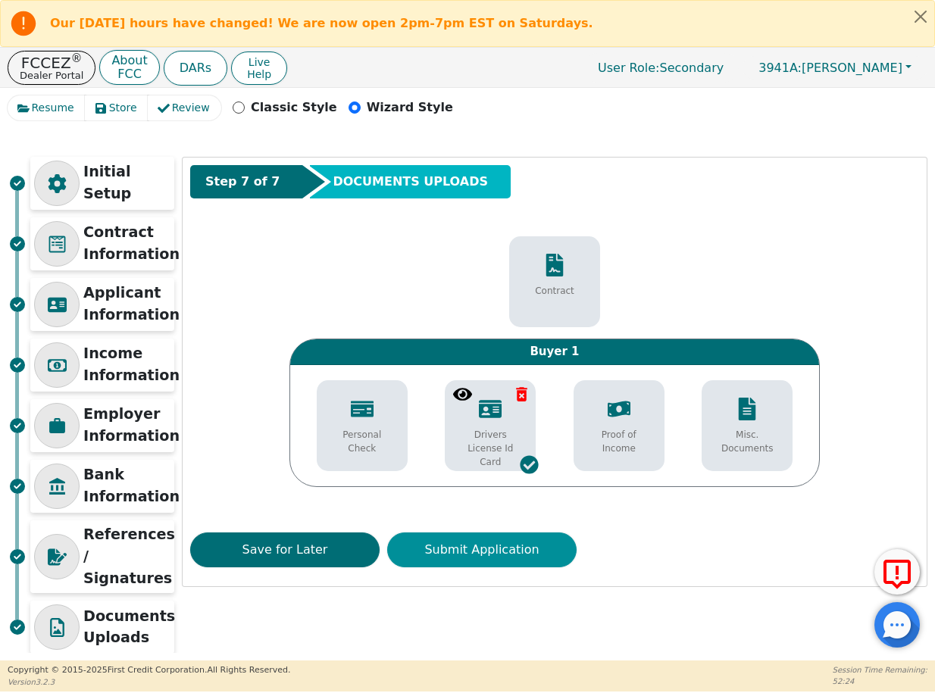
click at [467, 549] on button "Submit Application" at bounding box center [481, 550] width 189 height 35
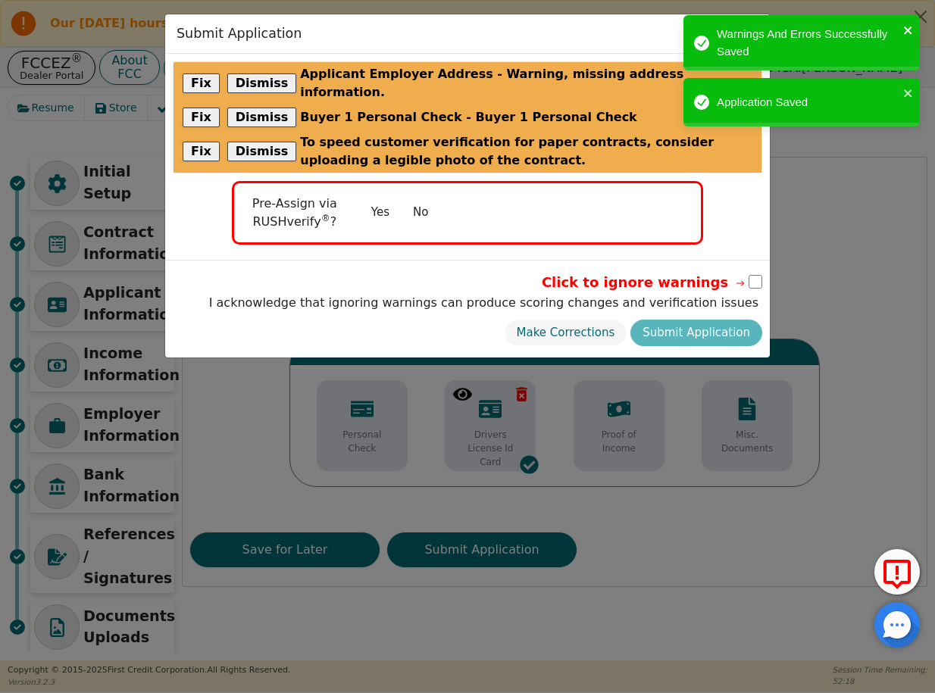
click at [903, 32] on icon "close" at bounding box center [908, 30] width 11 height 12
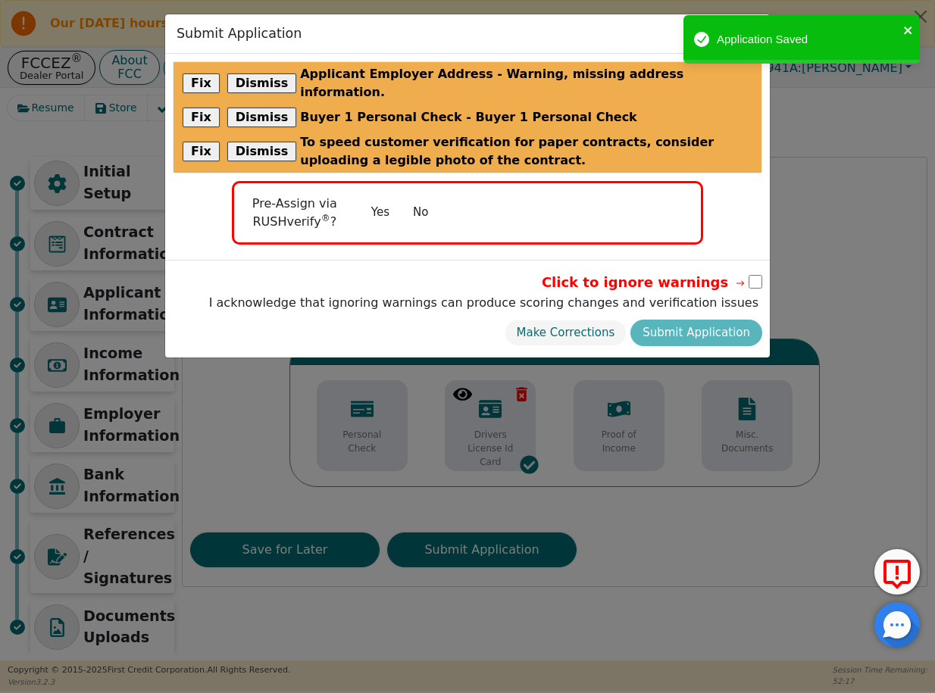
click at [910, 31] on icon "close" at bounding box center [908, 30] width 11 height 12
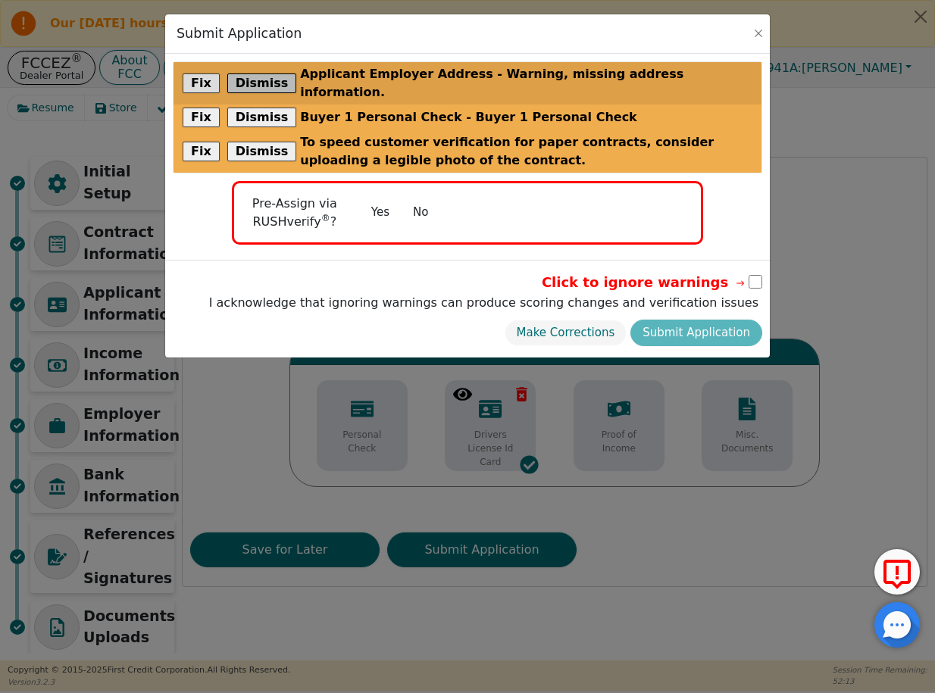
click at [250, 75] on button "Dismiss" at bounding box center [262, 83] width 70 height 20
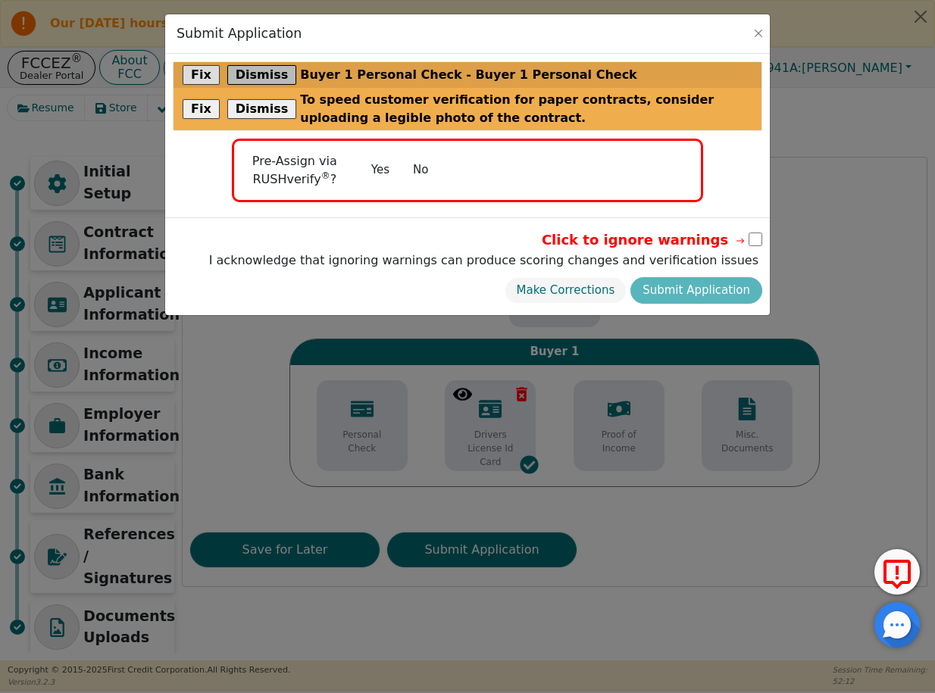
click at [249, 75] on button "Dismiss" at bounding box center [262, 75] width 70 height 20
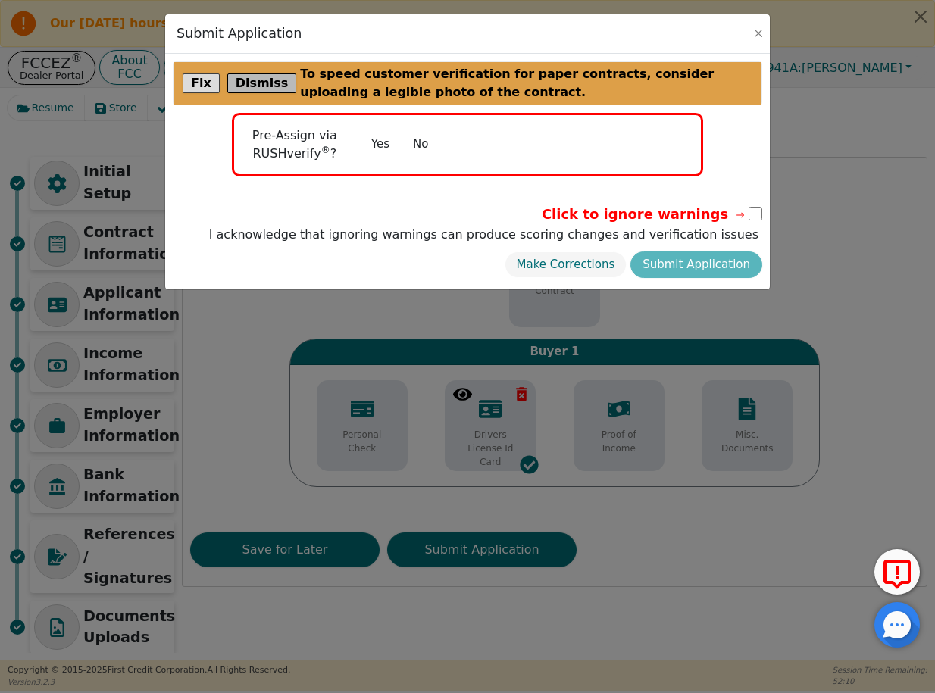
click at [252, 83] on button "Dismiss" at bounding box center [262, 83] width 70 height 20
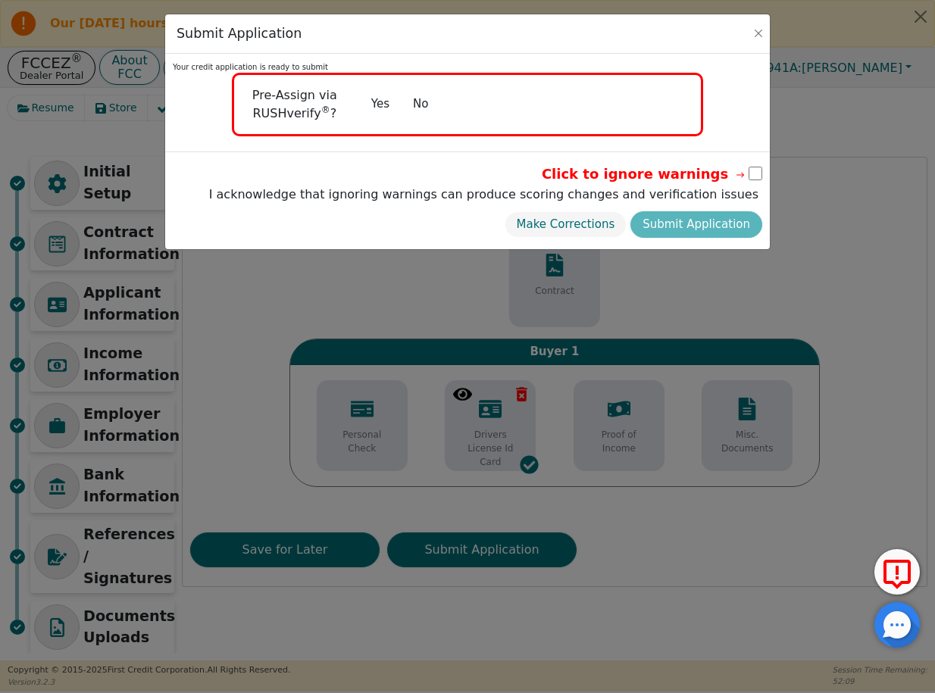
click at [415, 106] on button "No" at bounding box center [420, 104] width 39 height 27
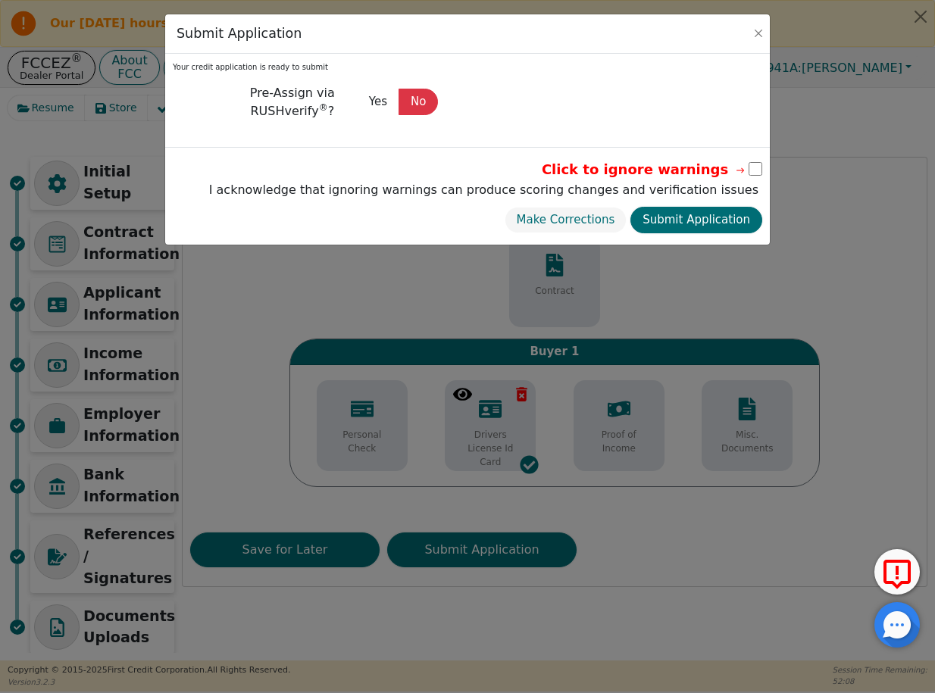
click at [745, 170] on icon at bounding box center [740, 171] width 14 height 14
click at [750, 170] on input "checkbox" at bounding box center [755, 169] width 14 height 14
checkbox input "true"
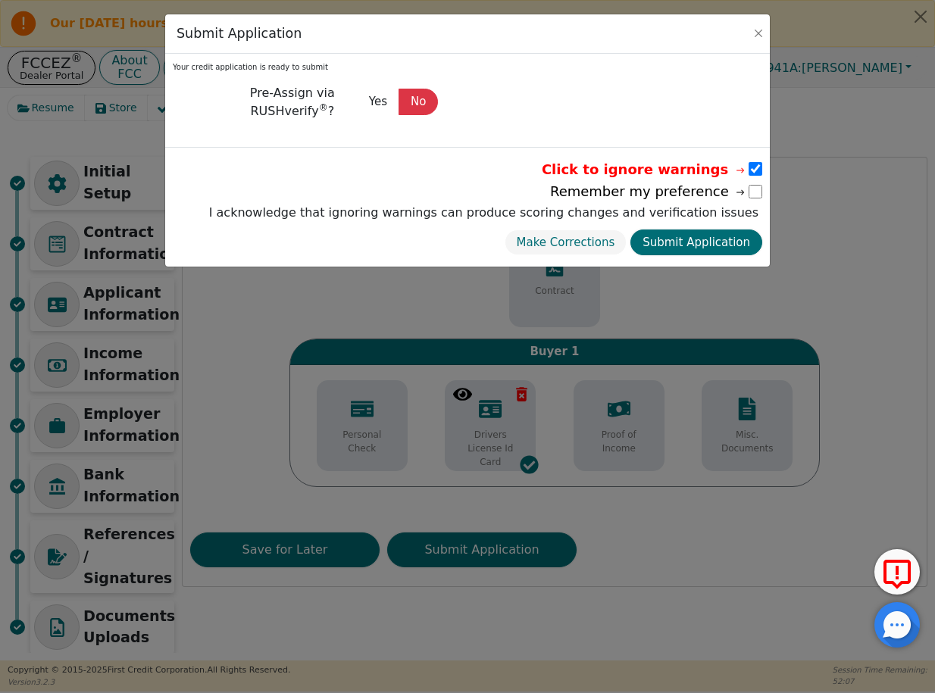
click at [724, 237] on button "Submit Application" at bounding box center [696, 243] width 132 height 27
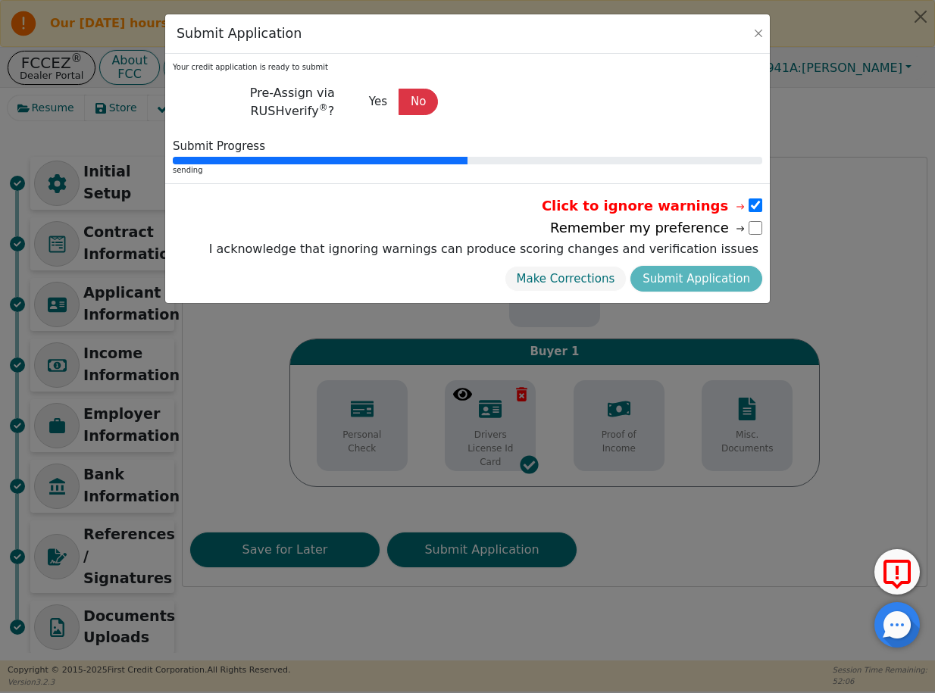
scroll to position [0, 0]
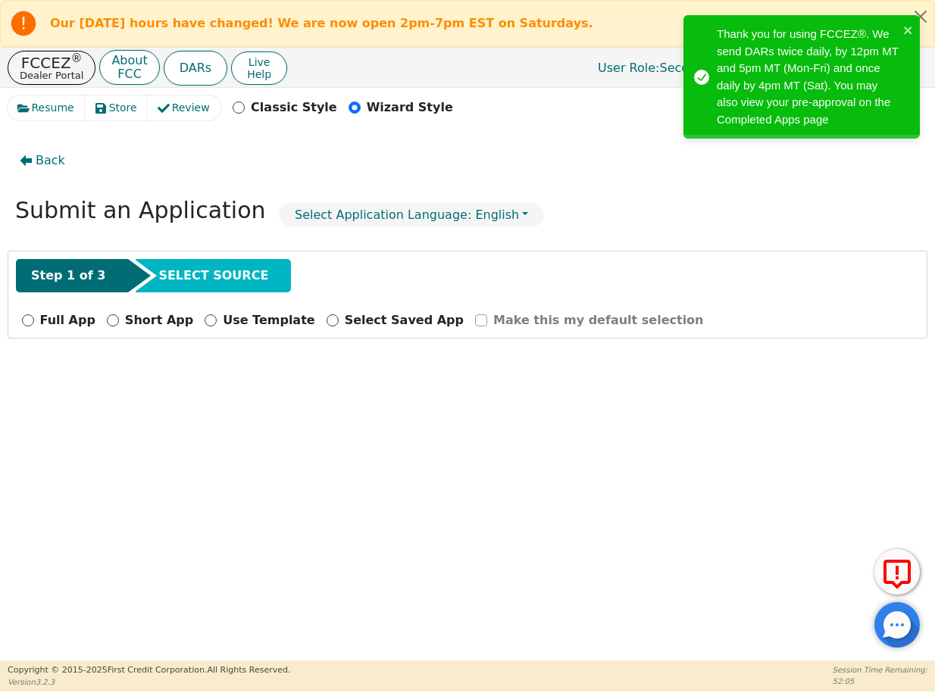
click at [756, 228] on div "Submit an Application Select Application Language: English" at bounding box center [468, 214] width 920 height 50
click at [39, 80] on p "Dealer Portal" at bounding box center [52, 75] width 64 height 10
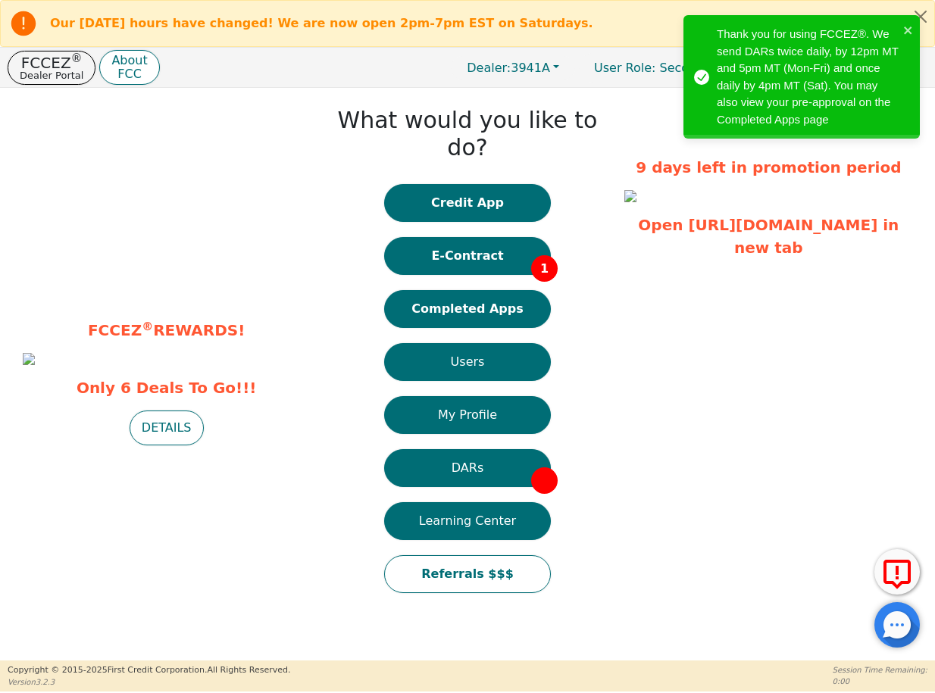
click at [452, 237] on button "E-Contract 1" at bounding box center [467, 256] width 167 height 38
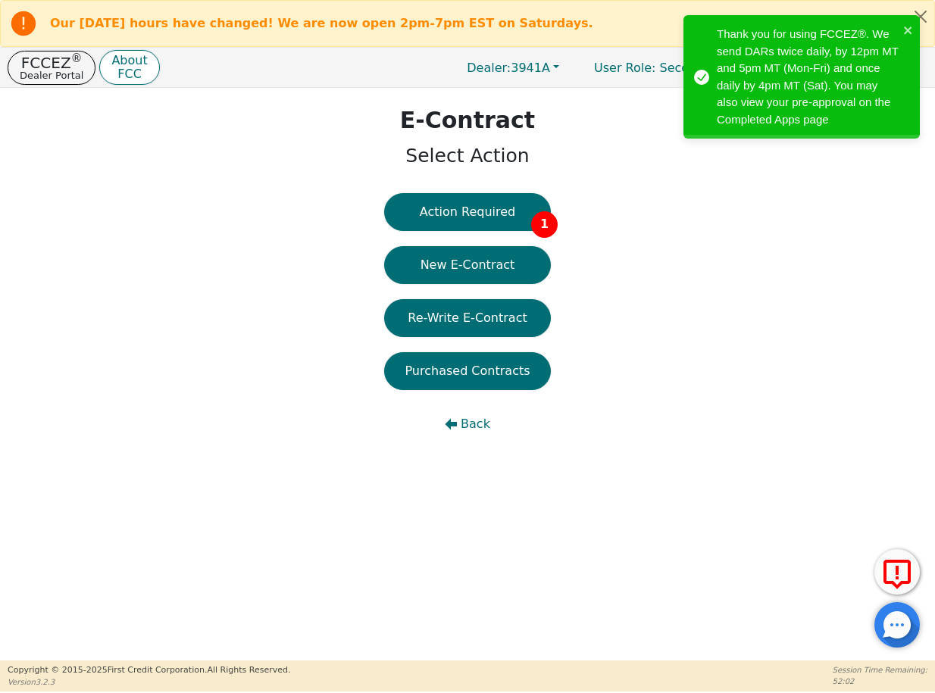
drag, startPoint x: 482, startPoint y: 268, endPoint x: 566, endPoint y: 239, distance: 89.1
click at [482, 268] on button "New E-Contract" at bounding box center [467, 265] width 167 height 38
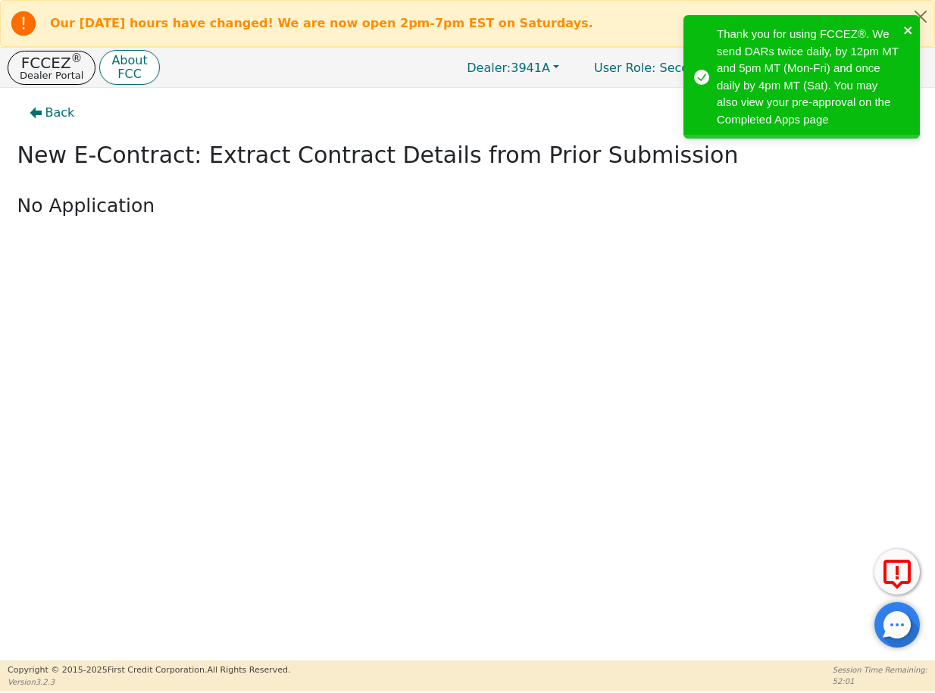
click at [904, 27] on icon "close" at bounding box center [908, 30] width 11 height 12
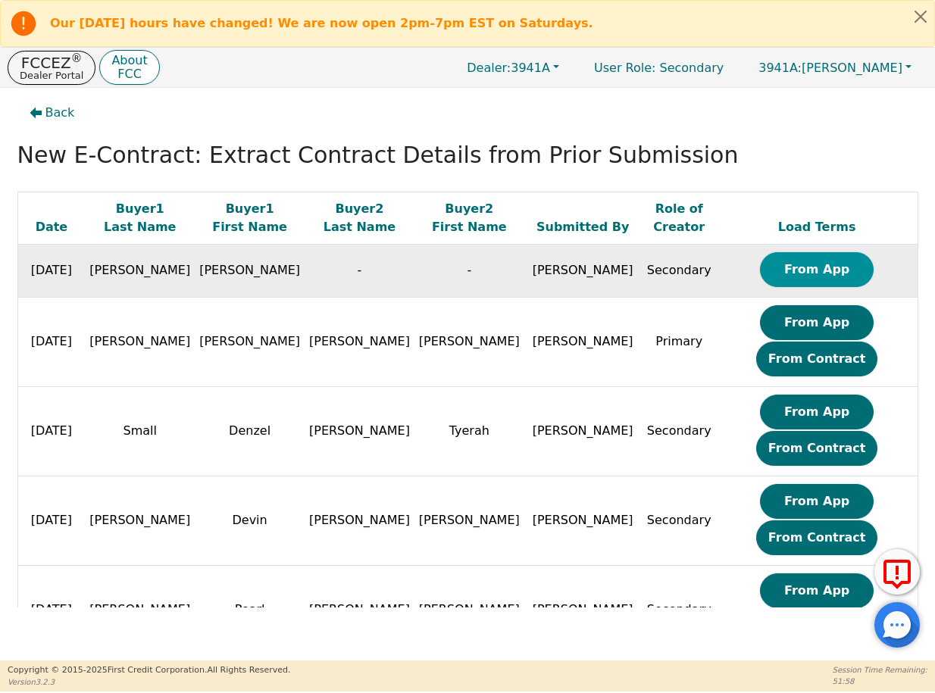
click at [774, 274] on button "From App" at bounding box center [817, 269] width 114 height 35
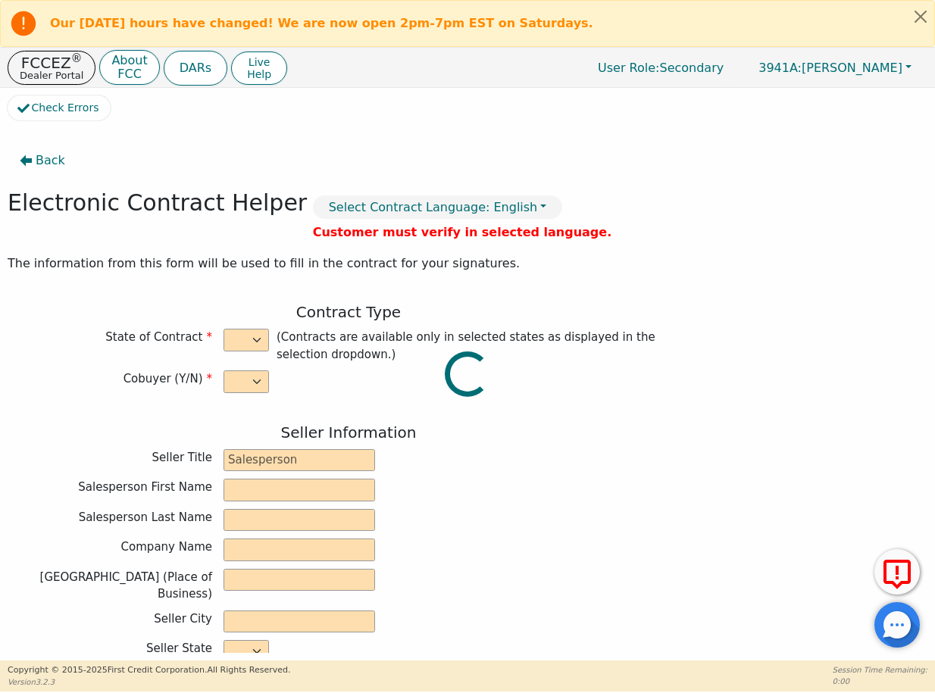
select select "n"
type input "Distributor"
type input "Savannah"
type input "Brock"
type input "SOUTH MOUNTAIN DBA AZ DIST"
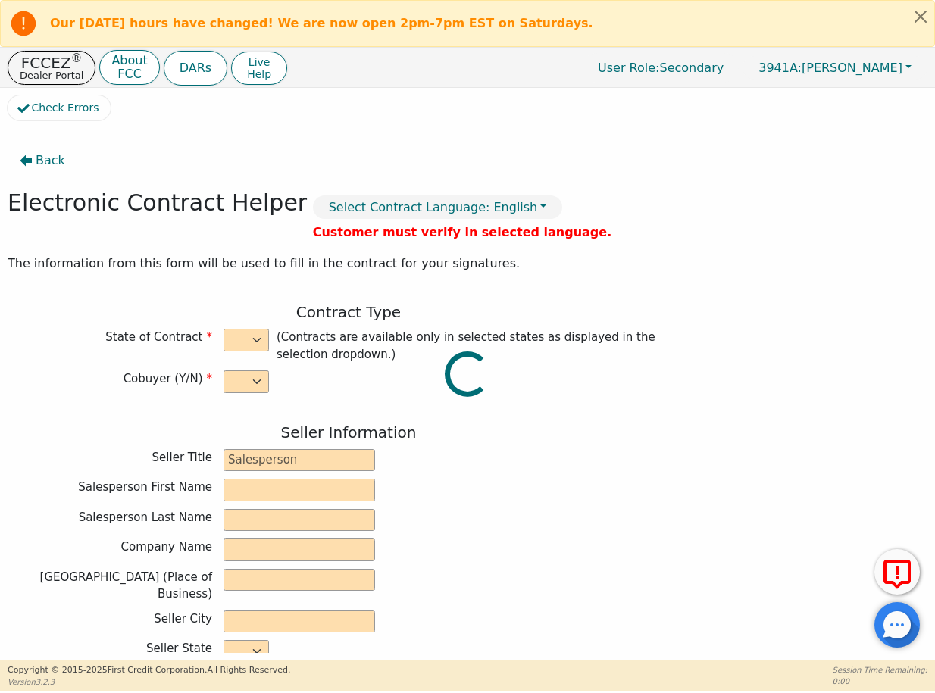
type input "125 W GEMINI DR SUITE E-2"
type input "TEMPE"
select select "AZ"
type input "85283"
type input "[PERSON_NAME]"
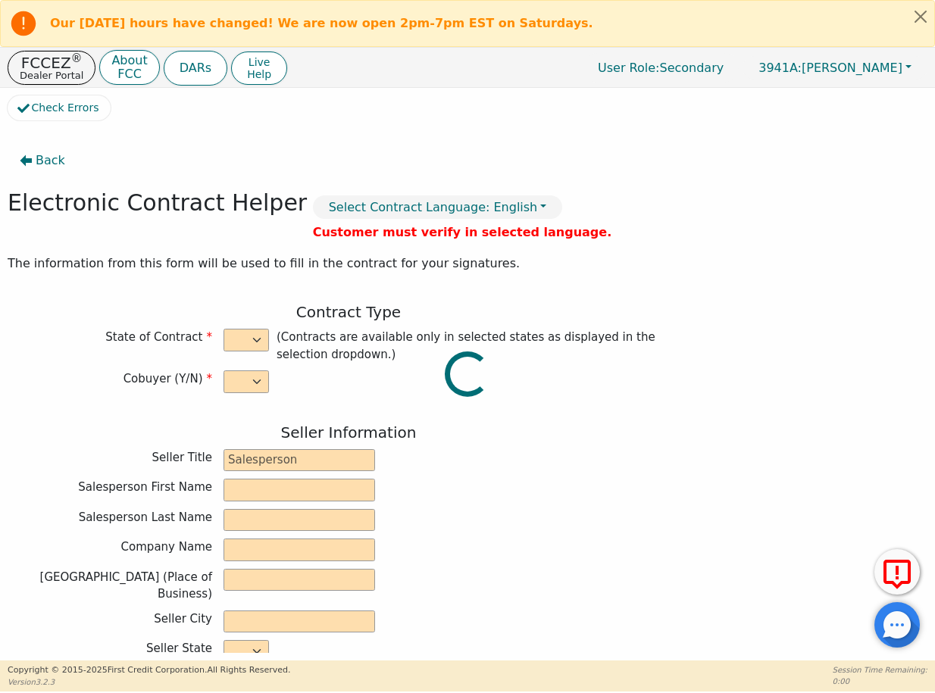
type input "[PERSON_NAME]"
type input "frannie961@gmail.com"
type input "1166 E Fresno Ct"
type input "Chandler"
select select "AZ"
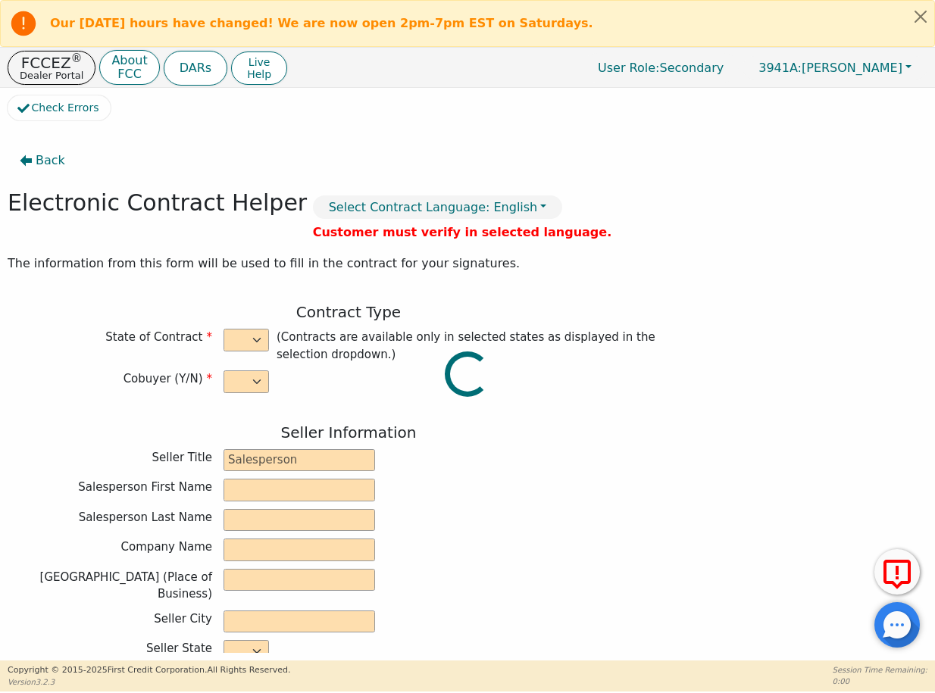
type input "85286"
type input "2025-09-22"
type input "21.98"
type input "2025-10-20"
type input "36"
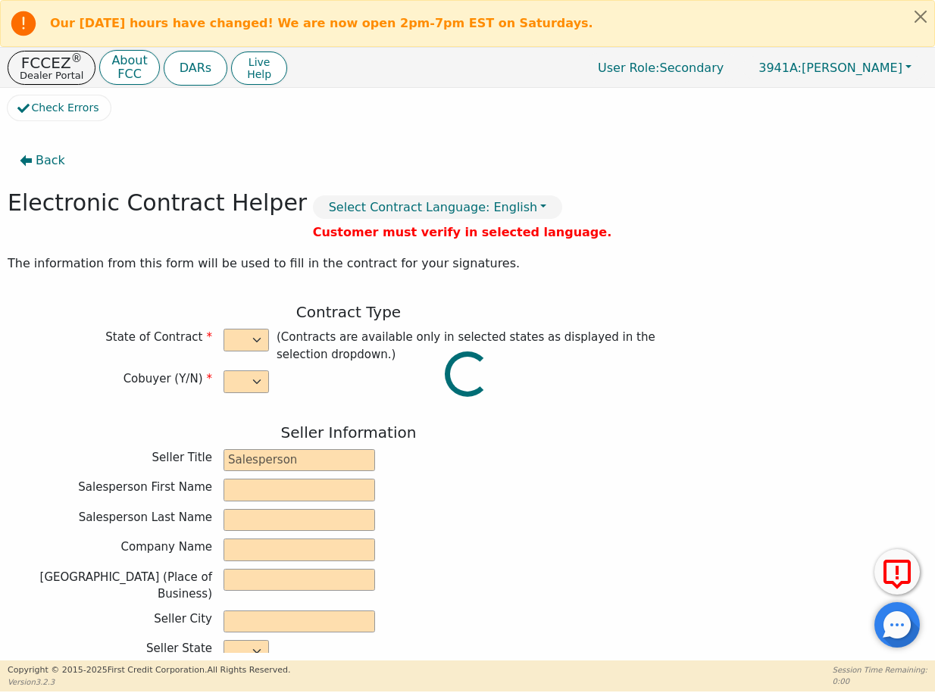
type input "0"
type input "3775.00"
type input "0.00"
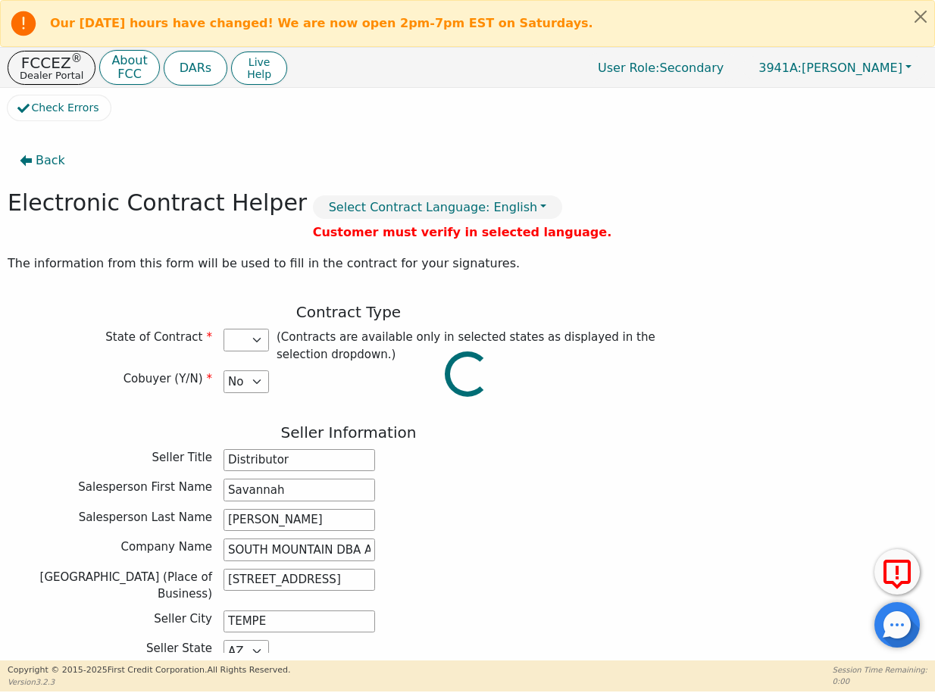
type input "3775.00"
click at [228, 336] on select at bounding box center [245, 340] width 45 height 23
select select "AZ"
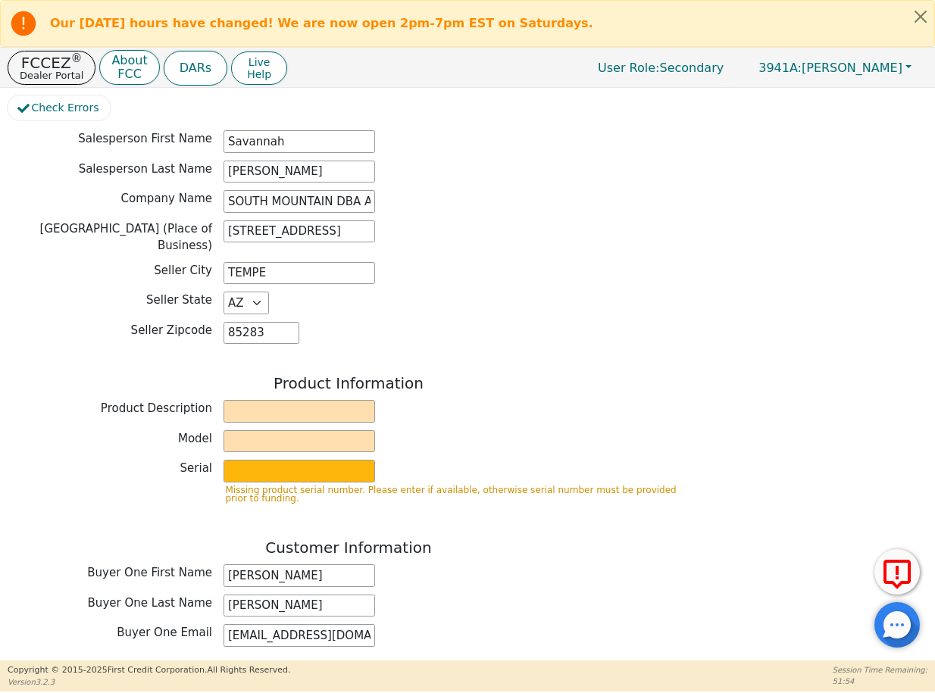
scroll to position [350, 0]
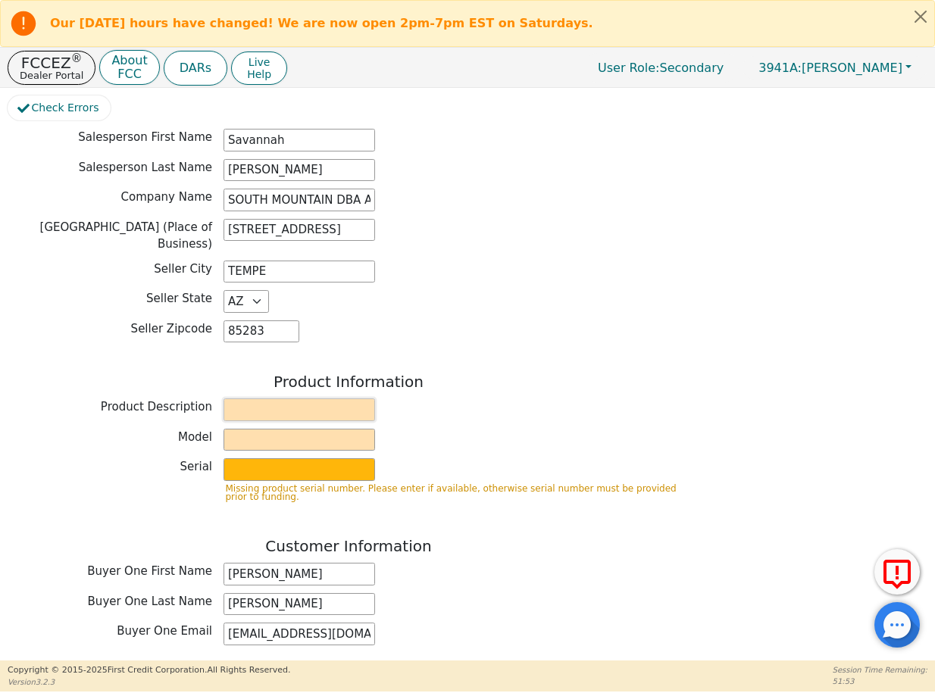
click at [252, 398] on input "text" at bounding box center [298, 409] width 151 height 23
type input "Rainbow"
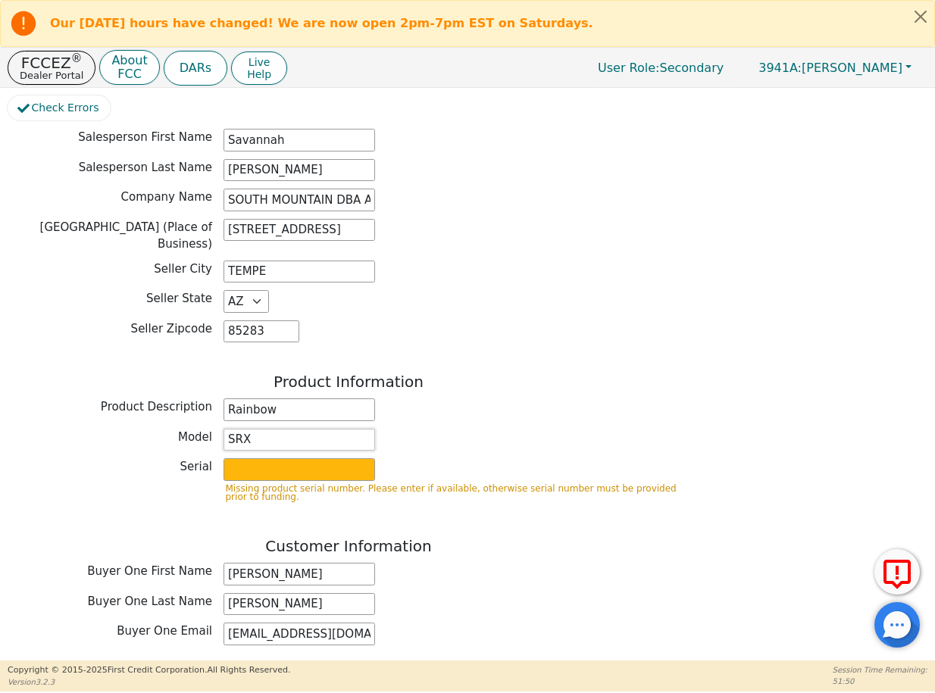
type input "SRX"
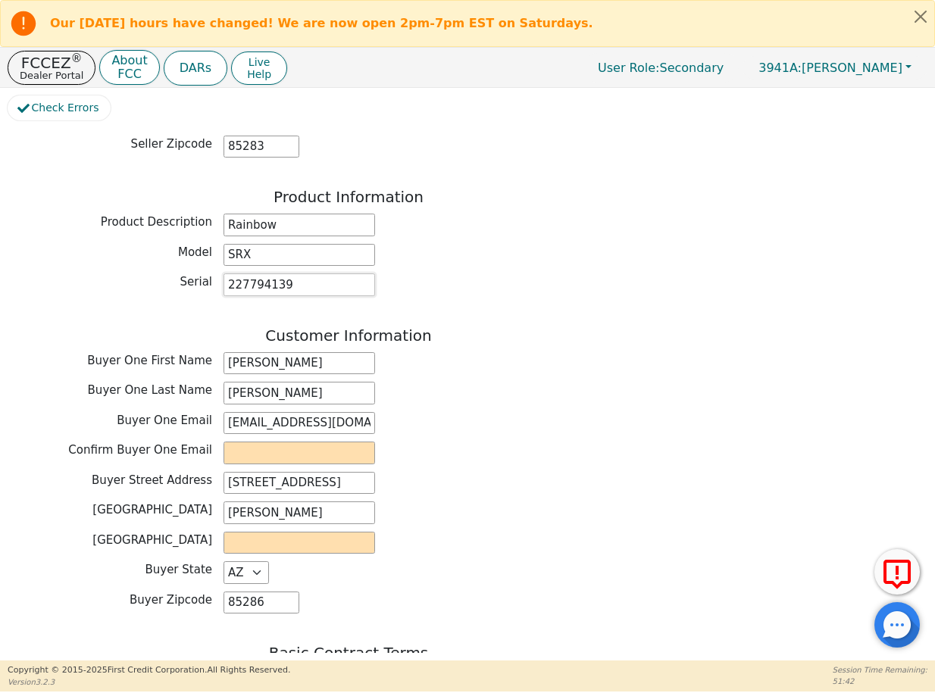
scroll to position [538, 0]
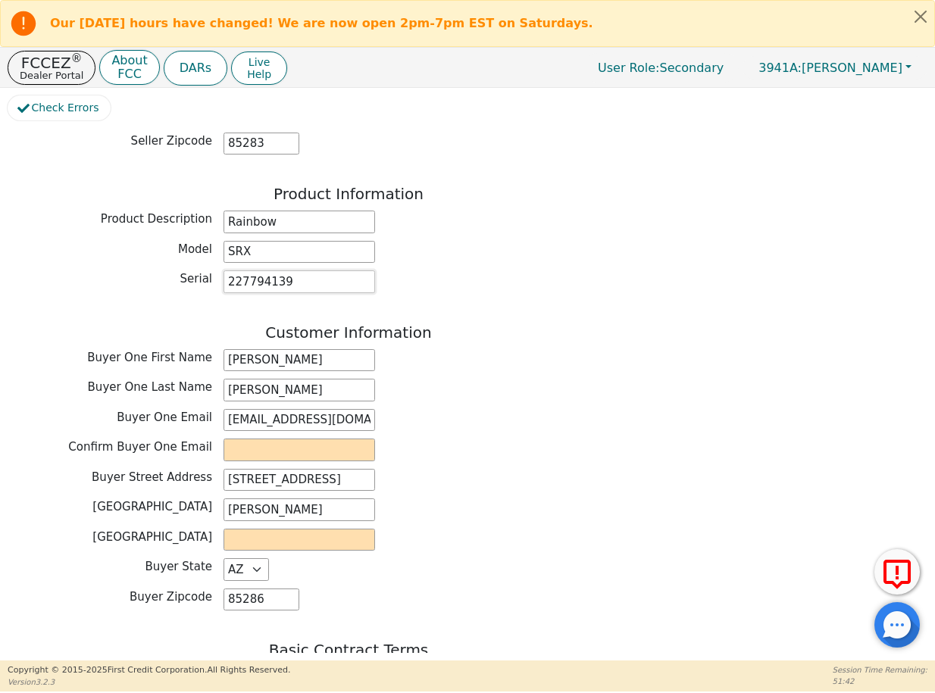
type input "227794139"
click at [264, 409] on input "frannie961@gmail.com" at bounding box center [298, 420] width 151 height 23
click at [267, 439] on input "email" at bounding box center [298, 450] width 151 height 23
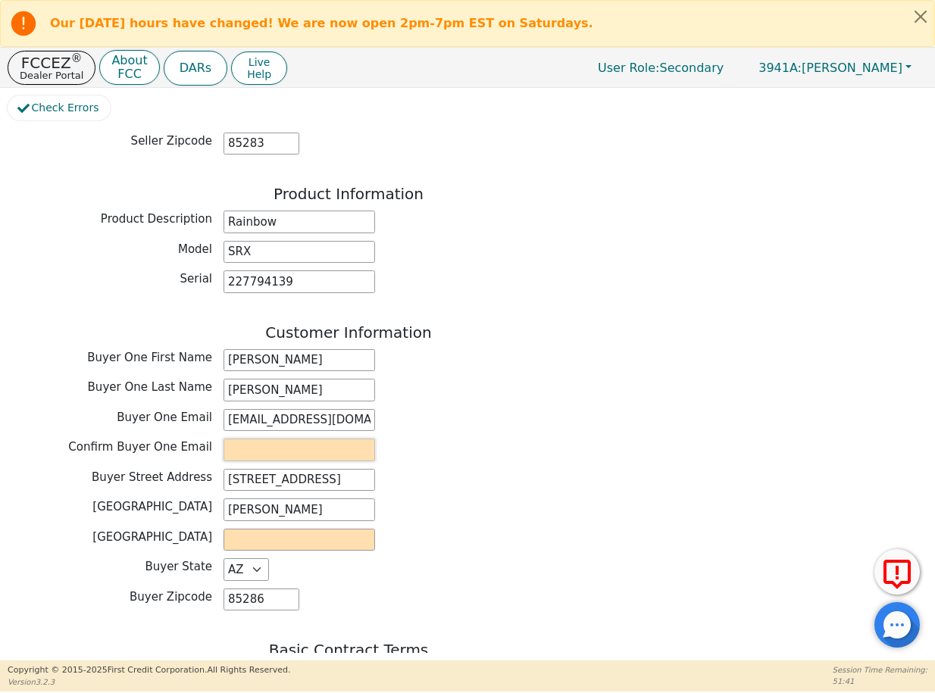
paste input "frannie961@gmail.com"
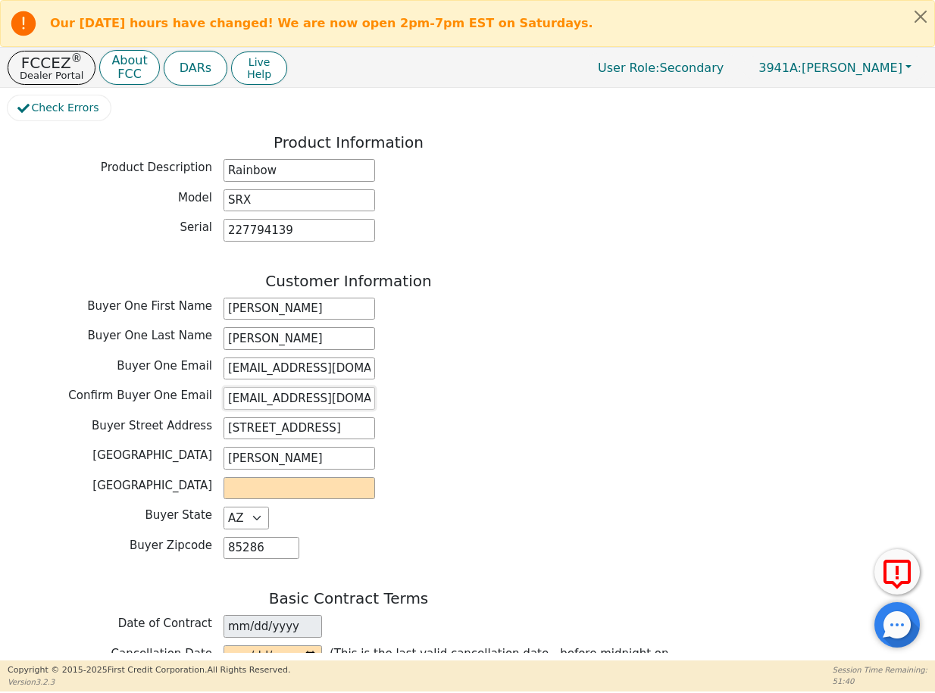
type input "frannie961@gmail.com"
click at [259, 477] on input "text" at bounding box center [298, 488] width 151 height 23
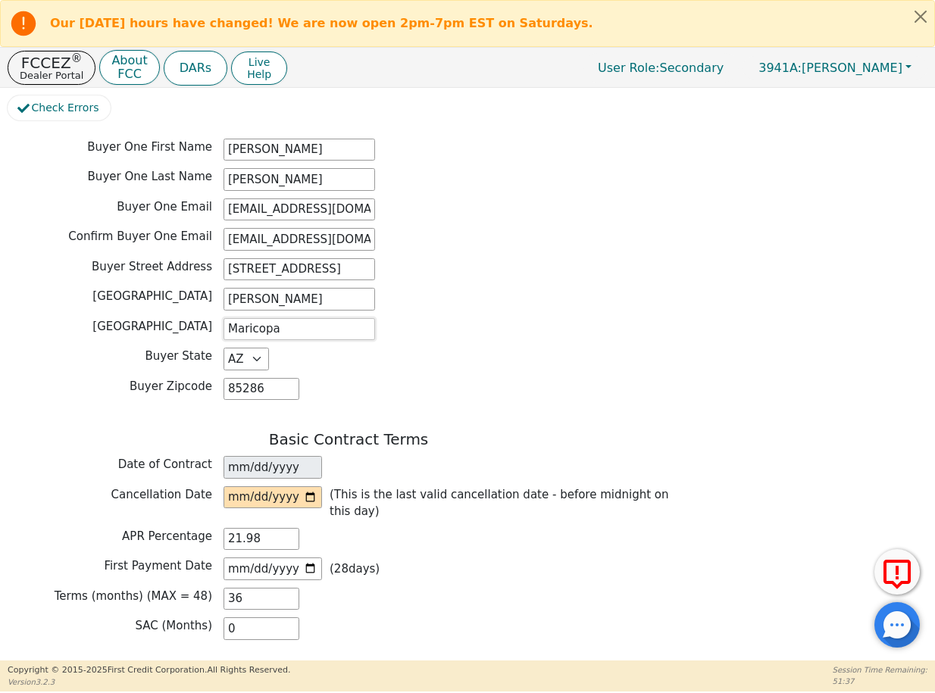
scroll to position [750, 0]
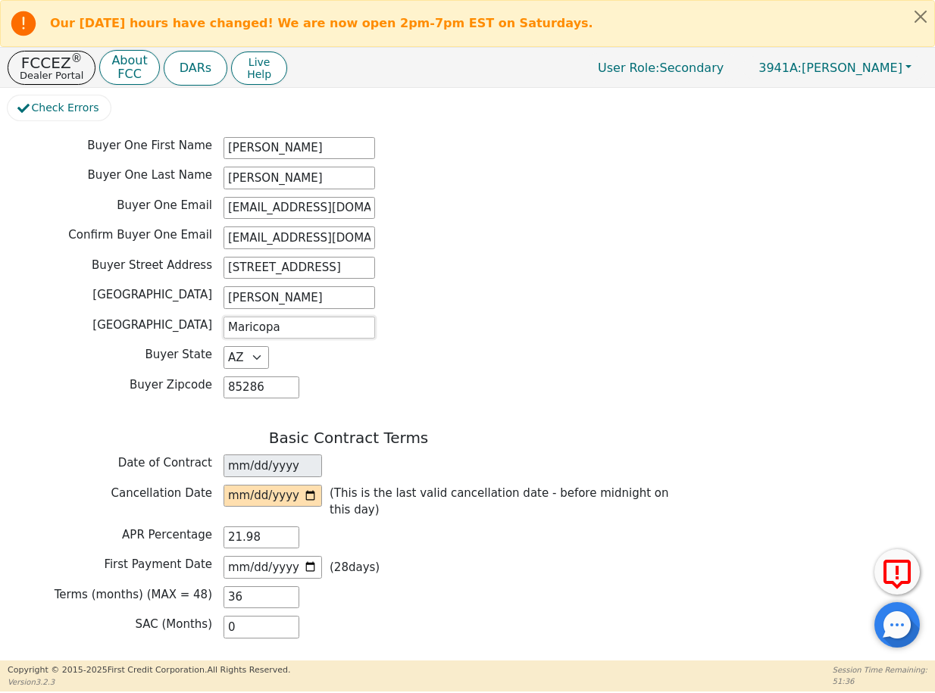
type input "Maricopa"
click at [234, 485] on input "date" at bounding box center [272, 496] width 98 height 23
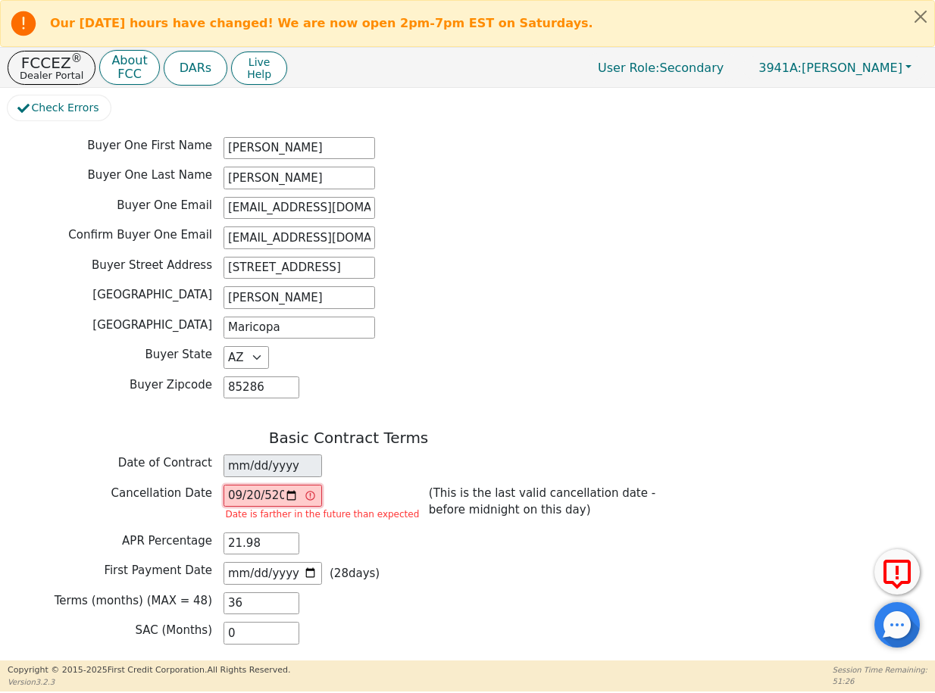
type input "52025-09-20"
type input "252025-09-20"
click at [280, 485] on input "252025-09-20" at bounding box center [272, 496] width 98 height 23
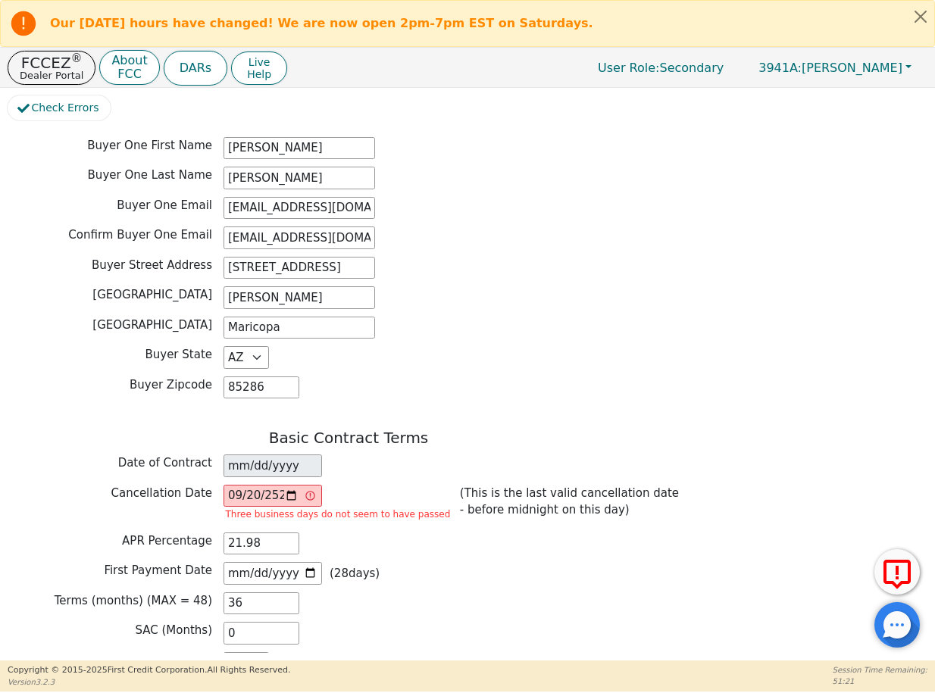
click at [395, 546] on div "APR Percentage 21.98" at bounding box center [349, 546] width 682 height 27
click at [281, 485] on input "2025-09-20" at bounding box center [272, 496] width 98 height 23
click at [252, 486] on input "2025-09-20" at bounding box center [272, 496] width 98 height 23
type input "2025-09-25"
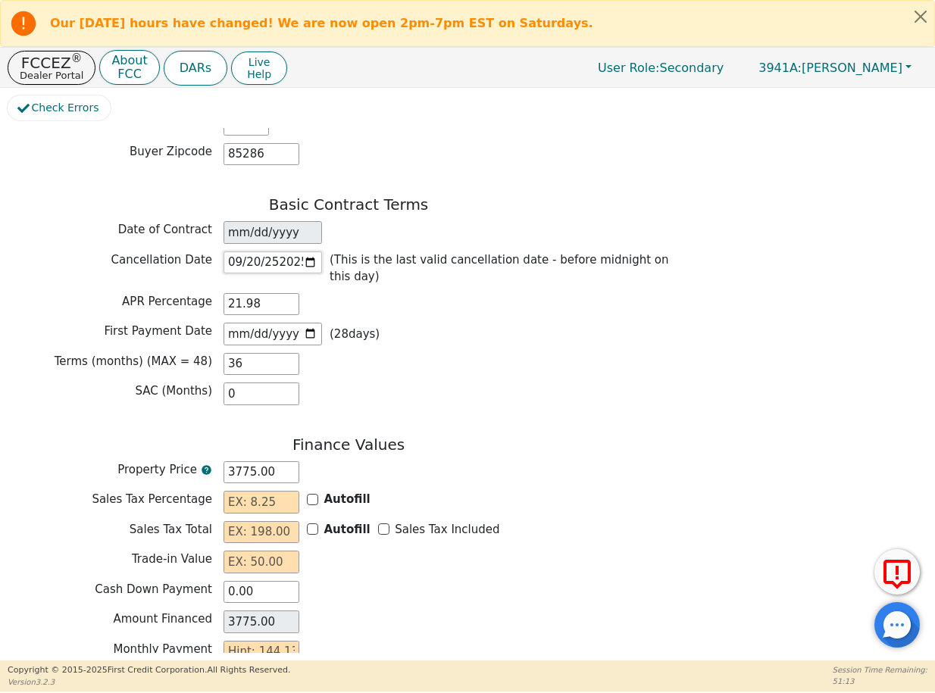
scroll to position [1070, 0]
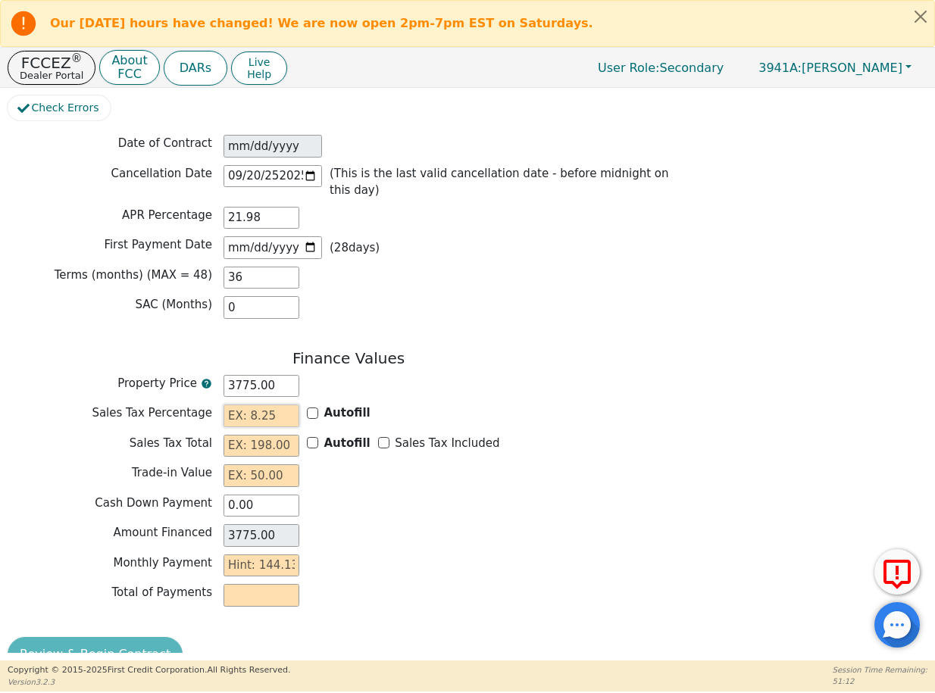
click at [264, 404] on input "text" at bounding box center [261, 415] width 76 height 23
type input "8.60"
click at [230, 436] on input "text" at bounding box center [261, 446] width 76 height 23
type input "3"
type input "3778.00"
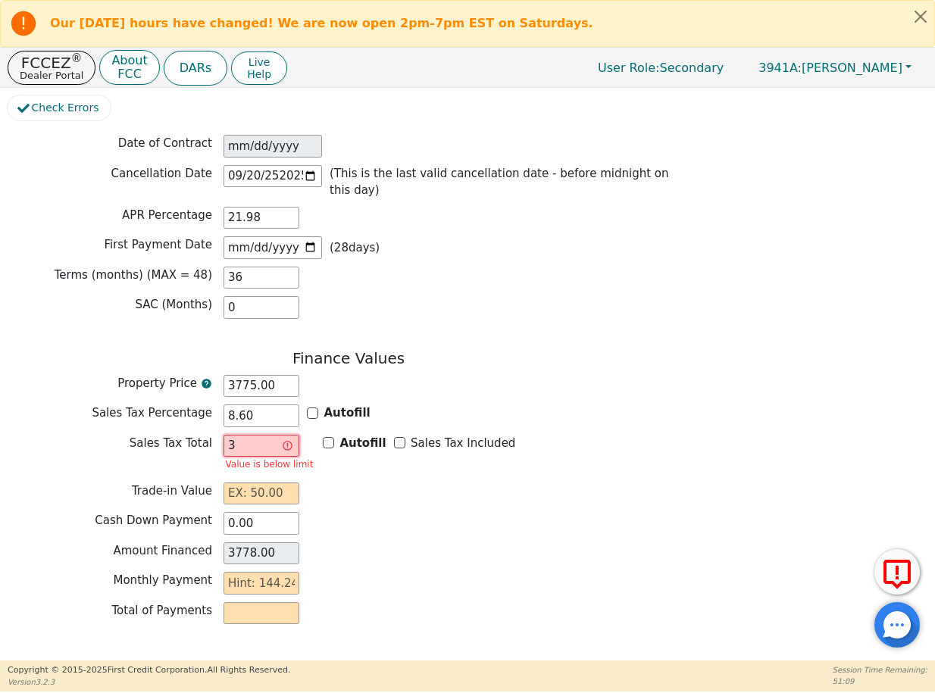
type input "32"
type input "3807.00"
type input "324"
type input "4099.00"
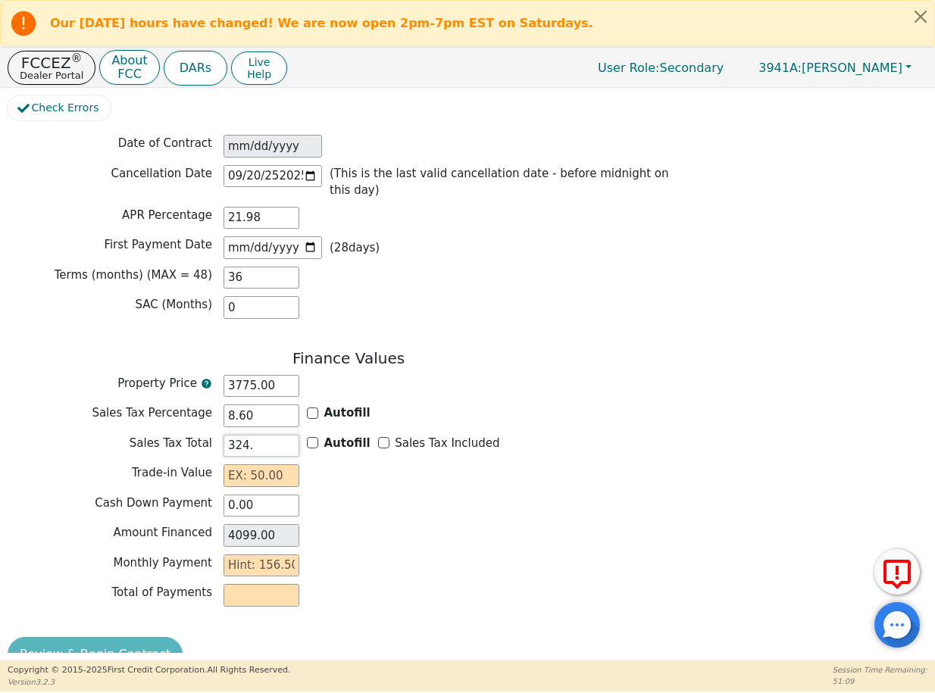
type input "324.6"
type input "4099.60"
type input "324.65"
type input "4099.65"
type input "324.65"
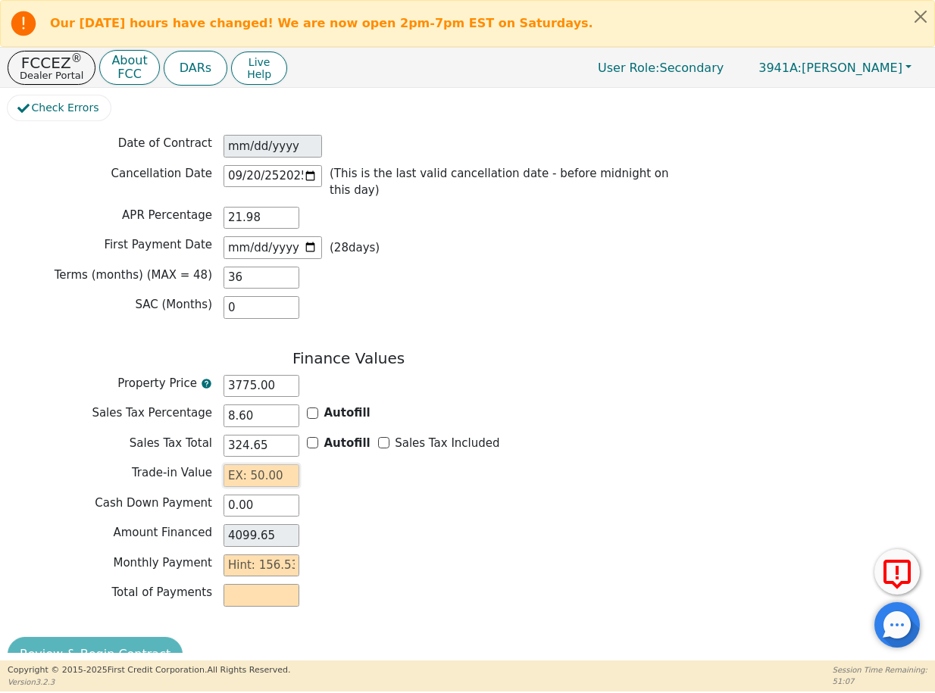
click at [239, 464] on input "text" at bounding box center [261, 475] width 76 height 23
type input "0.00"
click at [248, 557] on input "text" at bounding box center [261, 565] width 76 height 23
type input "1"
type input "36.00"
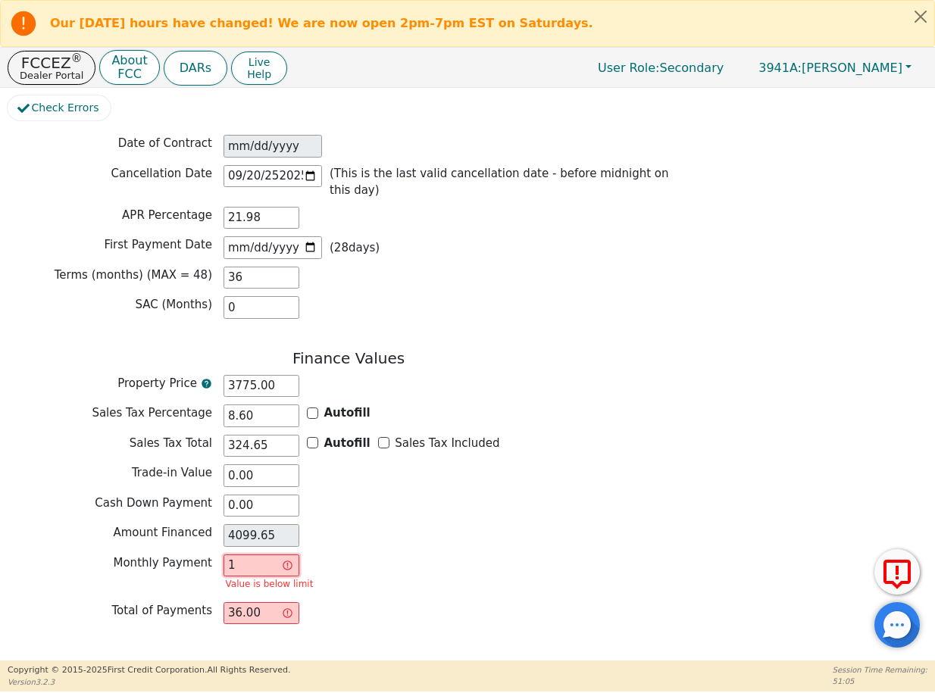
type input "15"
type input "540.00"
type input "153"
type input "5508.00"
type input "15"
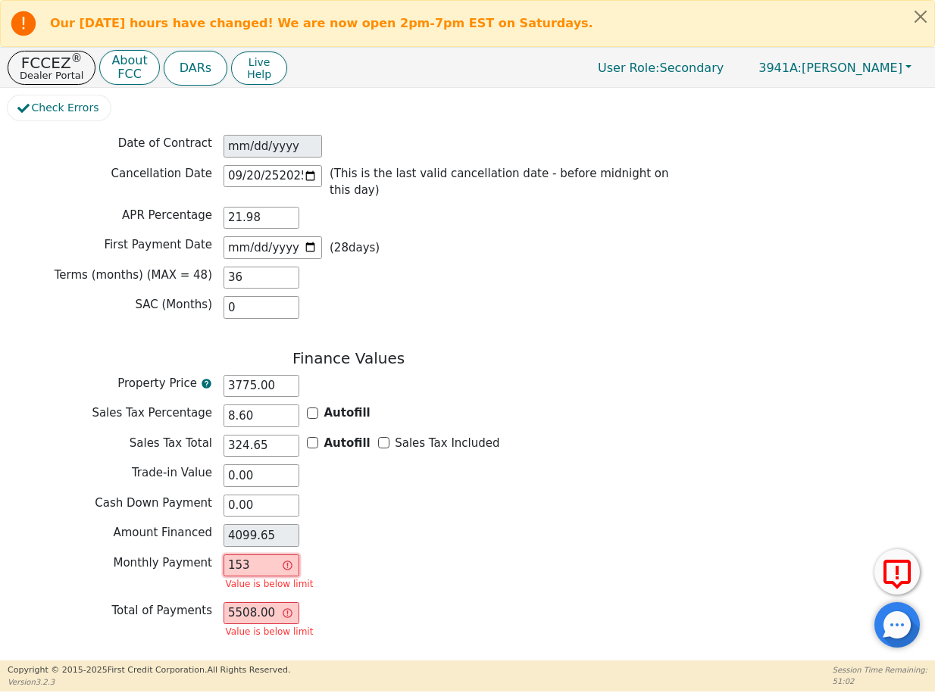
type input "540.00"
type input "156"
type input "5616.00"
type input "156.5"
type input "5634.00"
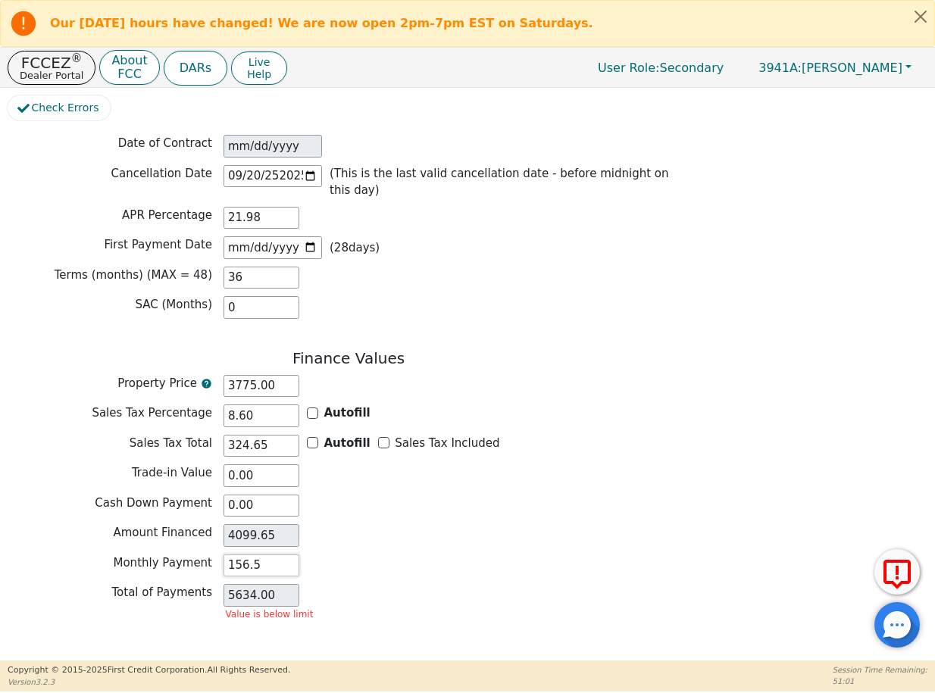
type input "156.53"
type input "5635.08"
type input "156.53"
drag, startPoint x: 383, startPoint y: 557, endPoint x: 371, endPoint y: 560, distance: 12.5
click at [383, 557] on div "Monthly Payment 156.53" at bounding box center [349, 565] width 682 height 23
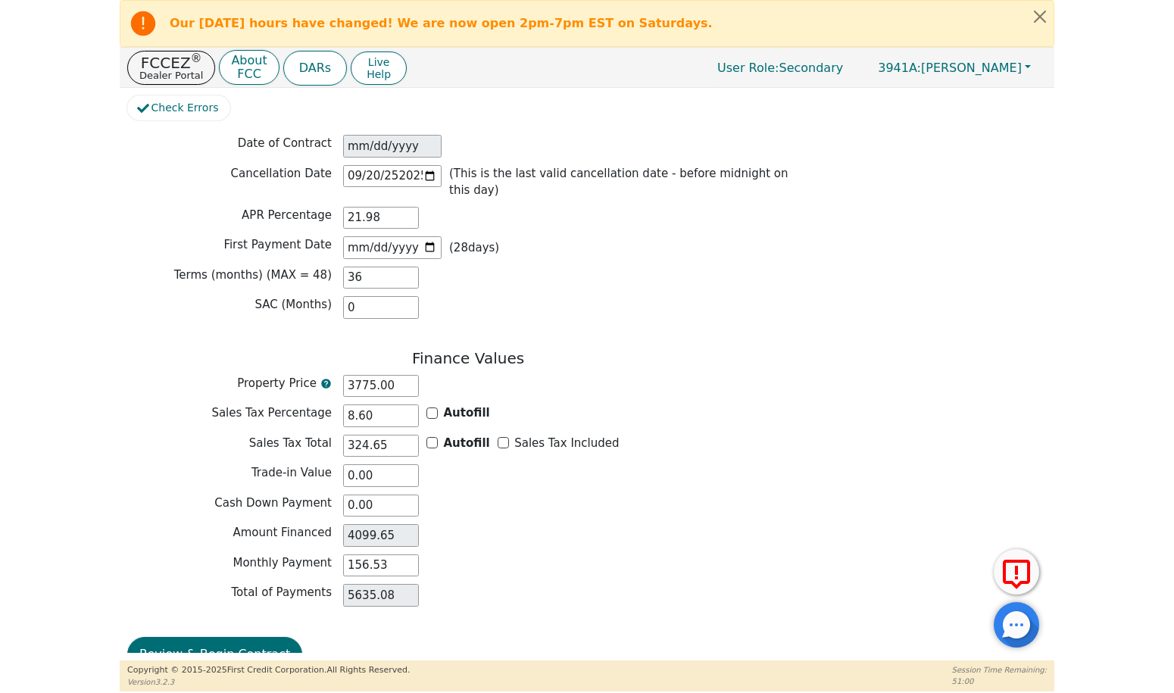
scroll to position [1088, 0]
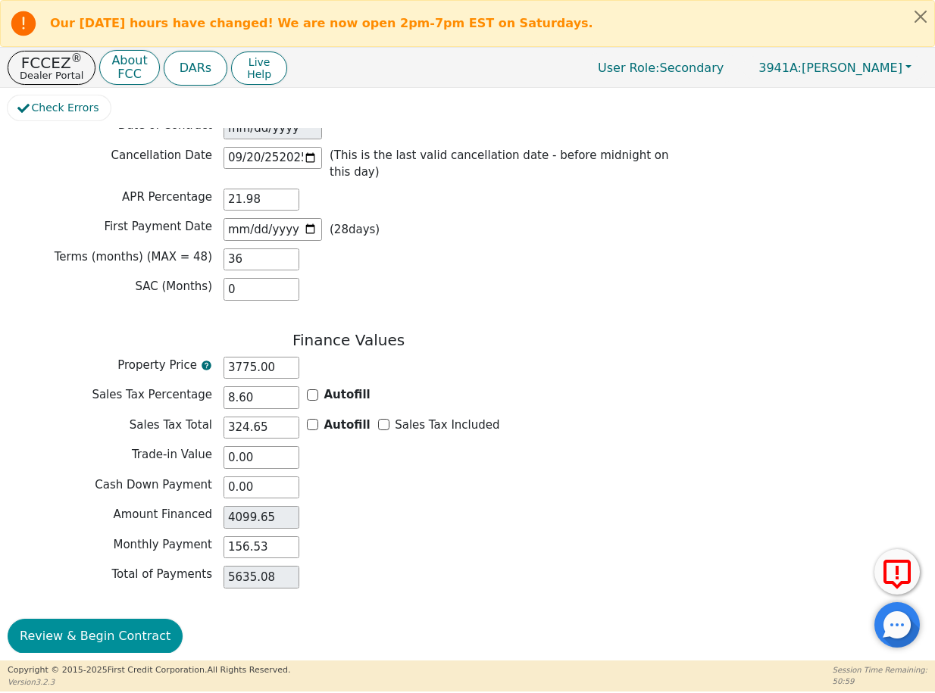
click at [82, 623] on button "Review & Begin Contract" at bounding box center [95, 636] width 175 height 35
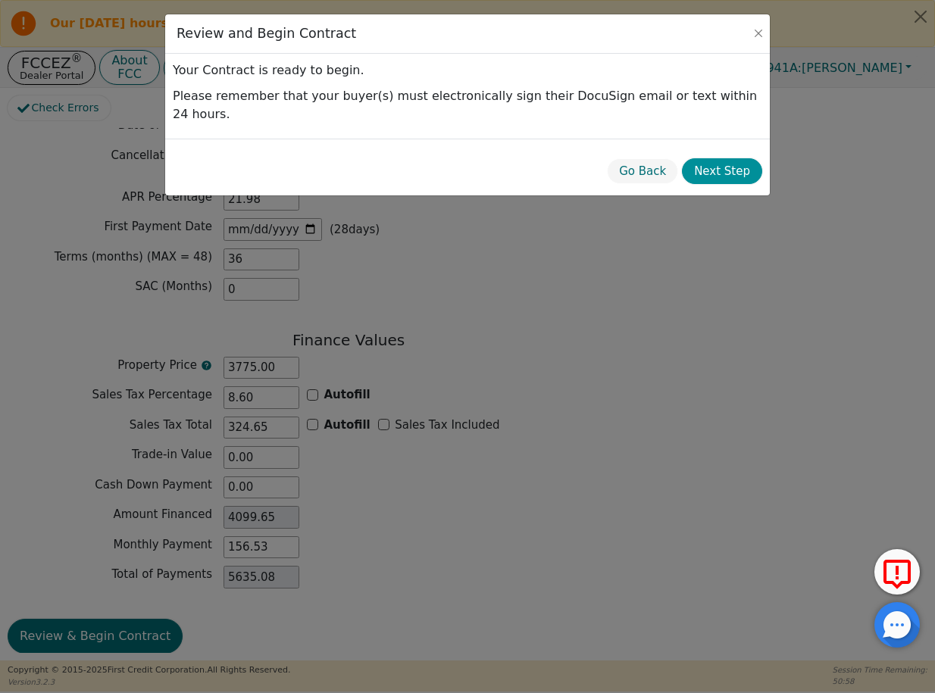
click at [730, 160] on button "Next Step" at bounding box center [722, 171] width 80 height 27
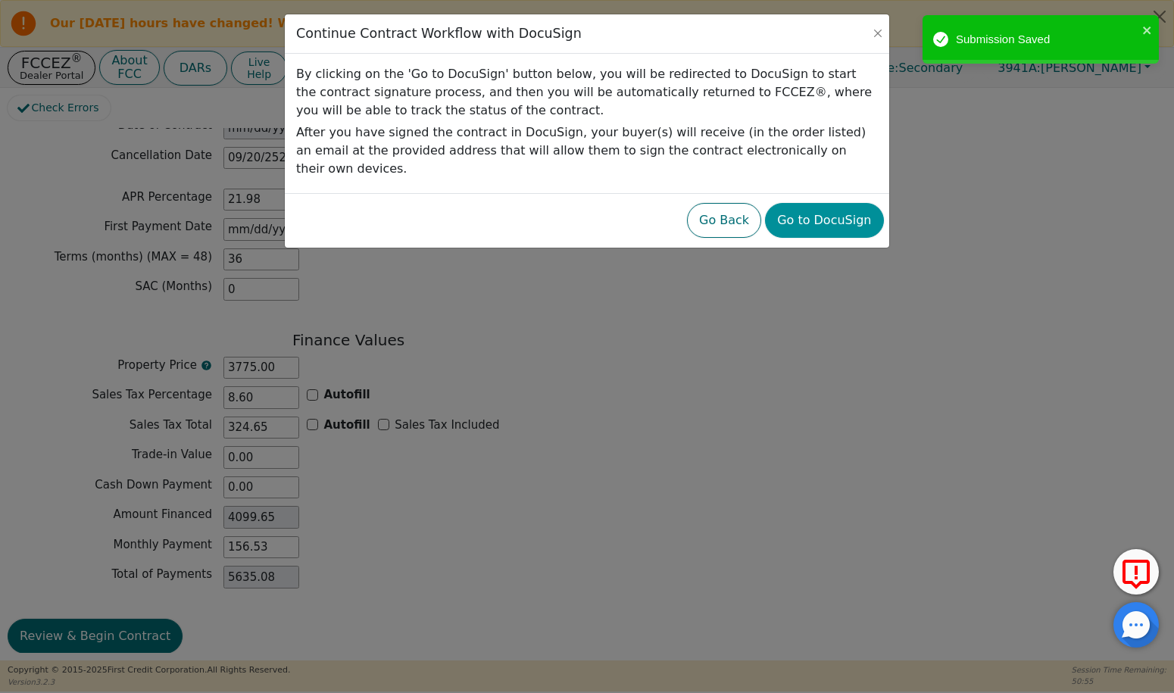
click at [832, 203] on button "Go to DocuSign" at bounding box center [824, 220] width 118 height 35
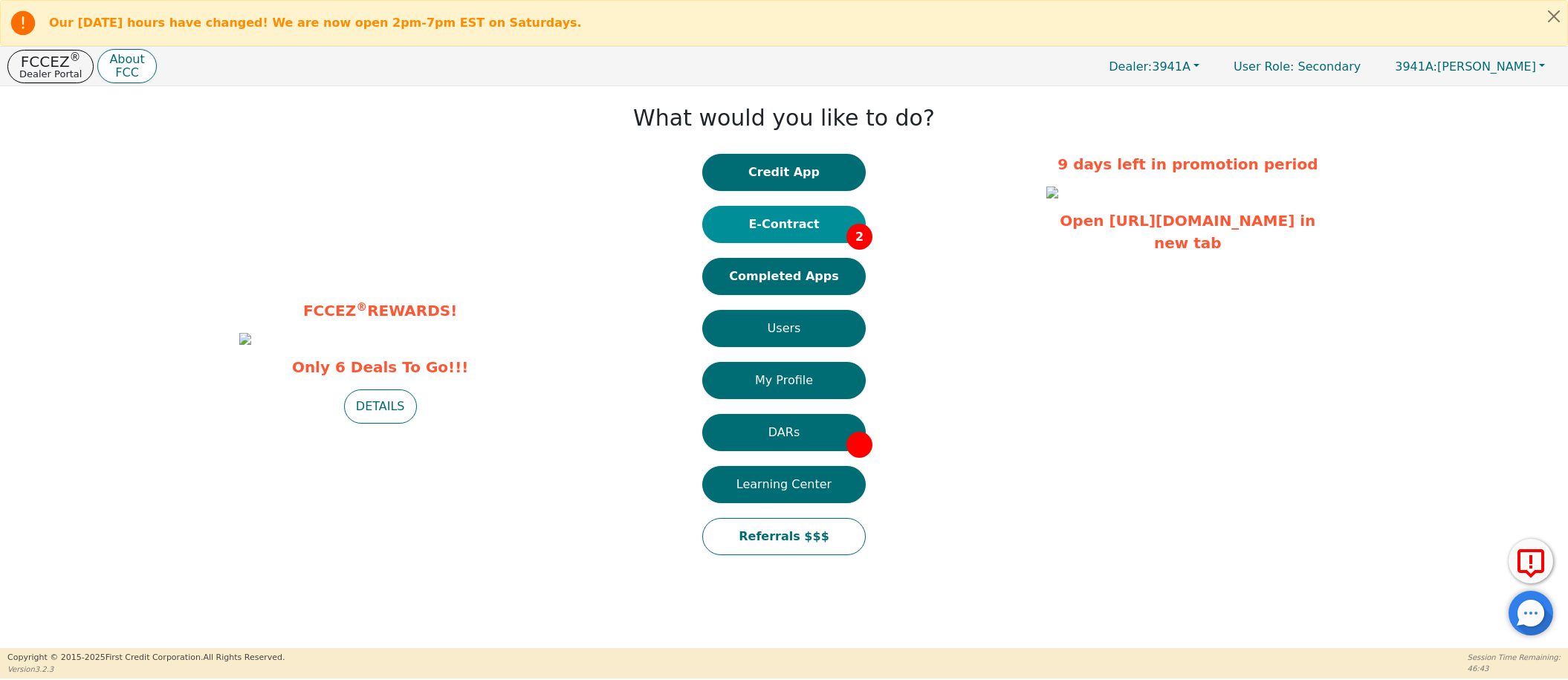
click at [808, 234] on button "E-Contract 2" at bounding box center [784, 225] width 164 height 37
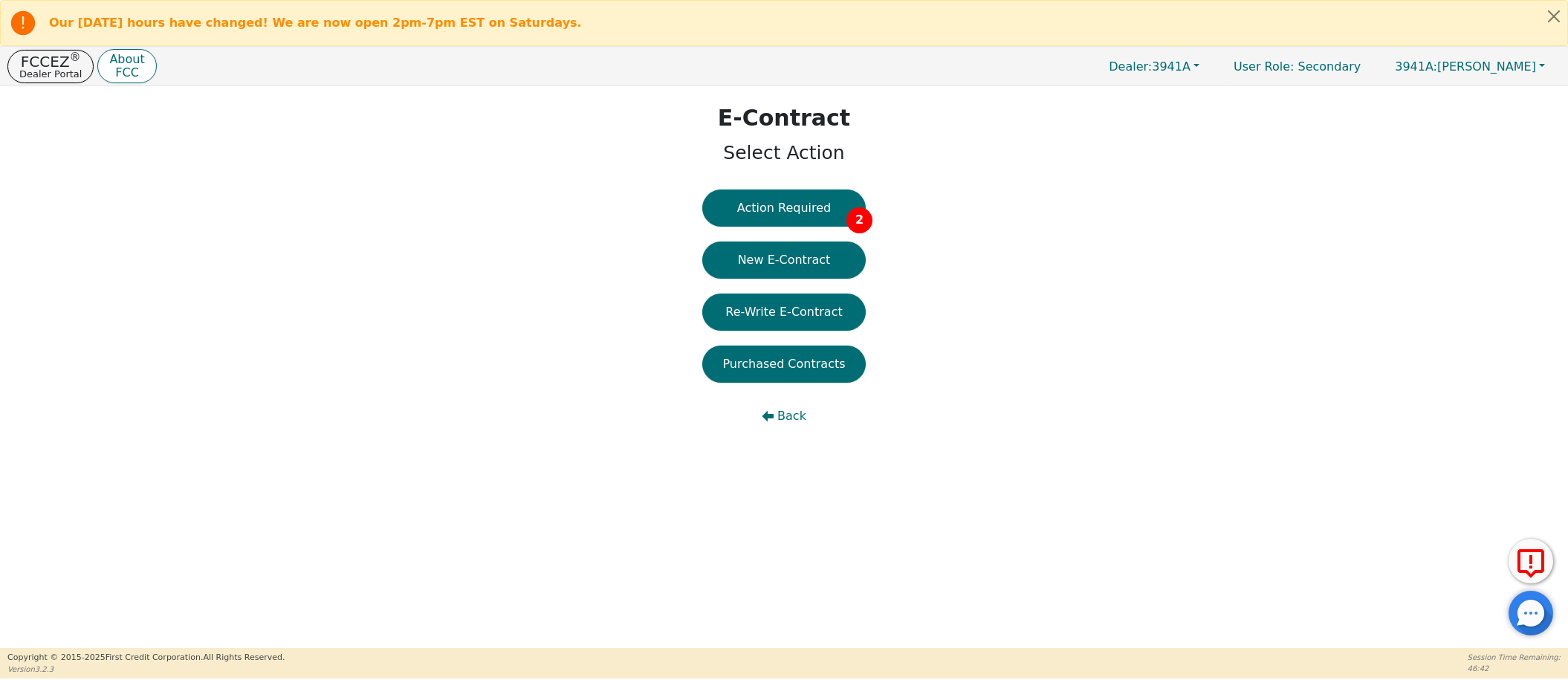
click at [790, 200] on button "Action Required 2" at bounding box center [784, 208] width 164 height 37
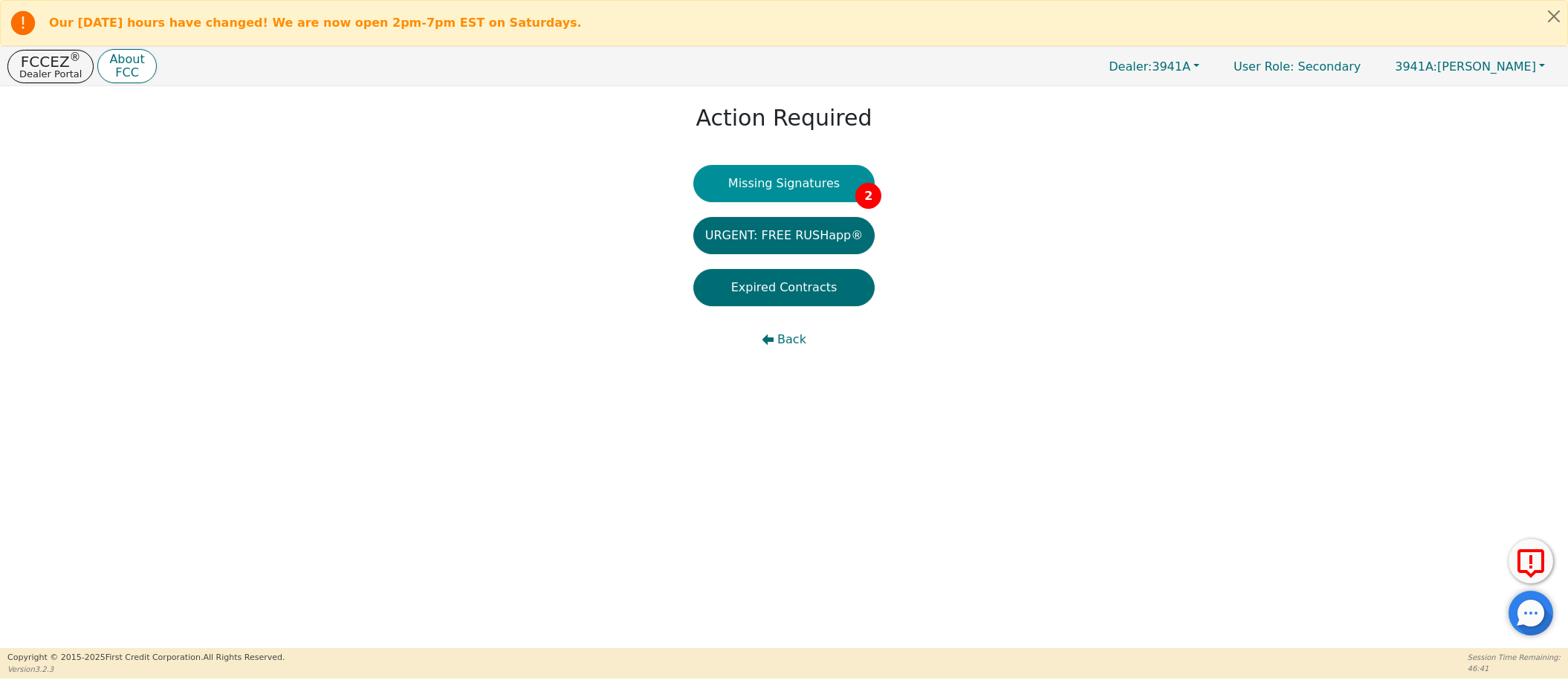
click at [794, 191] on button "Missing Signatures 2" at bounding box center [785, 183] width 183 height 37
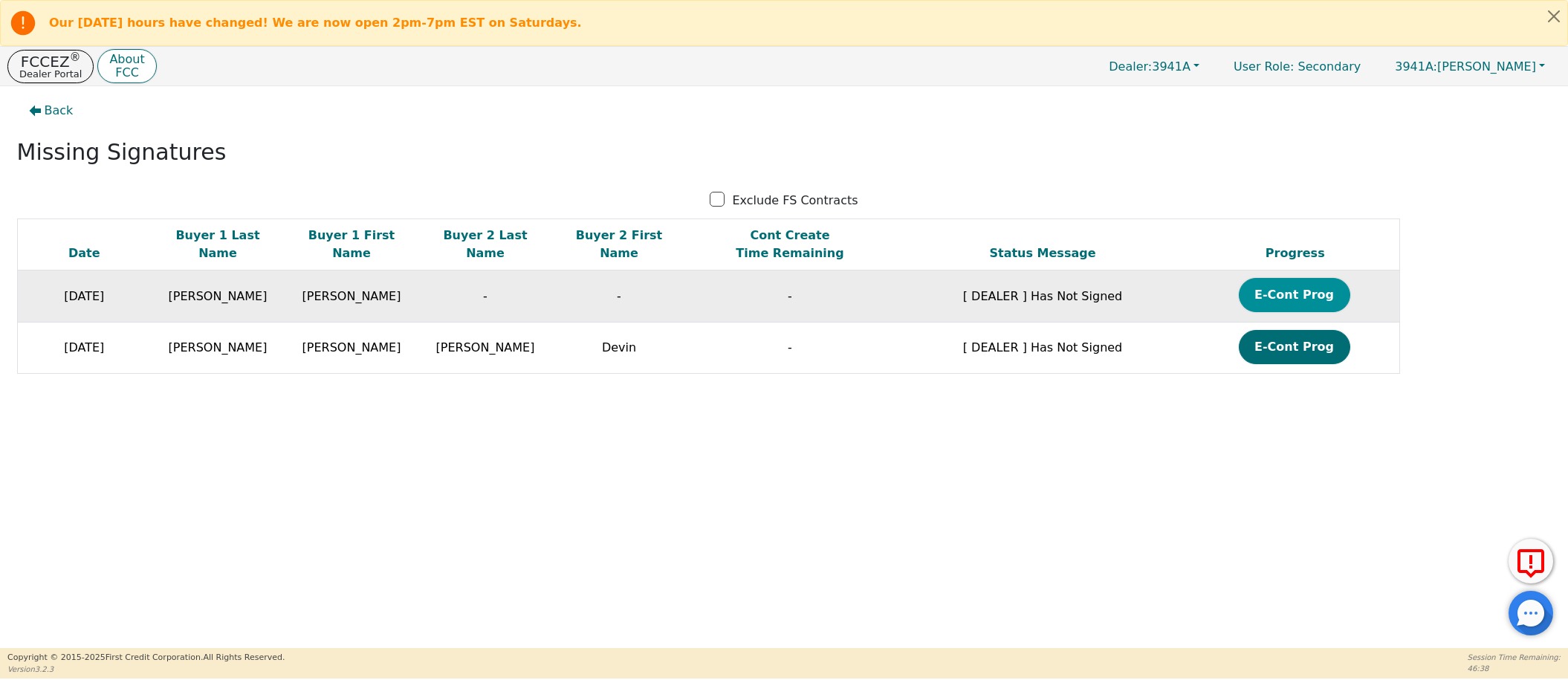
click at [1307, 297] on button "E-Cont Prog" at bounding box center [1295, 294] width 112 height 34
